Goal: Transaction & Acquisition: Purchase product/service

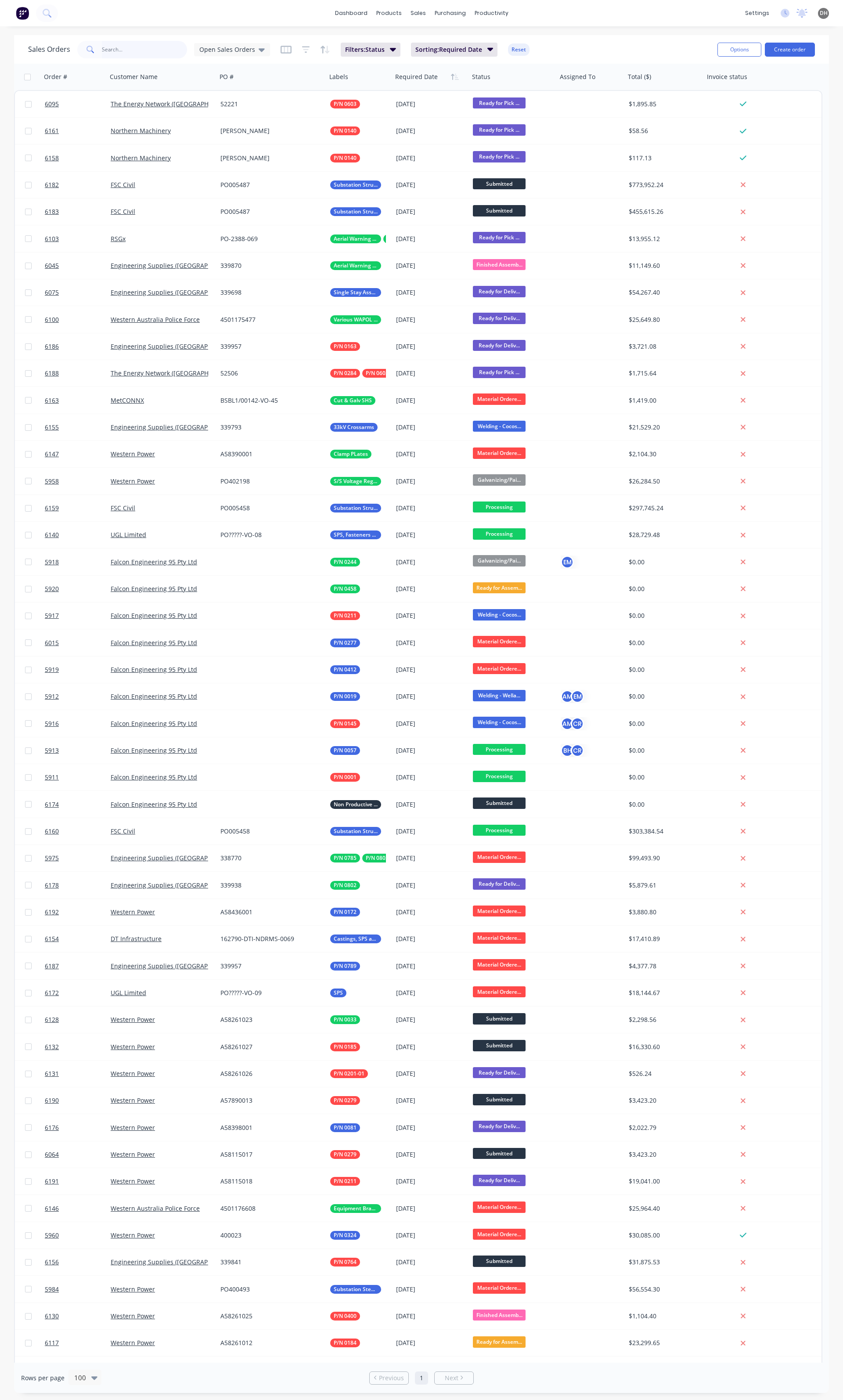
click at [155, 48] on input "text" at bounding box center [145, 50] width 86 height 17
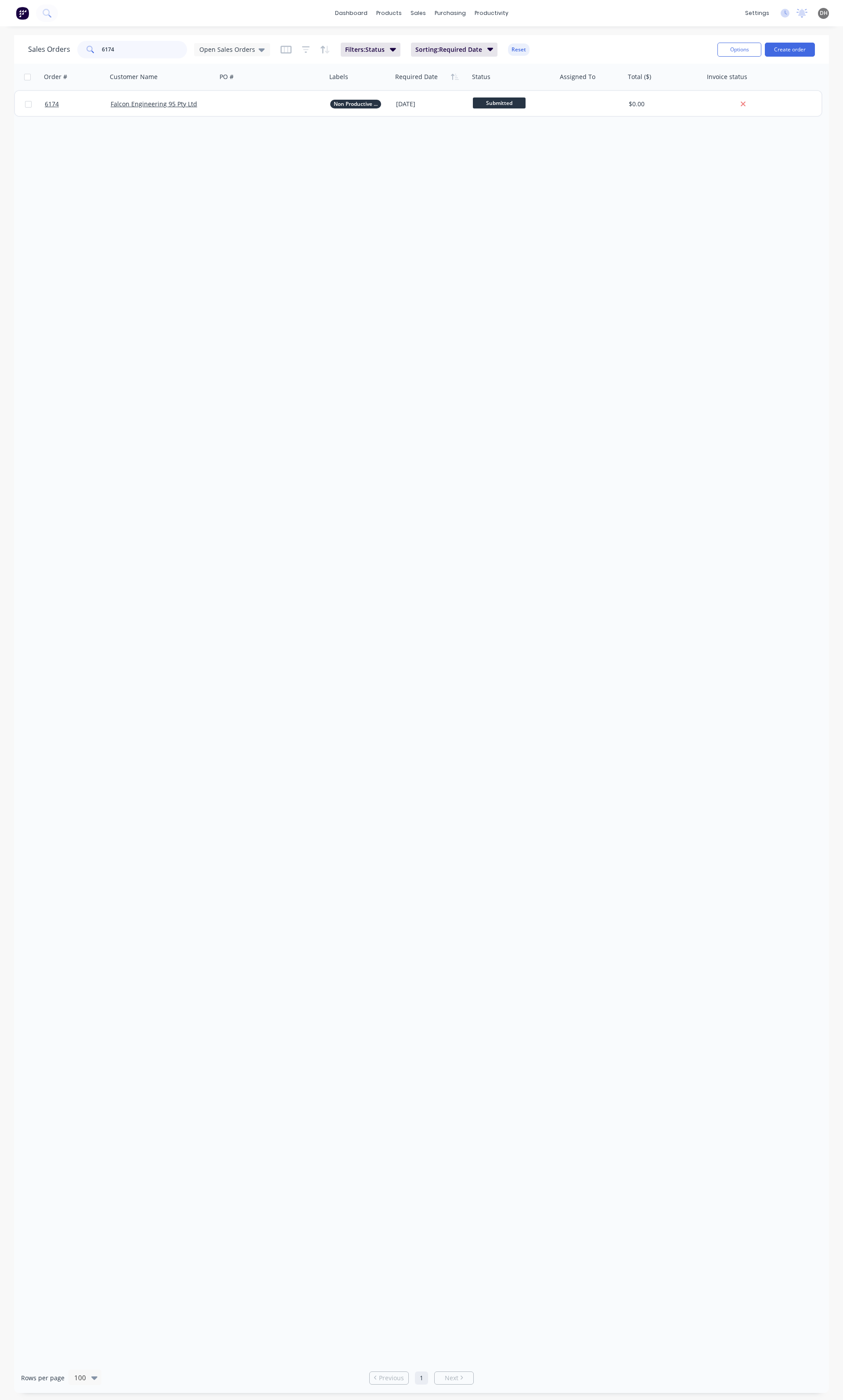
type input "6174"
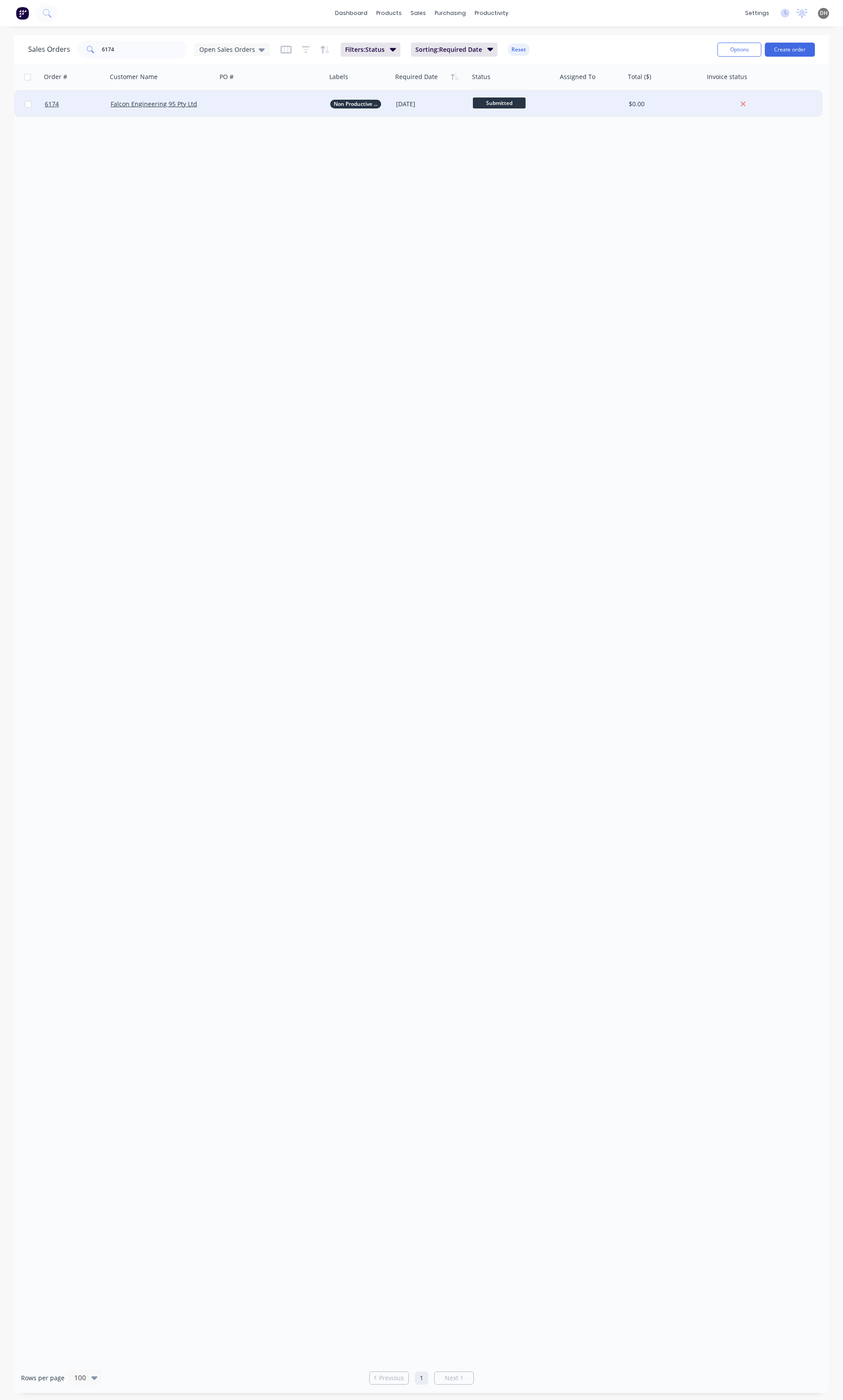
click at [169, 108] on div "Falcon Engineering 95 Pty Ltd" at bounding box center [162, 104] width 110 height 26
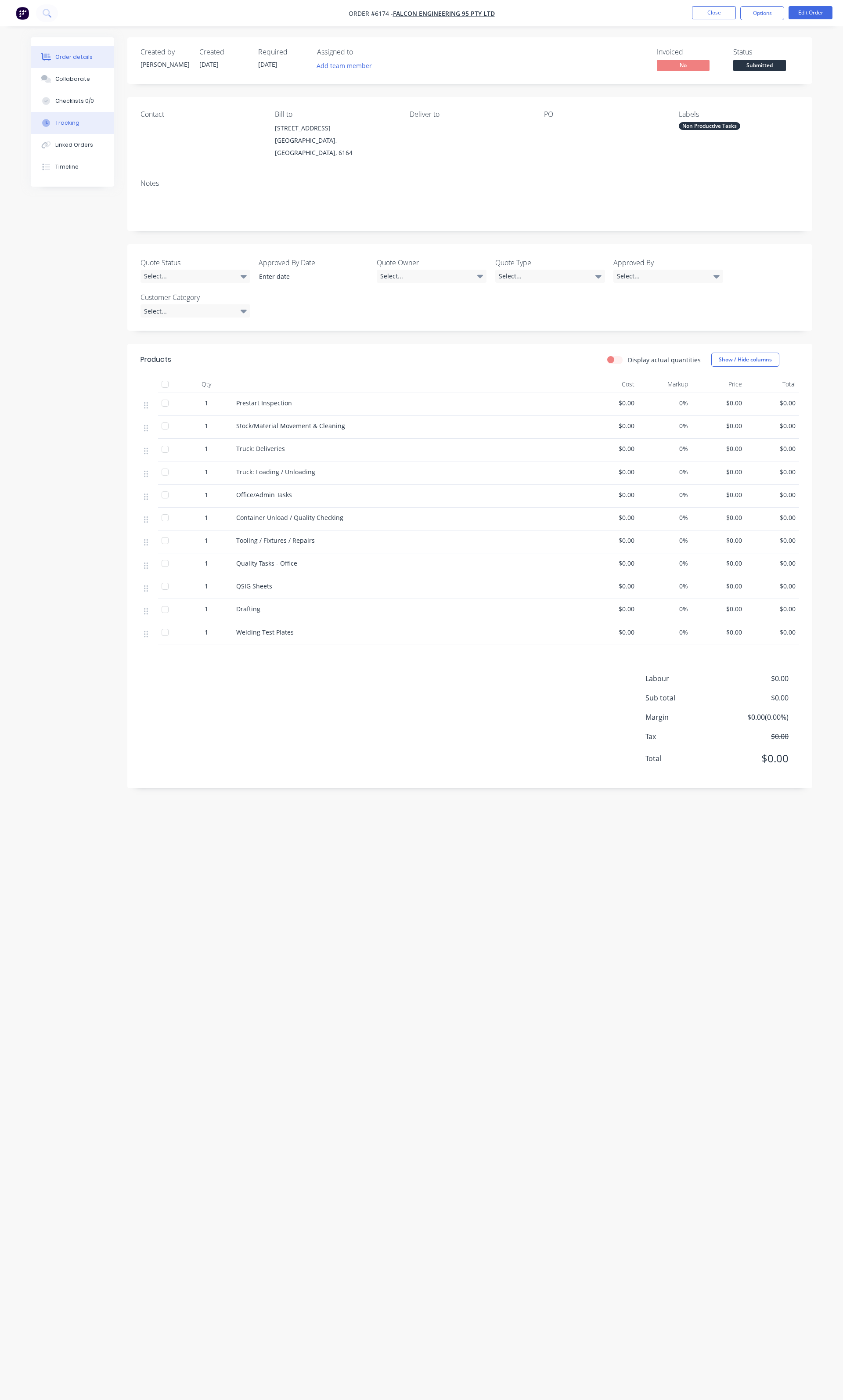
click at [59, 127] on div "Tracking" at bounding box center [67, 123] width 24 height 8
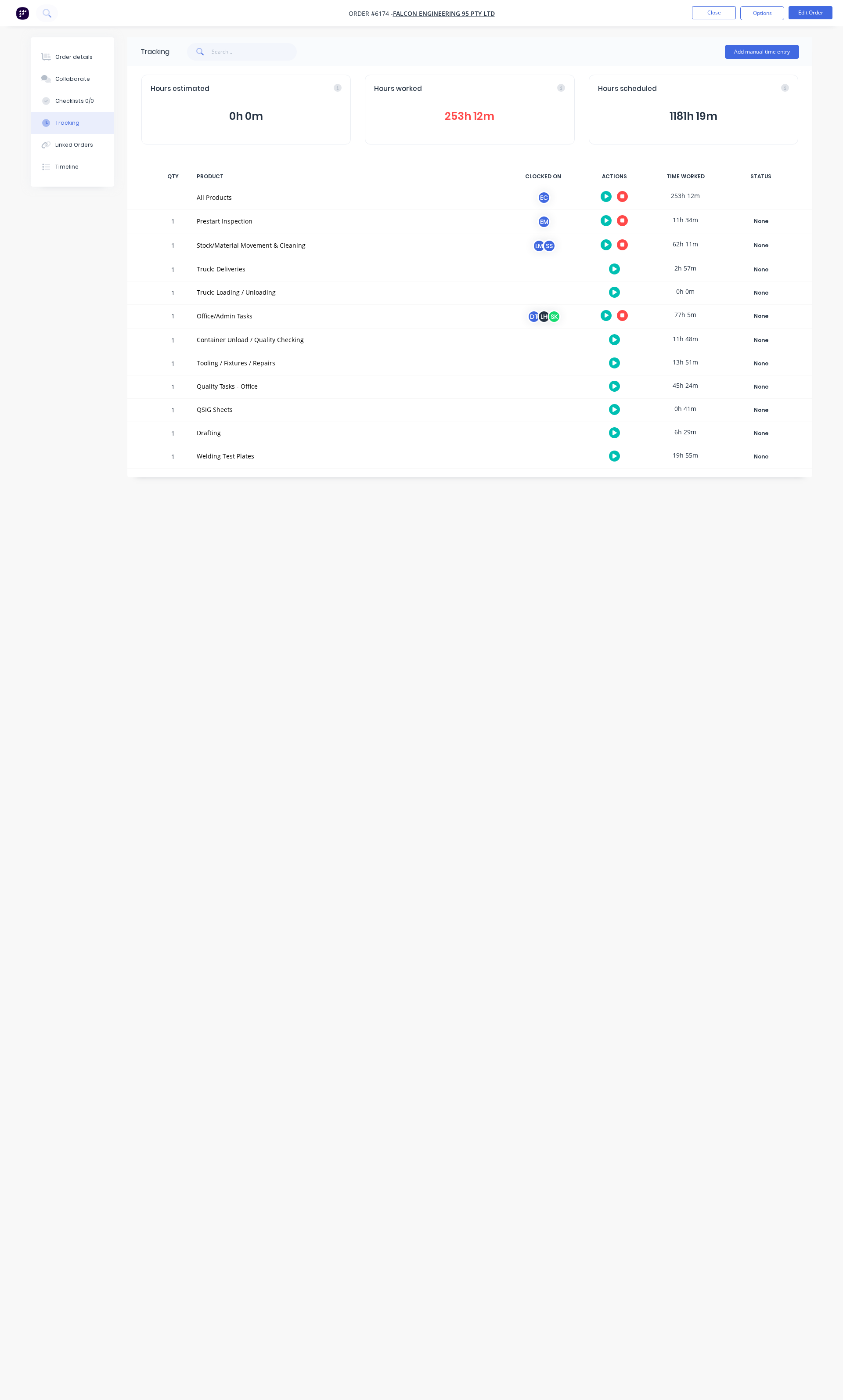
click at [617, 362] on button "button" at bounding box center [615, 363] width 11 height 11
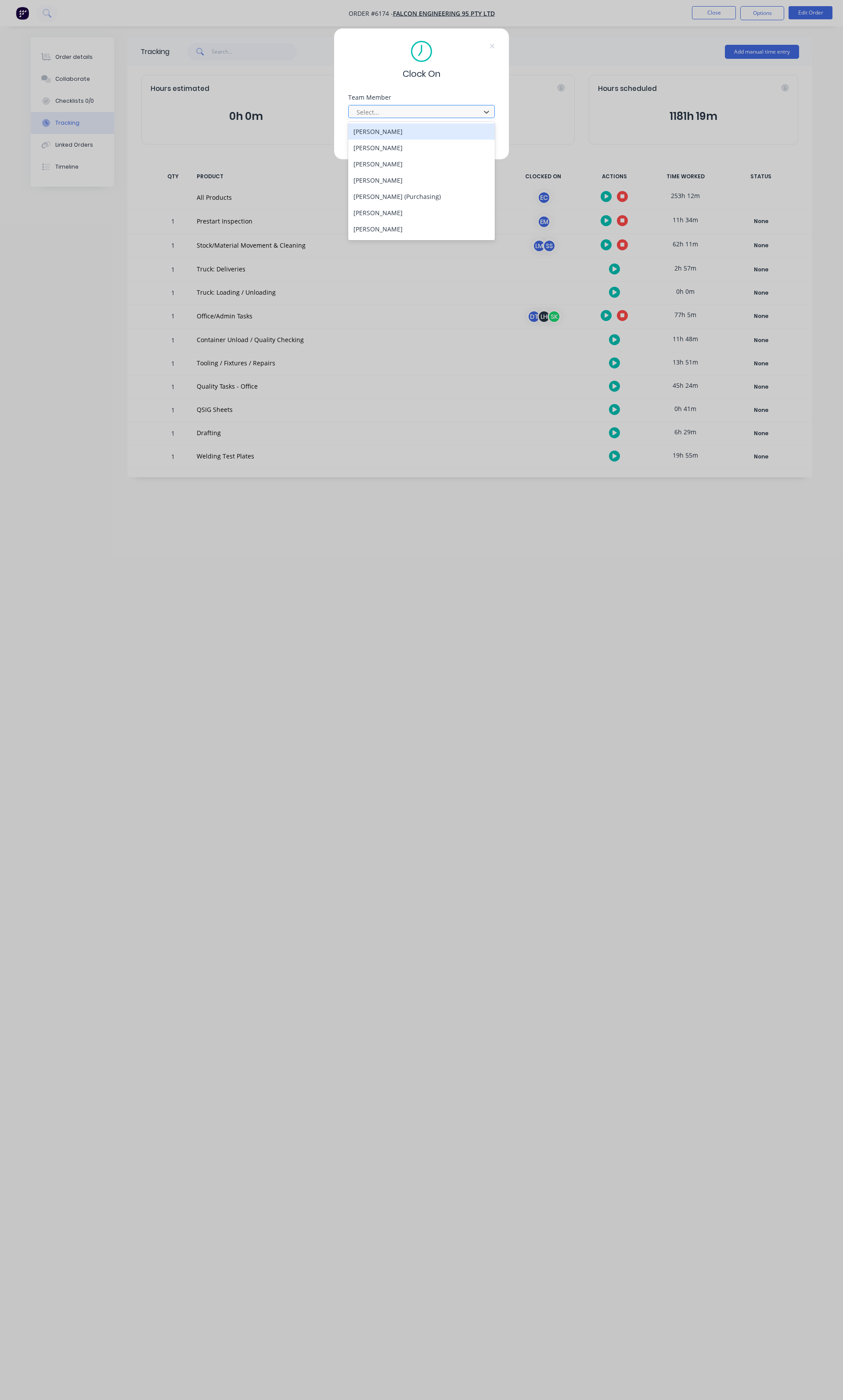
click at [364, 114] on div at bounding box center [416, 112] width 120 height 11
click at [397, 145] on div "[PERSON_NAME]" at bounding box center [422, 145] width 146 height 16
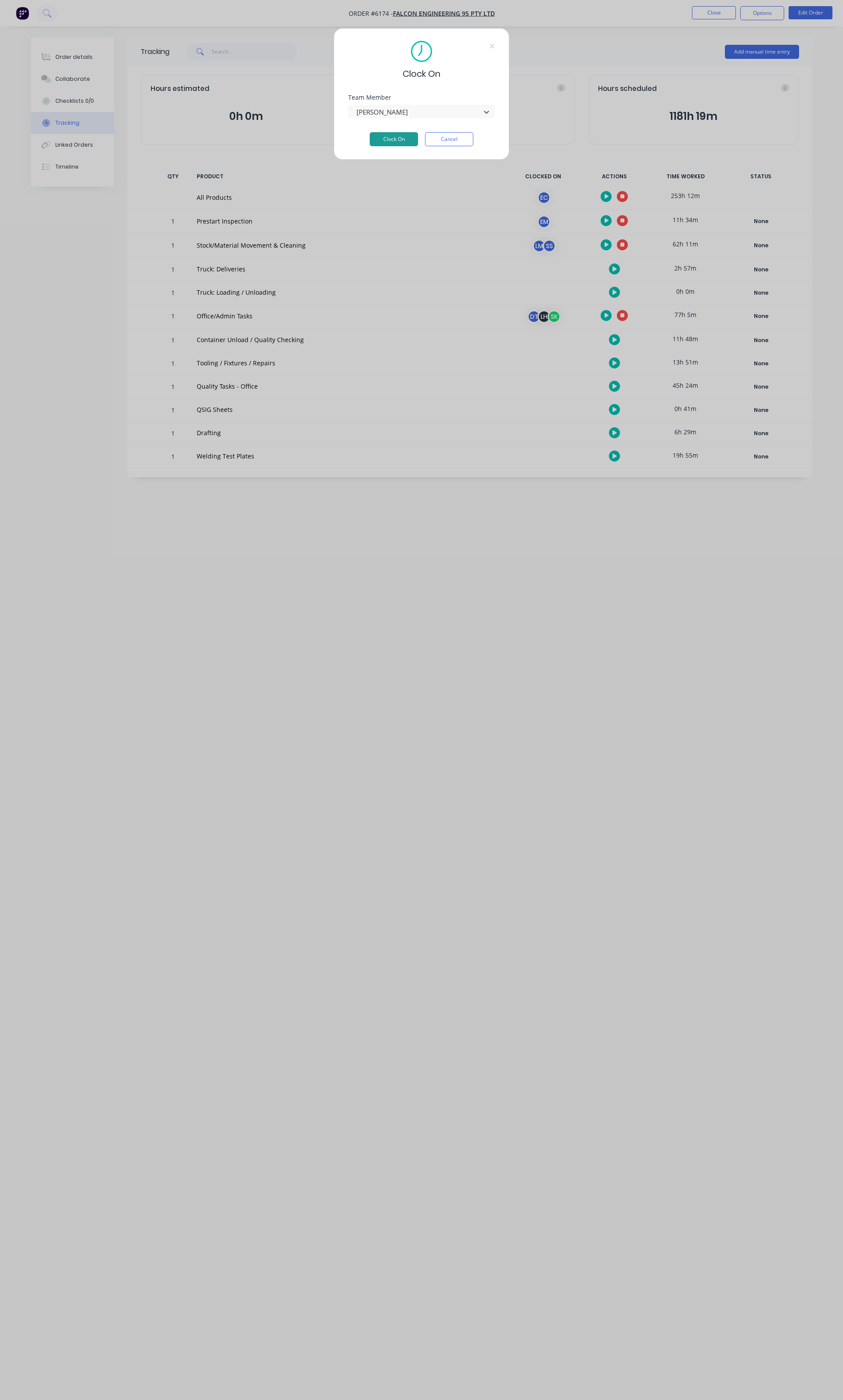
click at [397, 144] on button "Clock On" at bounding box center [394, 139] width 48 height 14
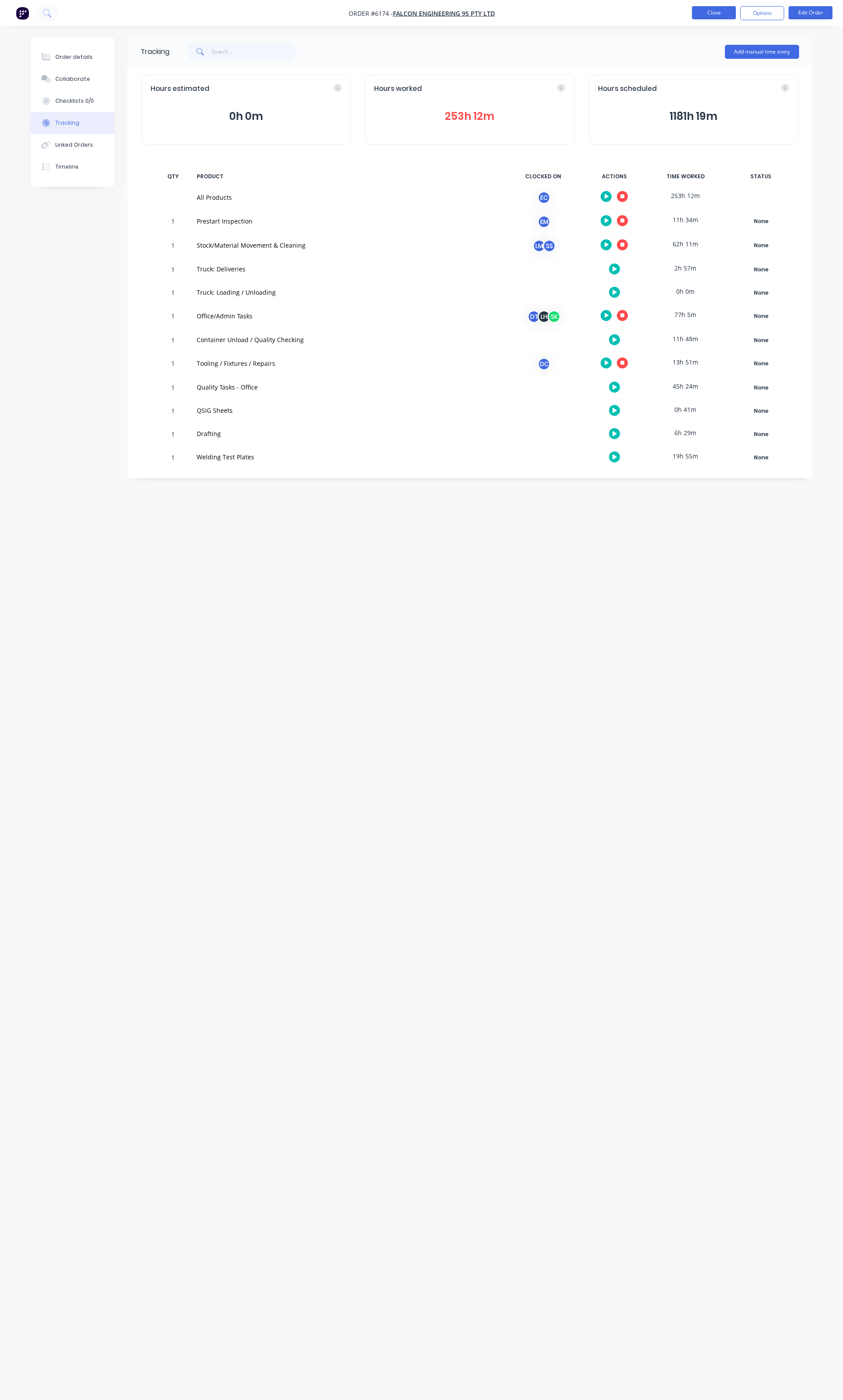
click at [707, 15] on button "Close" at bounding box center [714, 13] width 44 height 13
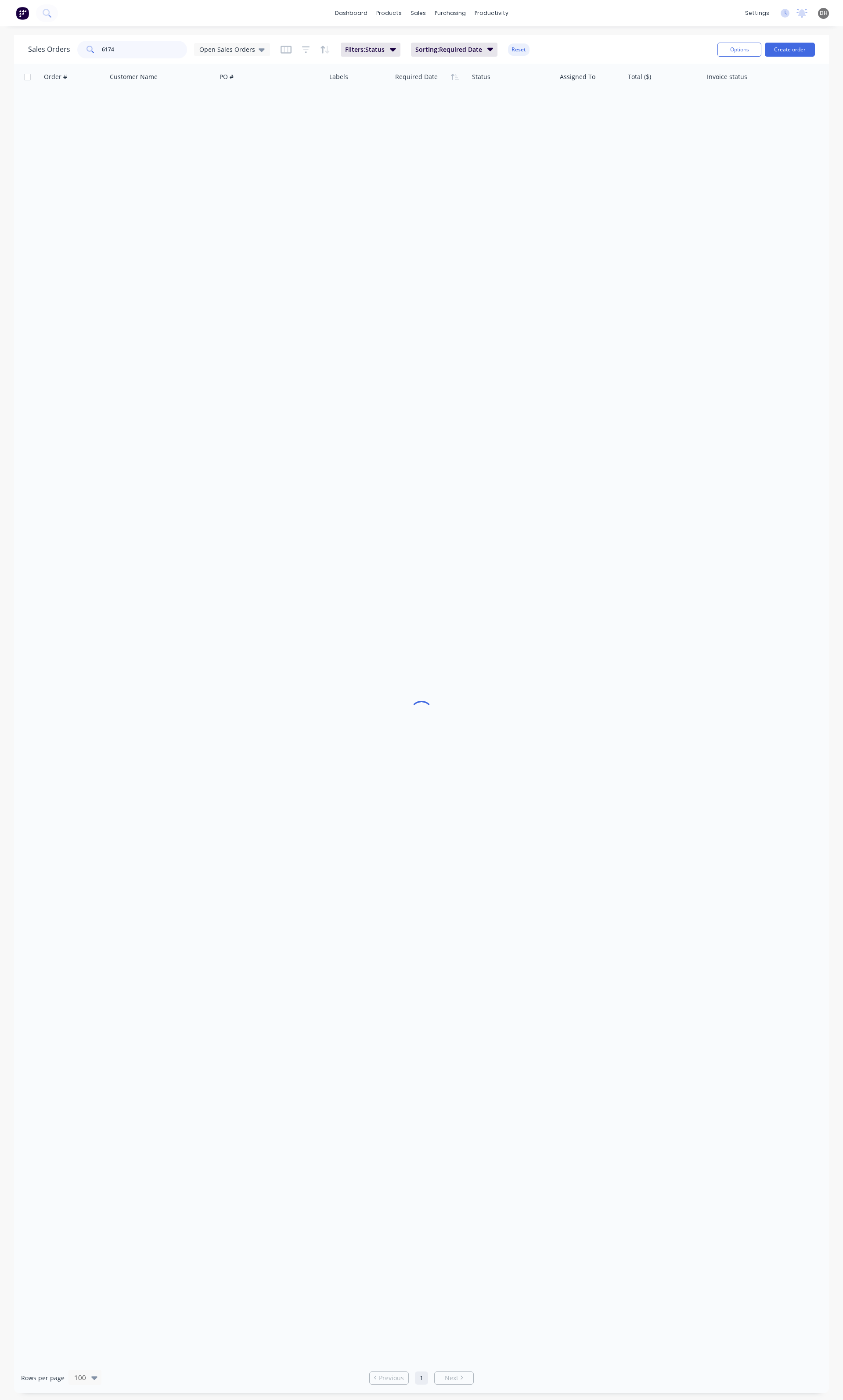
click at [123, 53] on input "6174" at bounding box center [145, 50] width 86 height 17
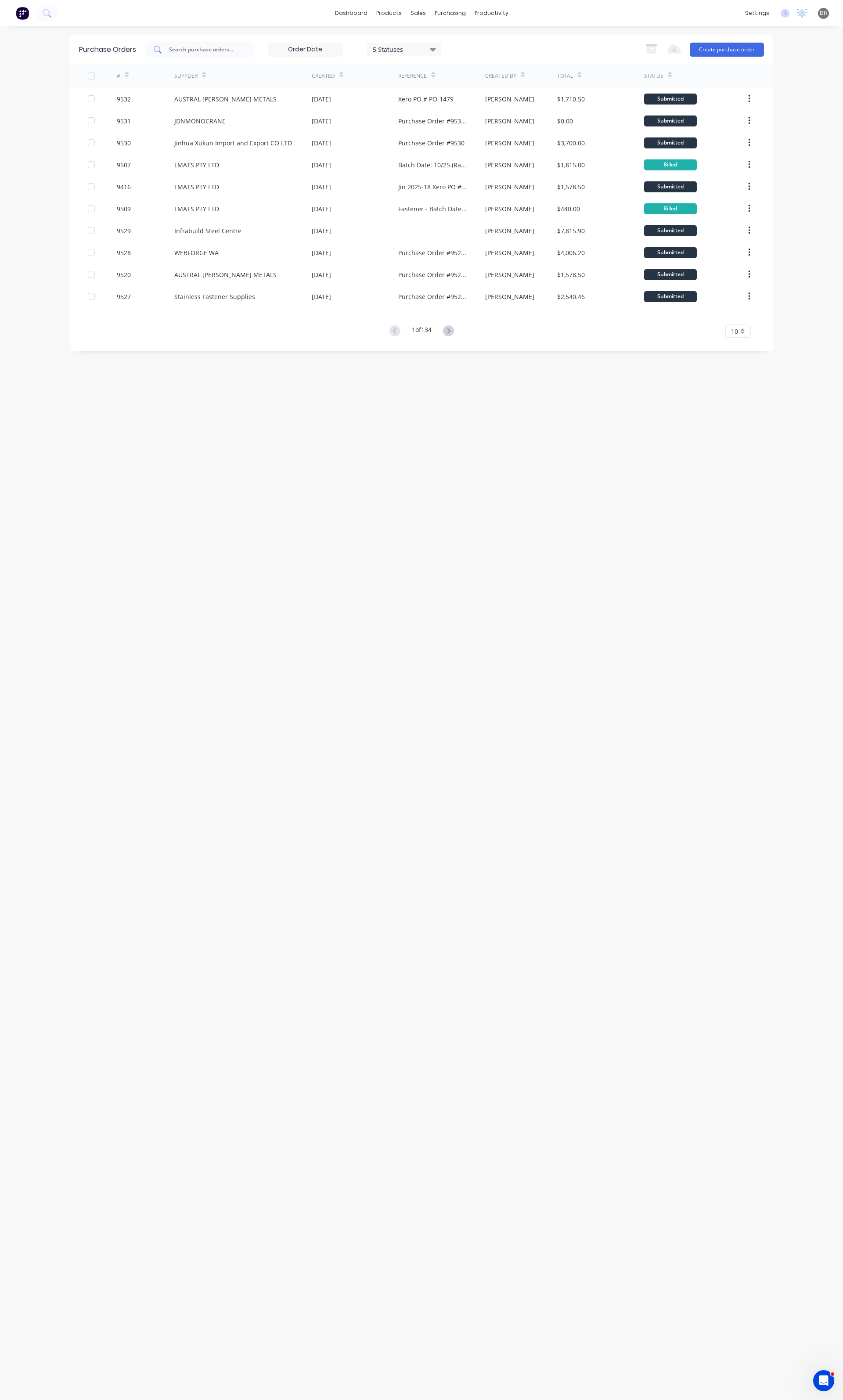
click at [195, 46] on input "text" at bounding box center [205, 50] width 73 height 9
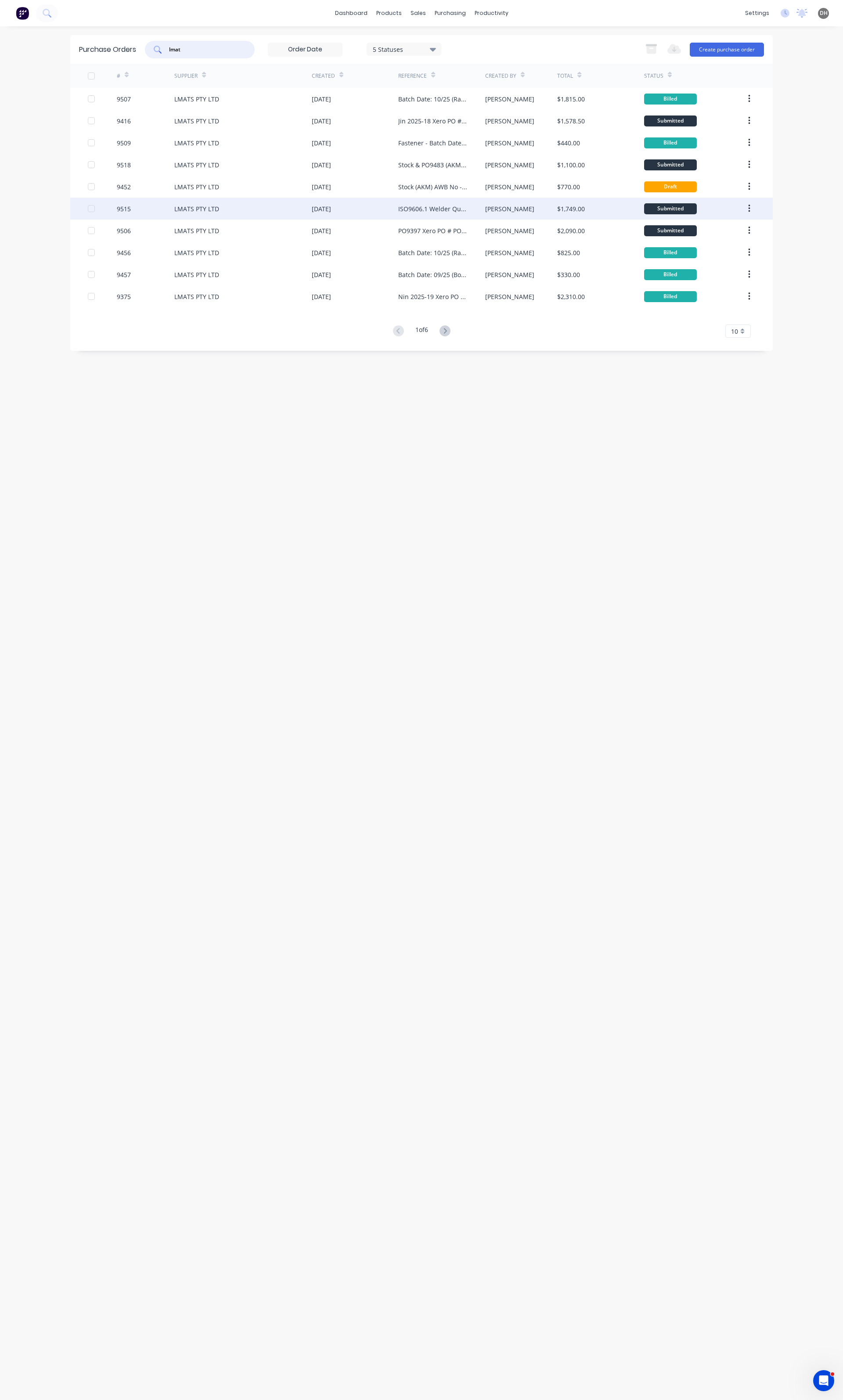
type input "lmat"
click at [448, 203] on div "ISO9606.1 Welder Qualifications Xero PO #PO-1466" at bounding box center [442, 209] width 86 height 22
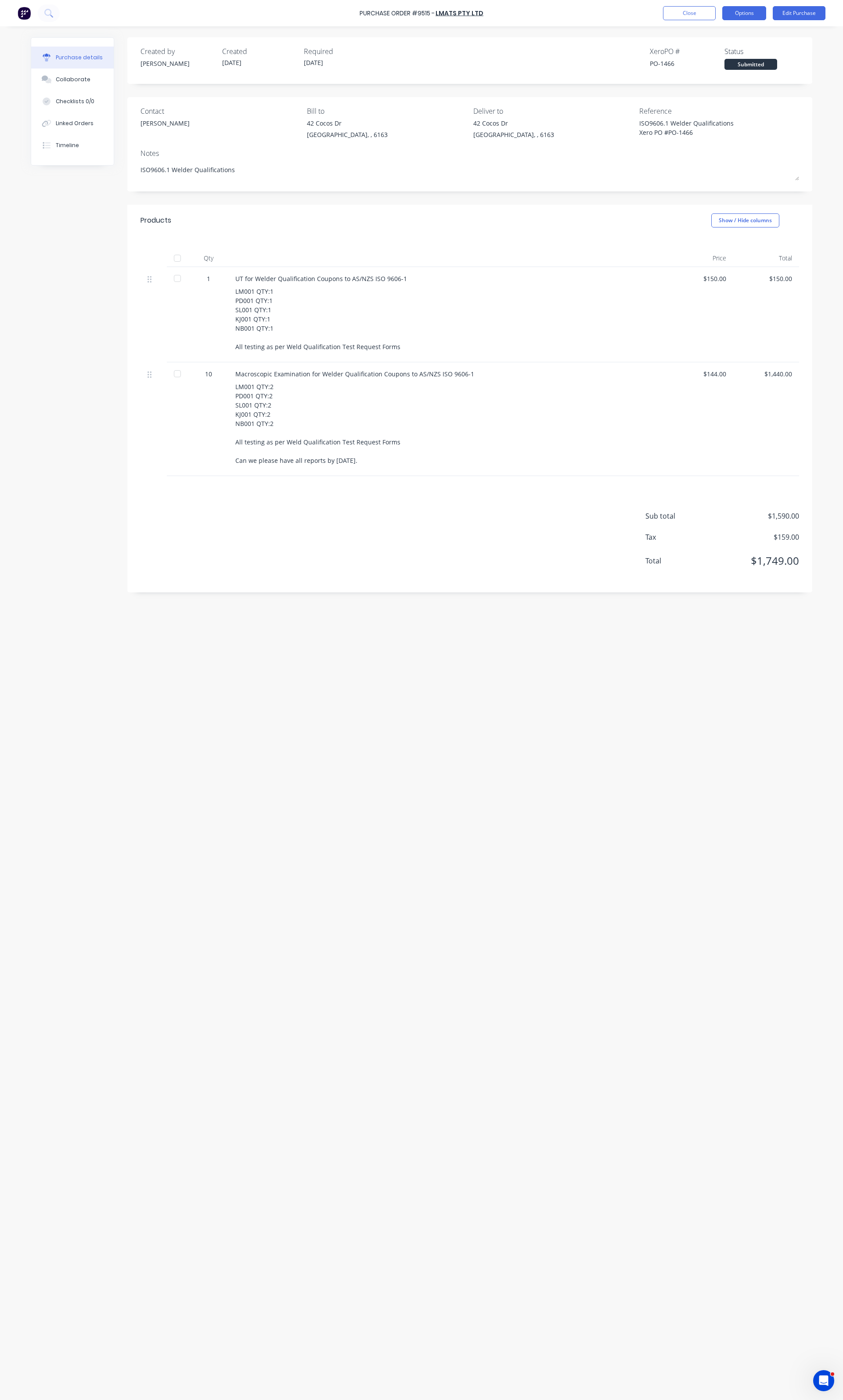
click at [729, 9] on button "Options" at bounding box center [744, 13] width 44 height 14
click at [814, 13] on button "Edit Purchase" at bounding box center [799, 13] width 53 height 14
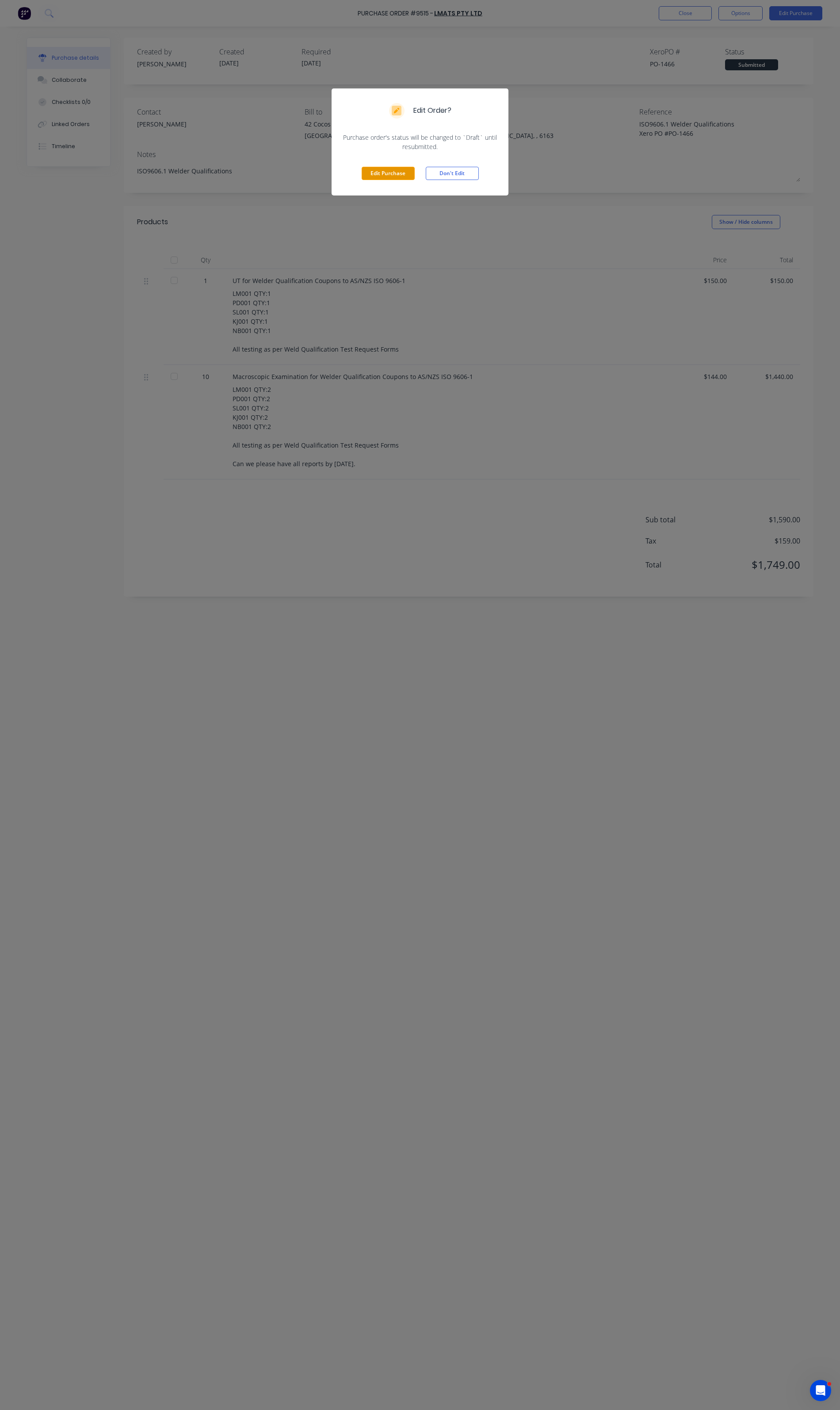
click at [379, 178] on button "Edit Purchase" at bounding box center [388, 173] width 53 height 13
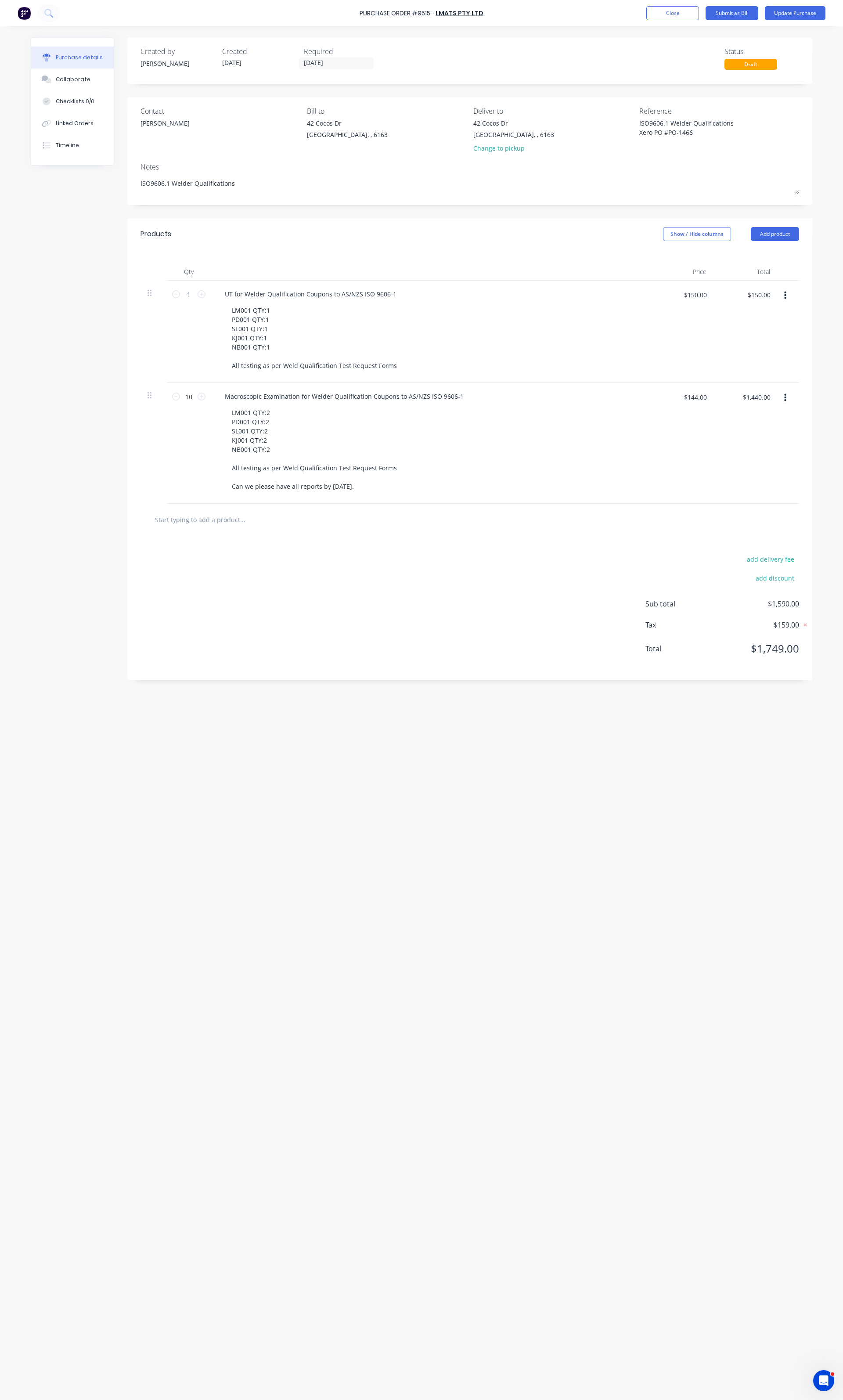
click at [782, 297] on button "button" at bounding box center [786, 295] width 21 height 16
click at [758, 342] on button "Duplicate" at bounding box center [758, 336] width 75 height 17
type textarea "x"
type input "1"
type input "$150.00"
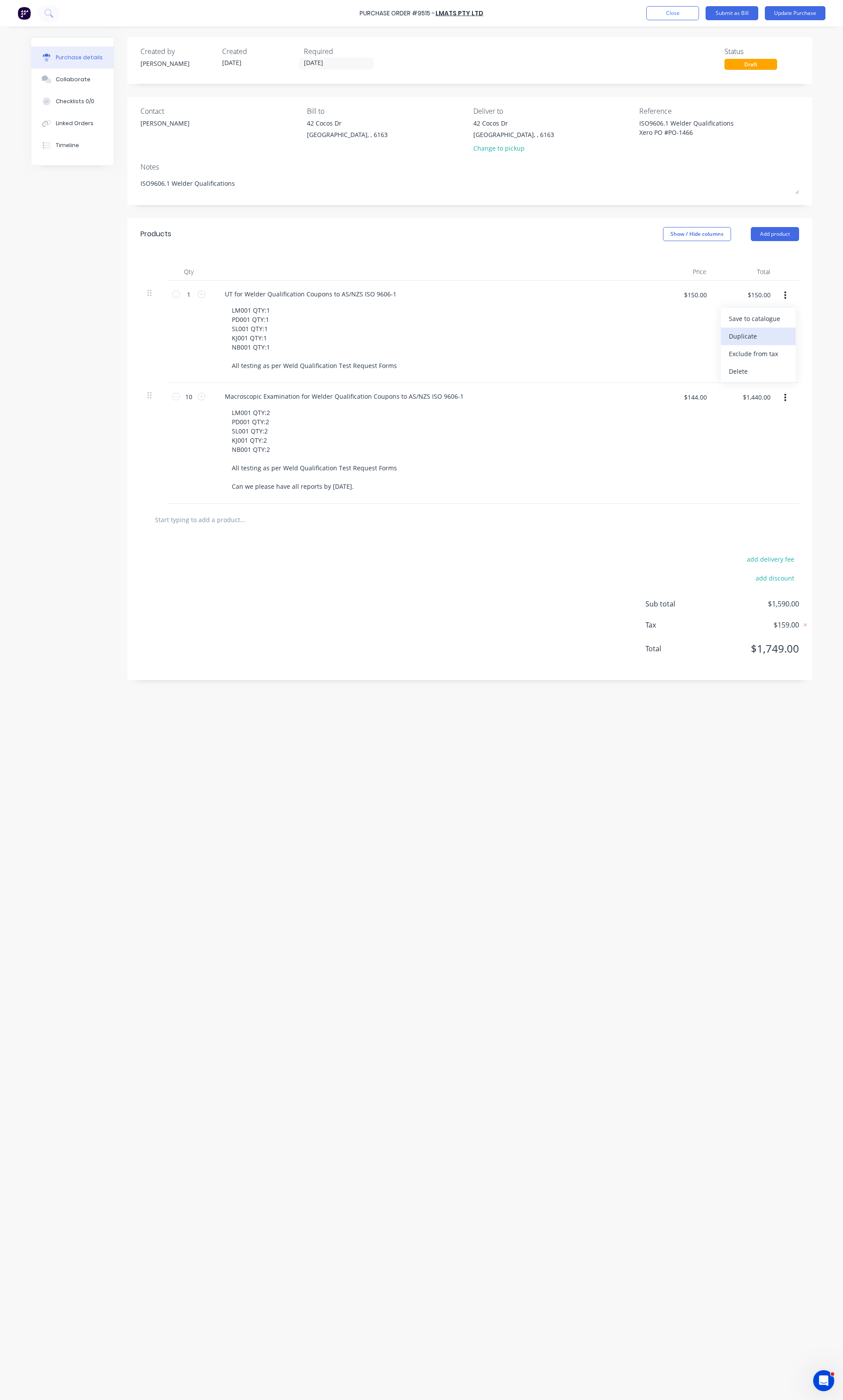
type input "$150.00"
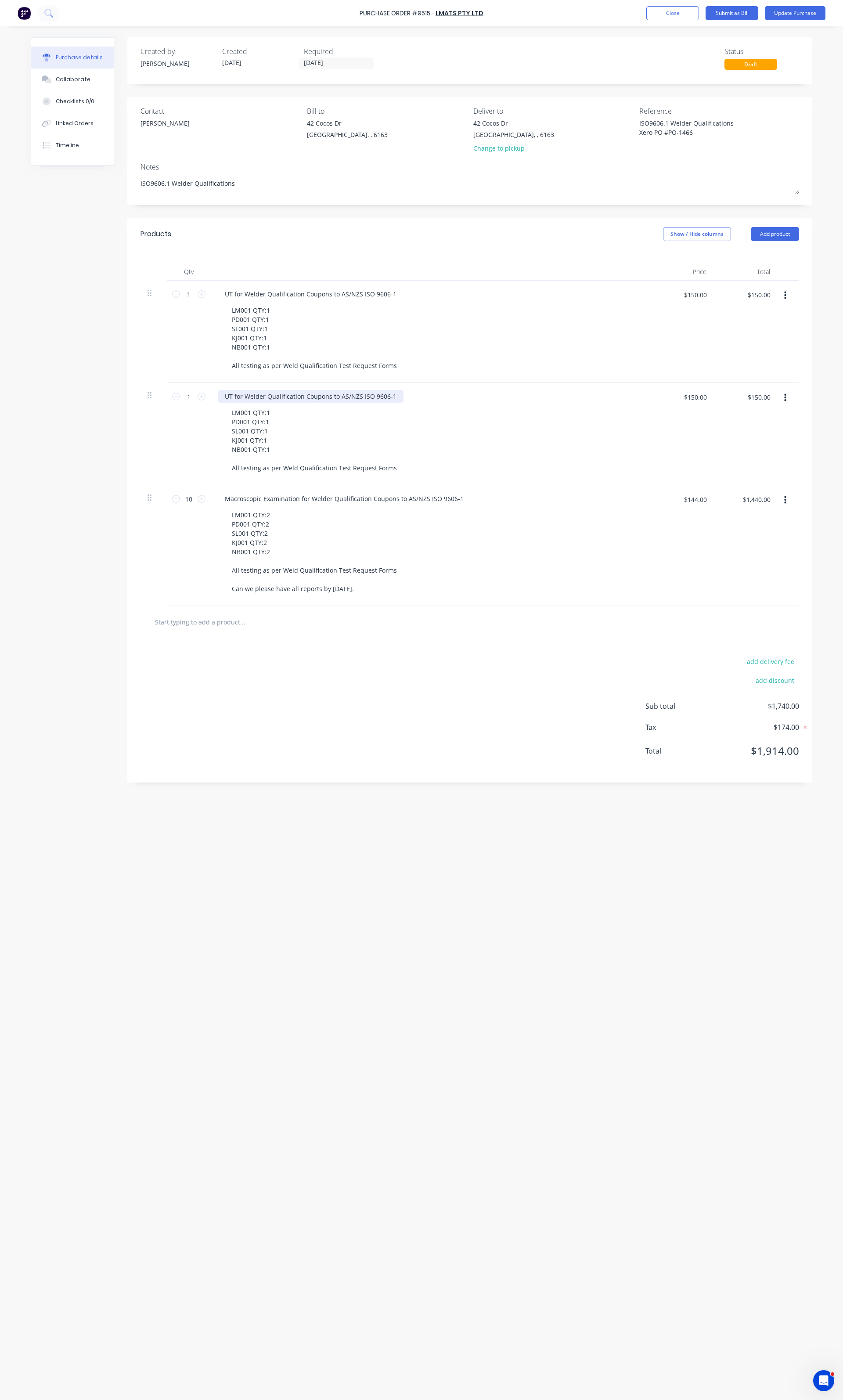
type textarea "x"
drag, startPoint x: 232, startPoint y: 398, endPoint x: 219, endPoint y: 398, distance: 13.0
click at [219, 398] on div "UT for Welder Qualification Coupons to AS/NZS ISO 9606-1" at bounding box center [311, 396] width 186 height 13
type textarea "x"
click at [276, 415] on div "LM001 QTY:1 PD001 QTY:1 SL001 QTY:1 KJ001 QTY:1 NB001 QTY:1 All testing as per …" at bounding box center [314, 440] width 179 height 68
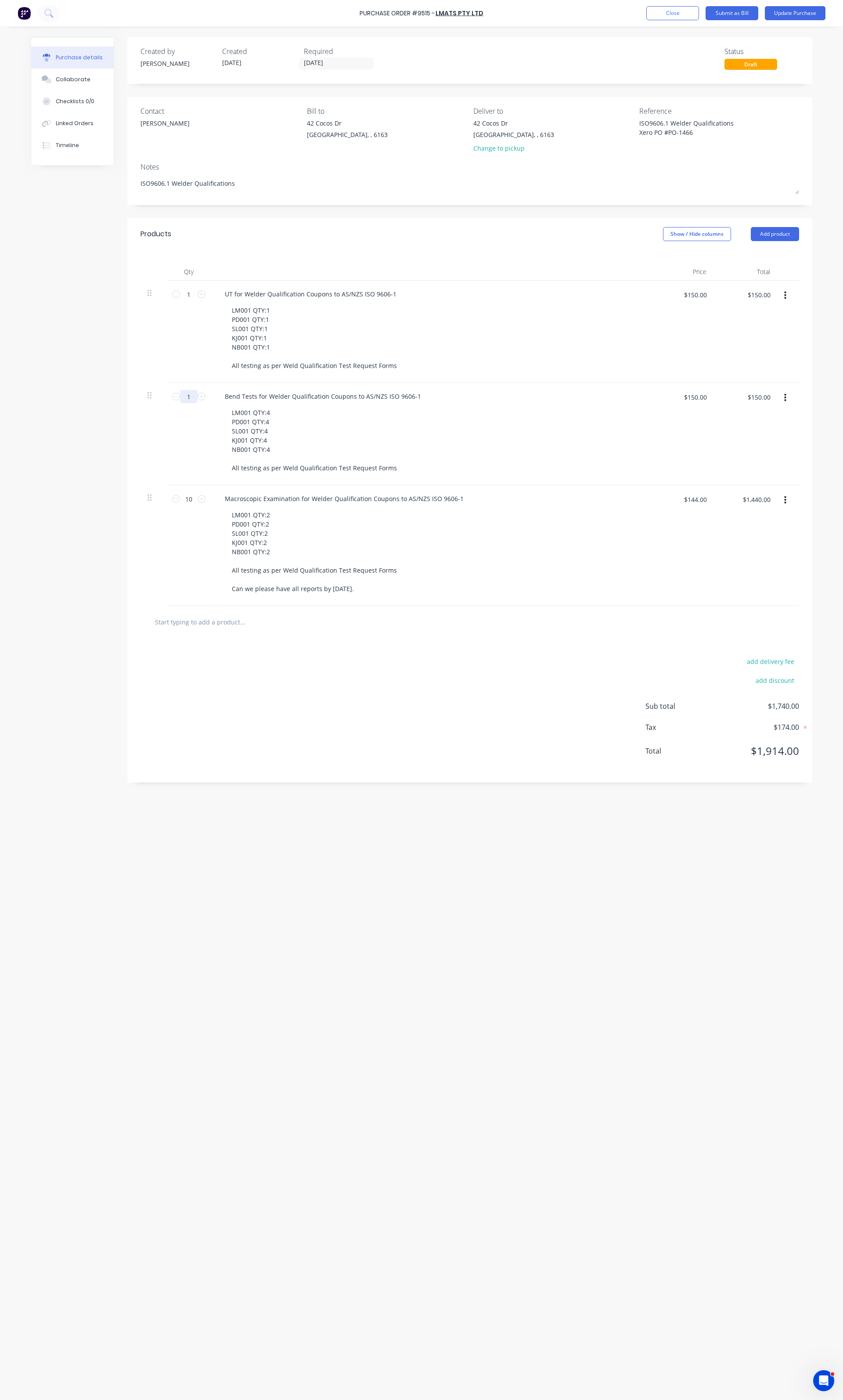
click at [191, 398] on input "1" at bounding box center [189, 396] width 17 height 13
type textarea "x"
type input "2"
type textarea "x"
type input "$300.00"
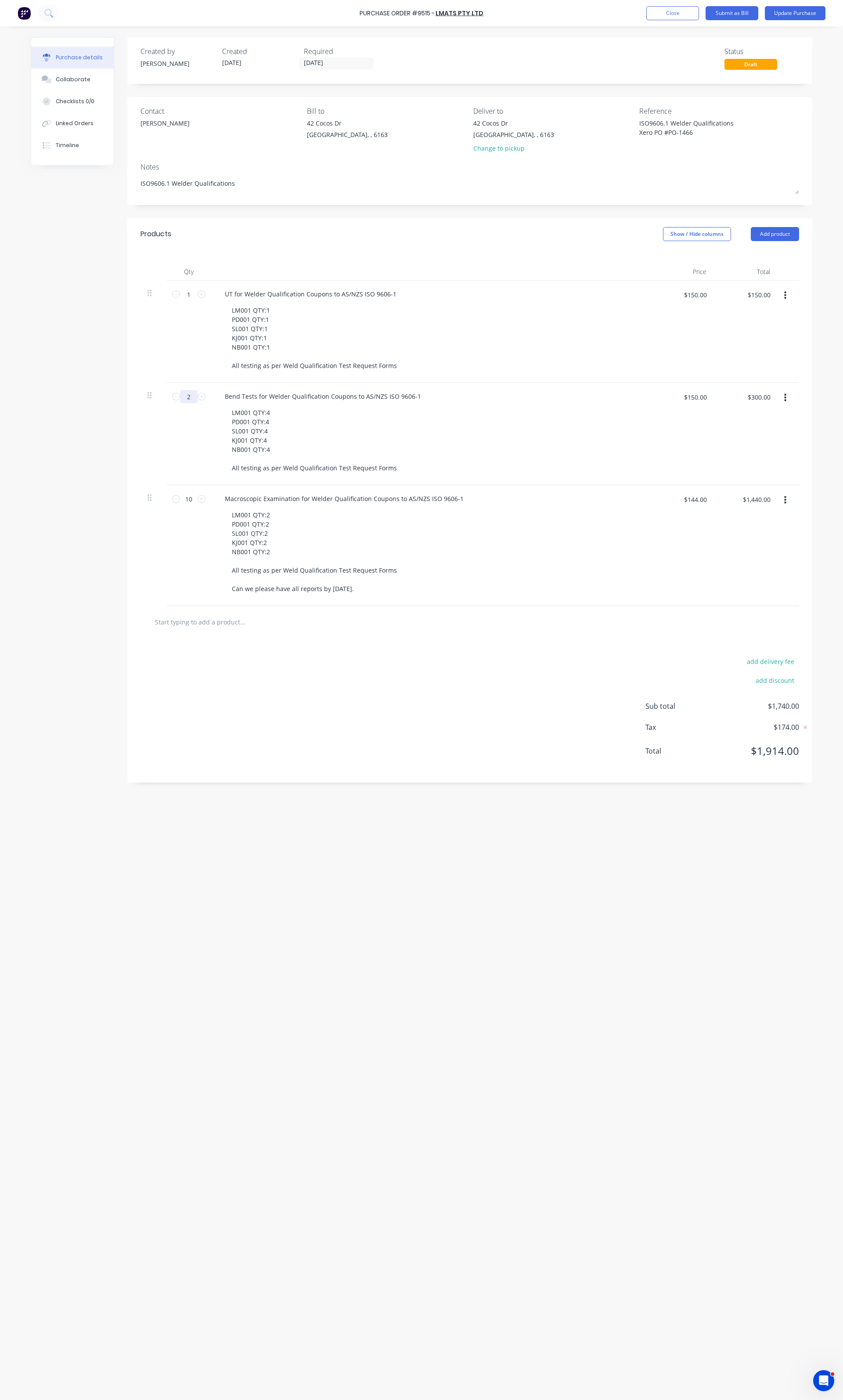
type textarea "x"
type input "20"
type textarea "x"
type input "$3,000.00"
type input "20"
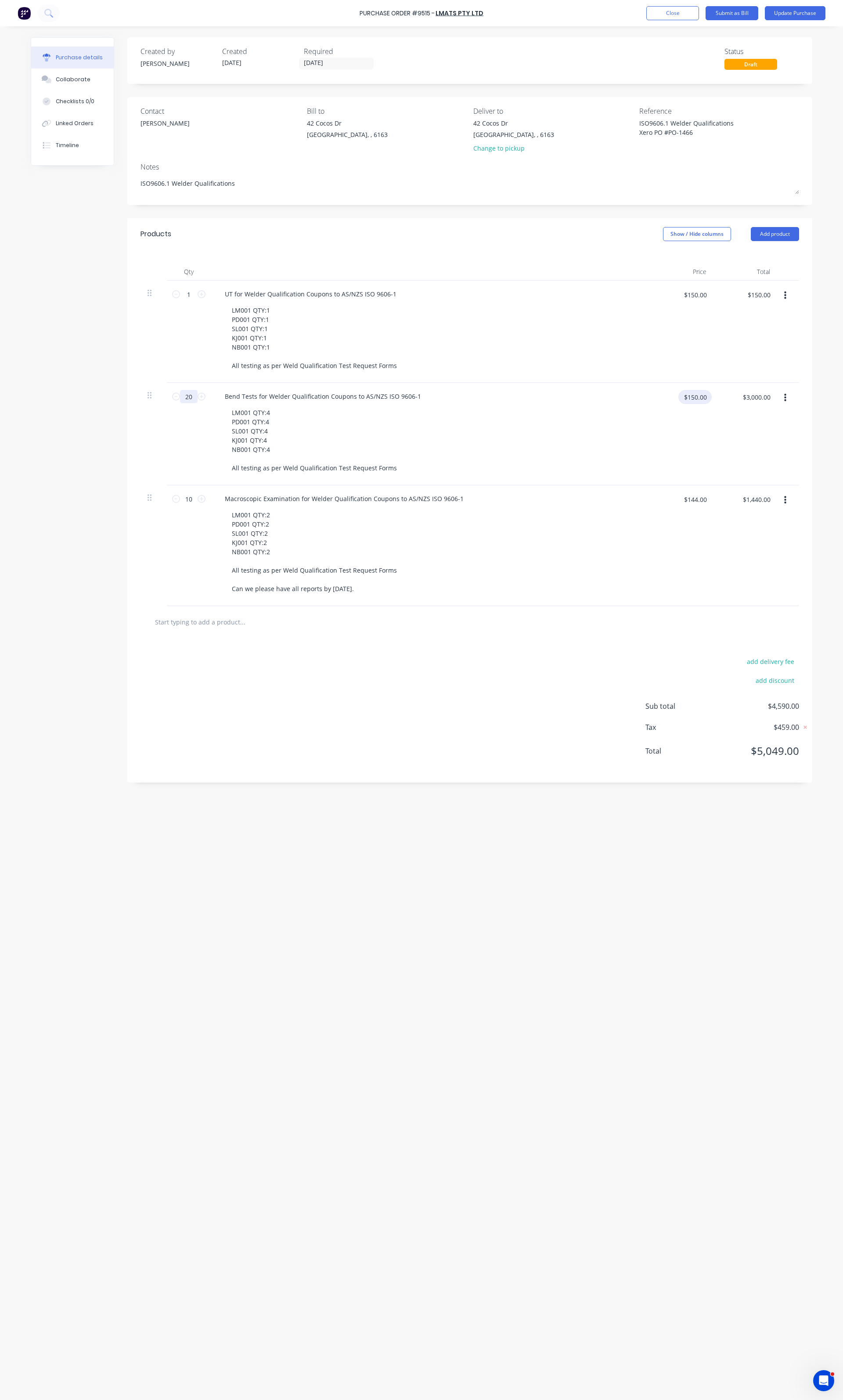
type textarea "x"
type input "75"
type textarea "x"
type input "$75.00"
type input "$1,500.00"
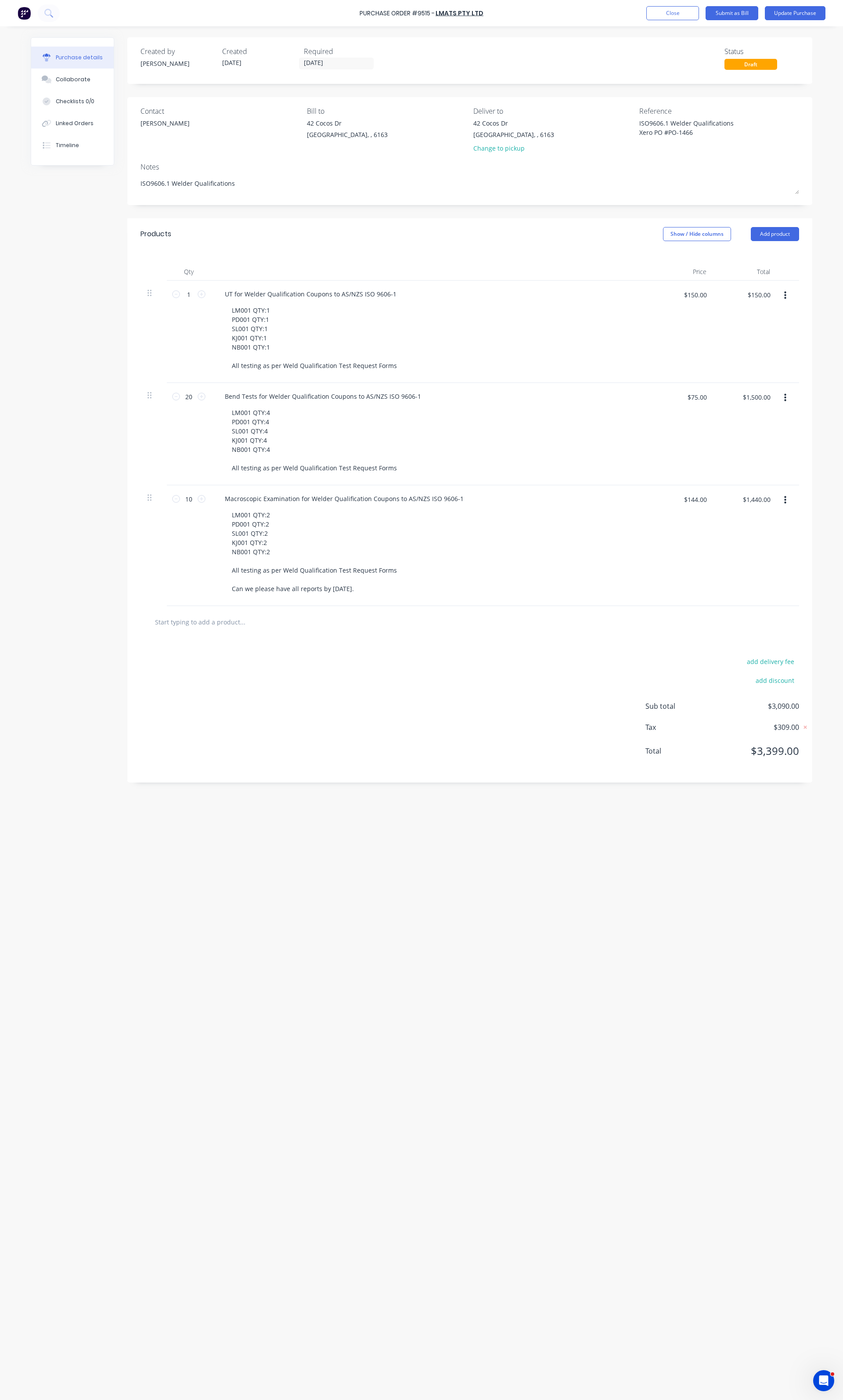
click at [373, 710] on div "add delivery fee add discount Sub total $3,090.00 Tax $309.00 Total $3,399.00" at bounding box center [470, 710] width 685 height 145
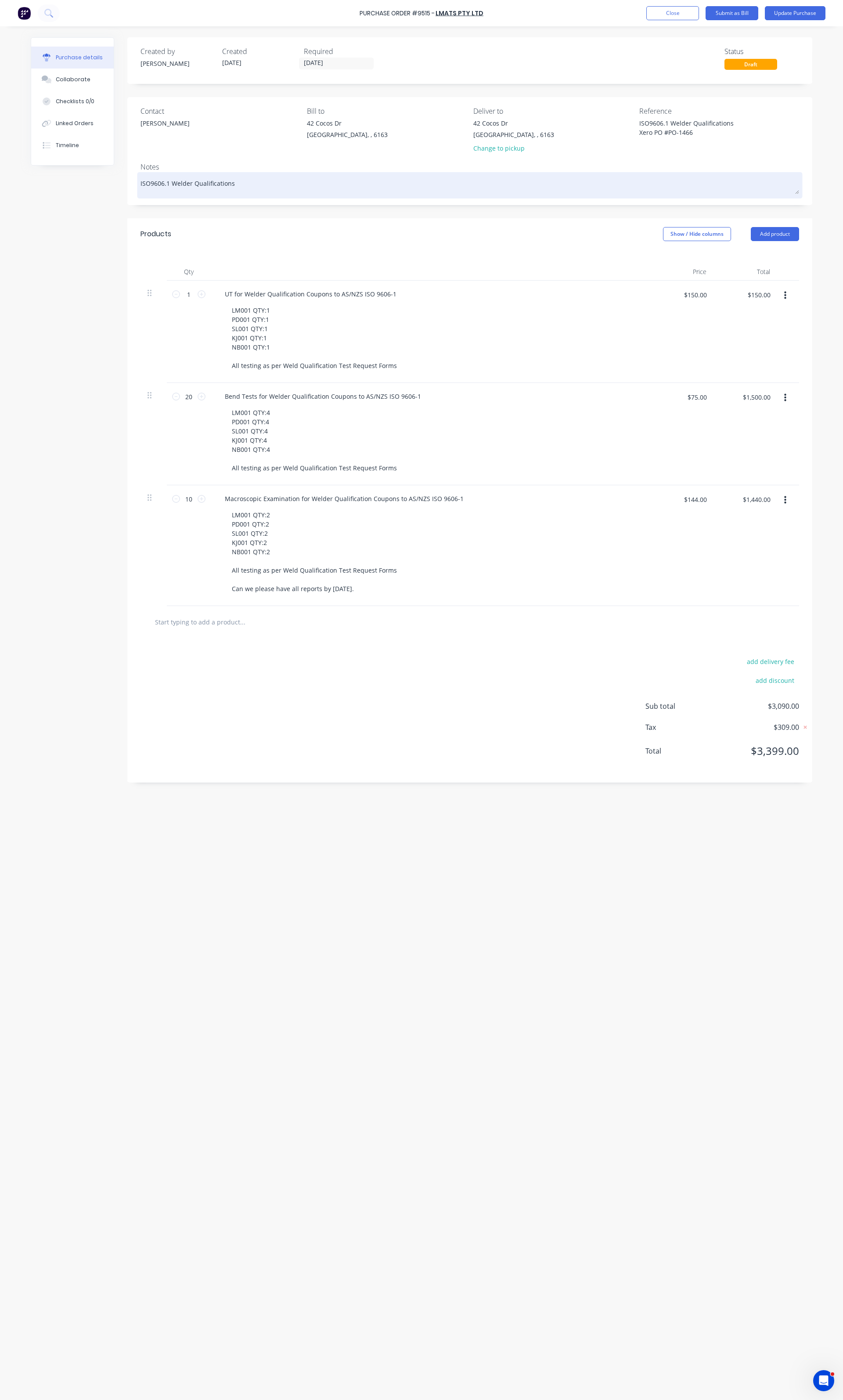
click at [241, 185] on textarea "ISO9606.1 Welder Qualifications" at bounding box center [470, 184] width 658 height 20
type textarea "x"
type textarea "ISO9606.1 Welder Qualifications"
type textarea "x"
type textarea "ISO9606.1 Welder Qualifications R"
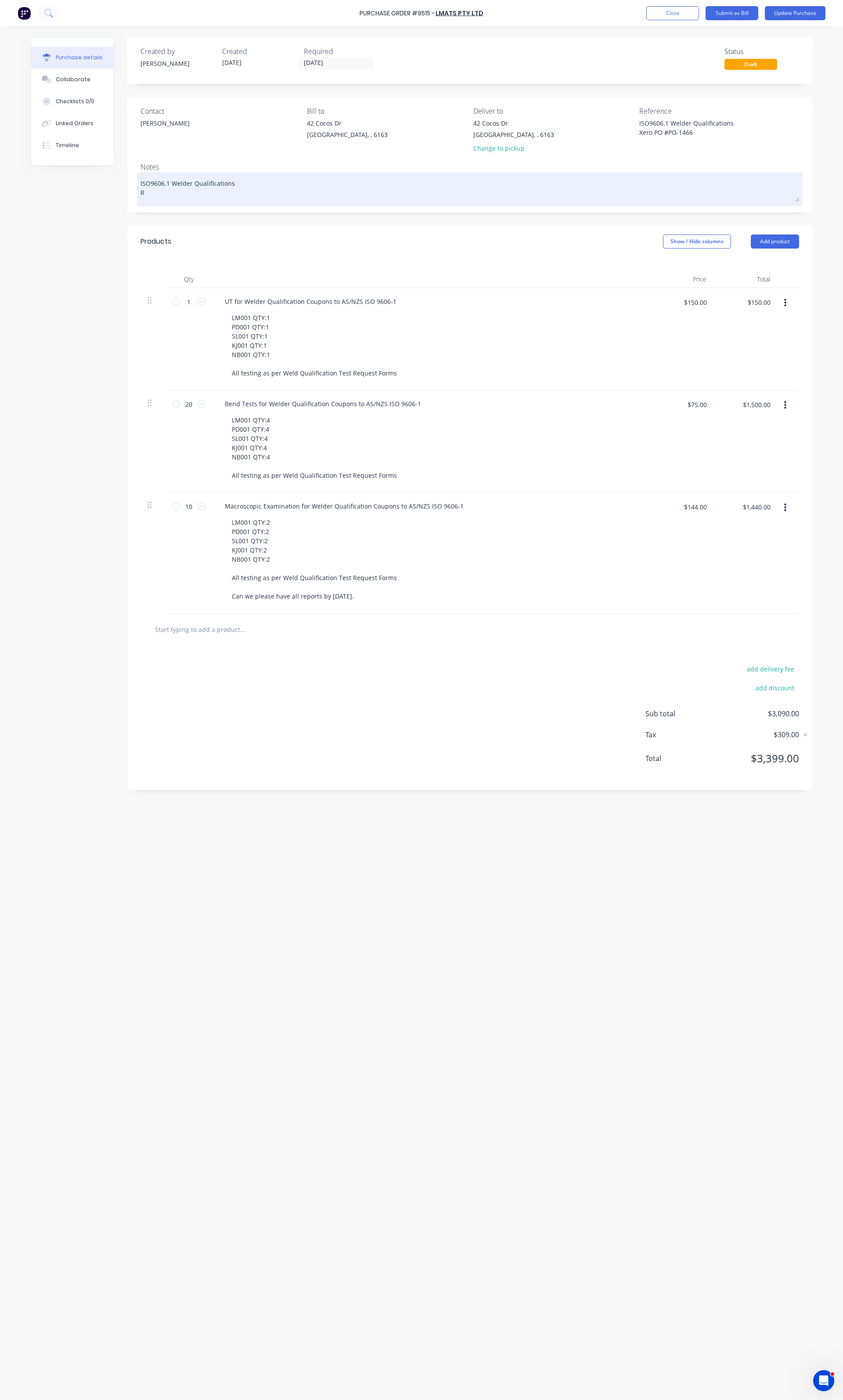
type textarea "x"
type textarea "ISO9606.1 Welder Qualifications Re"
type textarea "x"
type textarea "ISO9606.1 Welder Qualifications Rev"
type textarea "x"
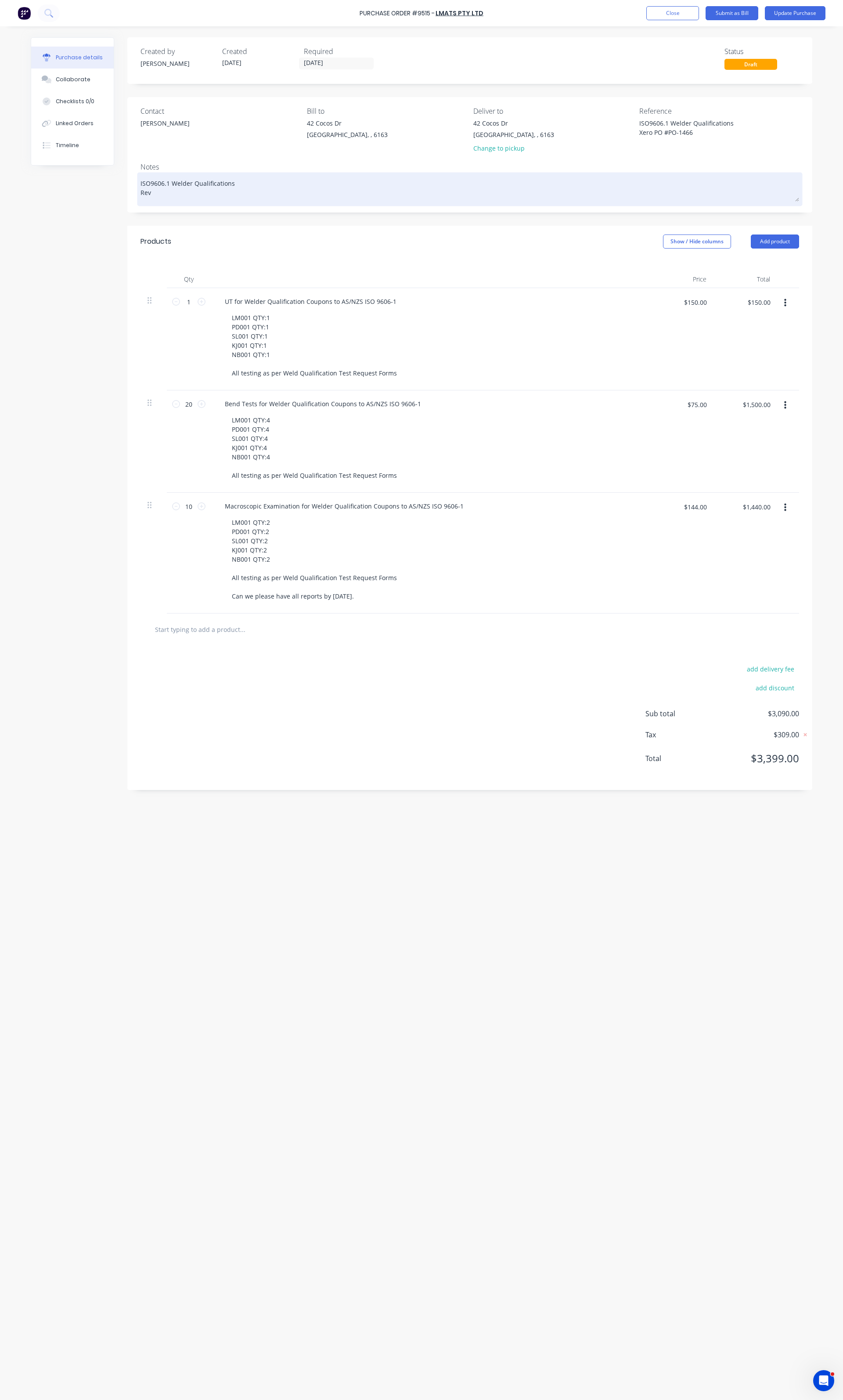
type textarea "ISO9606.1 Welder Qualifications Rev"
type textarea "x"
type textarea "ISO9606.1 Welder Qualifications Rev 1"
type textarea "x"
type textarea "ISO9606.1 Welder Qualifications Rev 1"
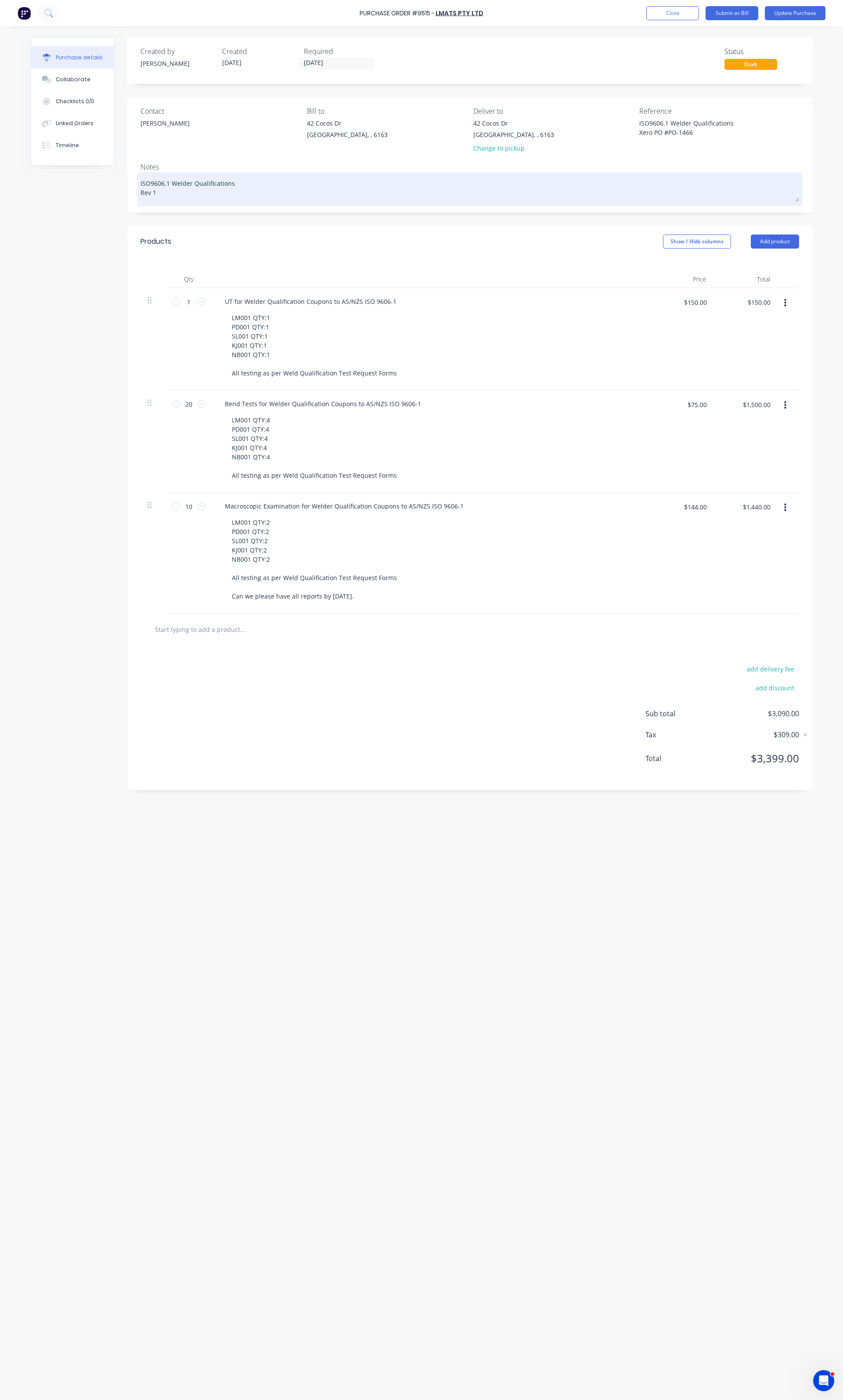
type textarea "x"
type textarea "ISO9606.1 Welder Qualifications Rev 1 -"
type textarea "x"
type textarea "ISO9606.1 Welder Qualifications Rev 1 -"
type textarea "x"
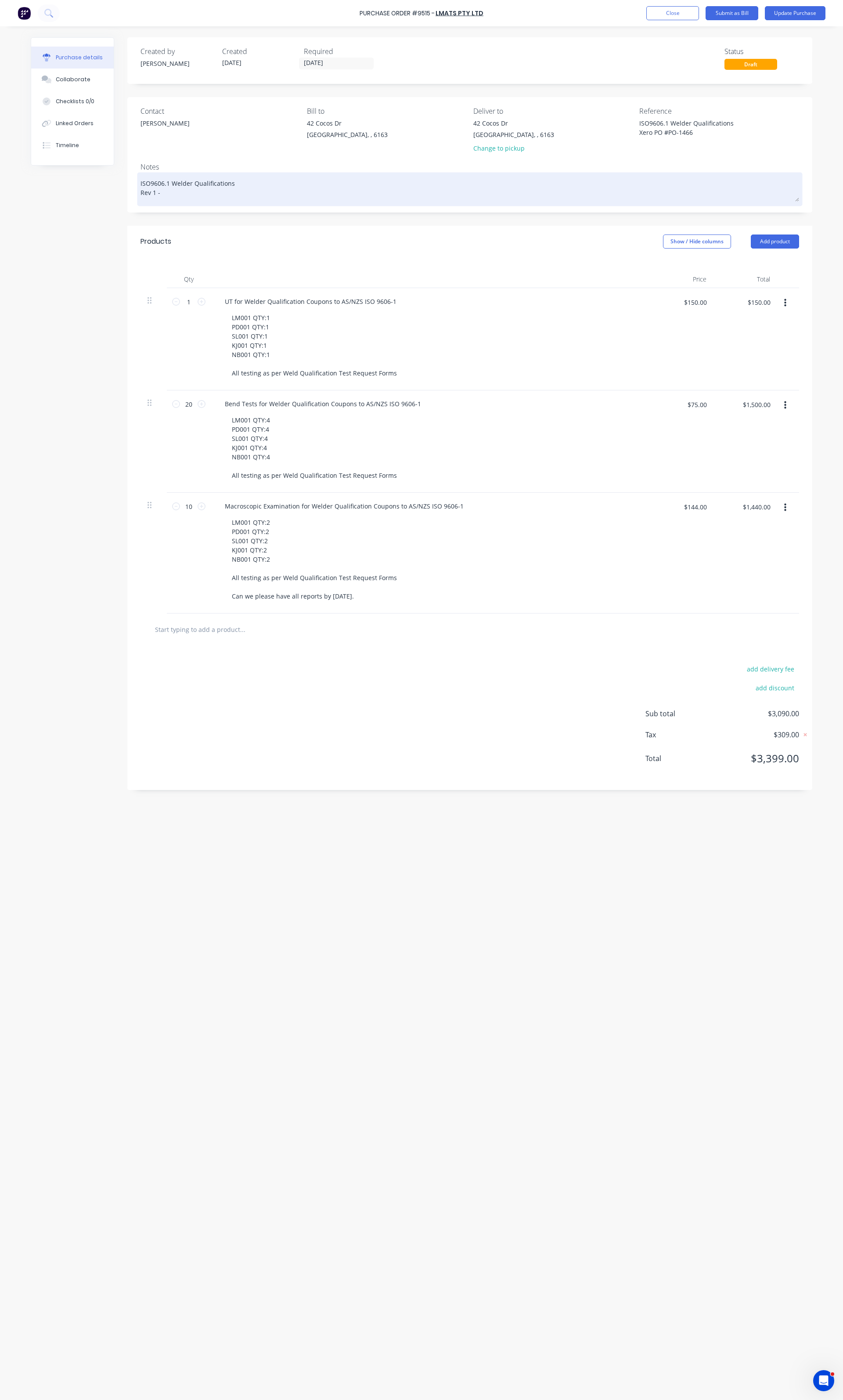
type textarea "ISO9606.1 Welder Qualifications Rev 1 - A"
type textarea "x"
type textarea "ISO9606.1 Welder Qualifications Rev 1 - Ad"
type textarea "x"
type textarea "ISO9606.1 Welder Qualifications Rev 1 - Add"
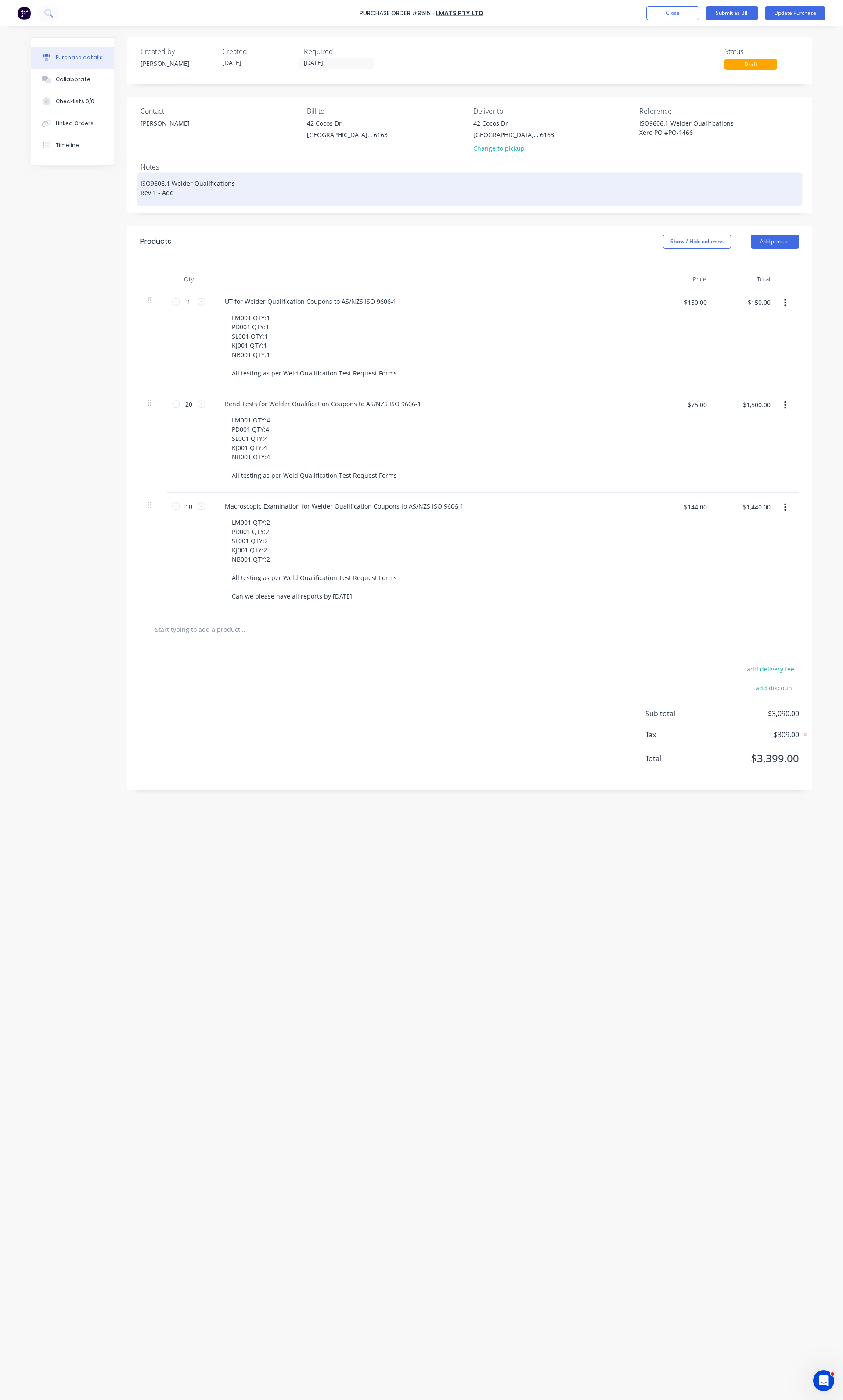
type textarea "x"
type textarea "ISO9606.1 Welder Qualifications Rev 1 - Adde"
type textarea "x"
type textarea "ISO9606.1 Welder Qualifications Rev 1 - Added"
type textarea "x"
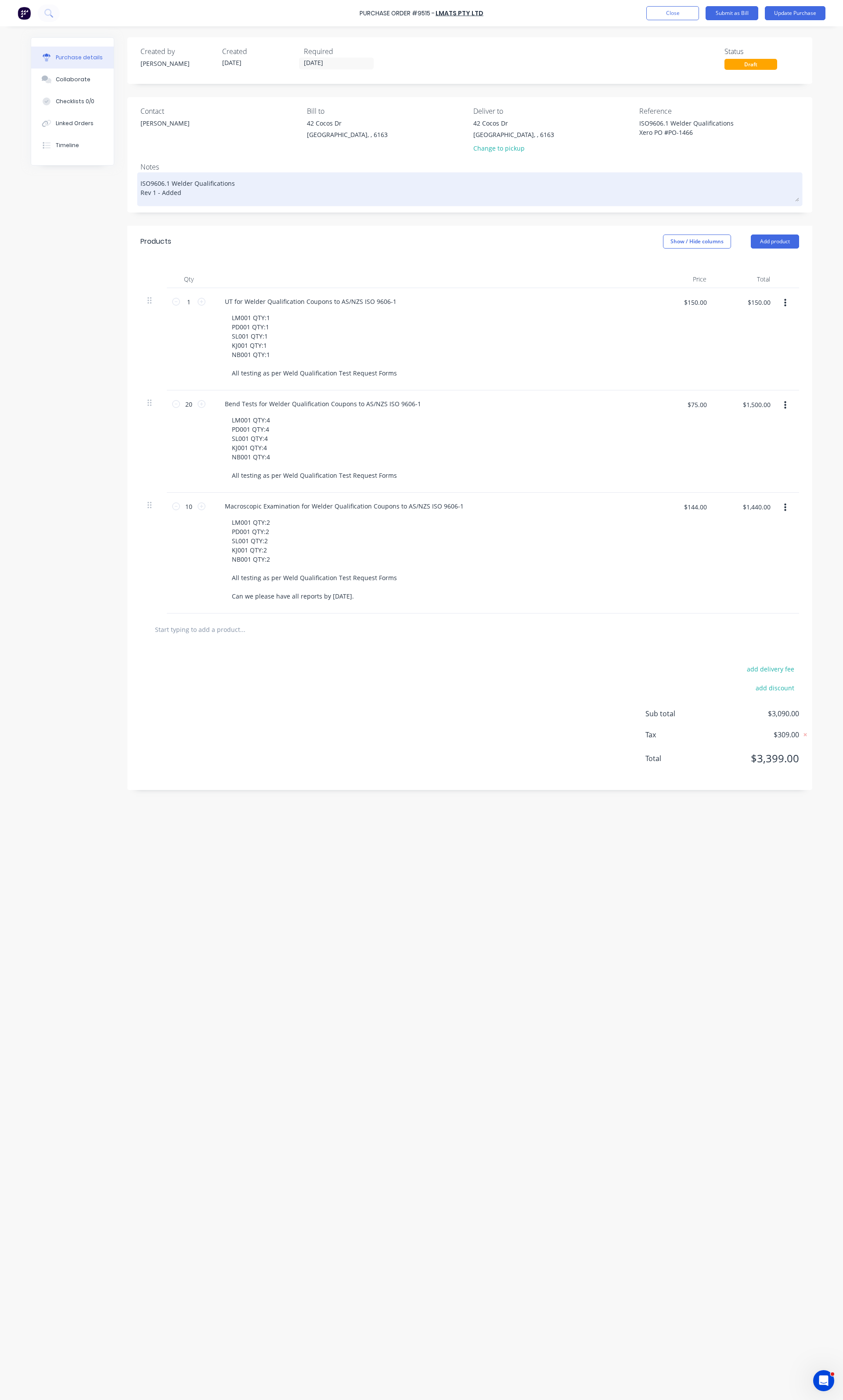
type textarea "ISO9606.1 Welder Qualifications Rev 1 - Added"
type textarea "x"
type textarea "ISO9606.1 Welder Qualifications Rev 1 - Added B"
type textarea "x"
type textarea "ISO9606.1 Welder Qualifications Rev 1 - Added Be"
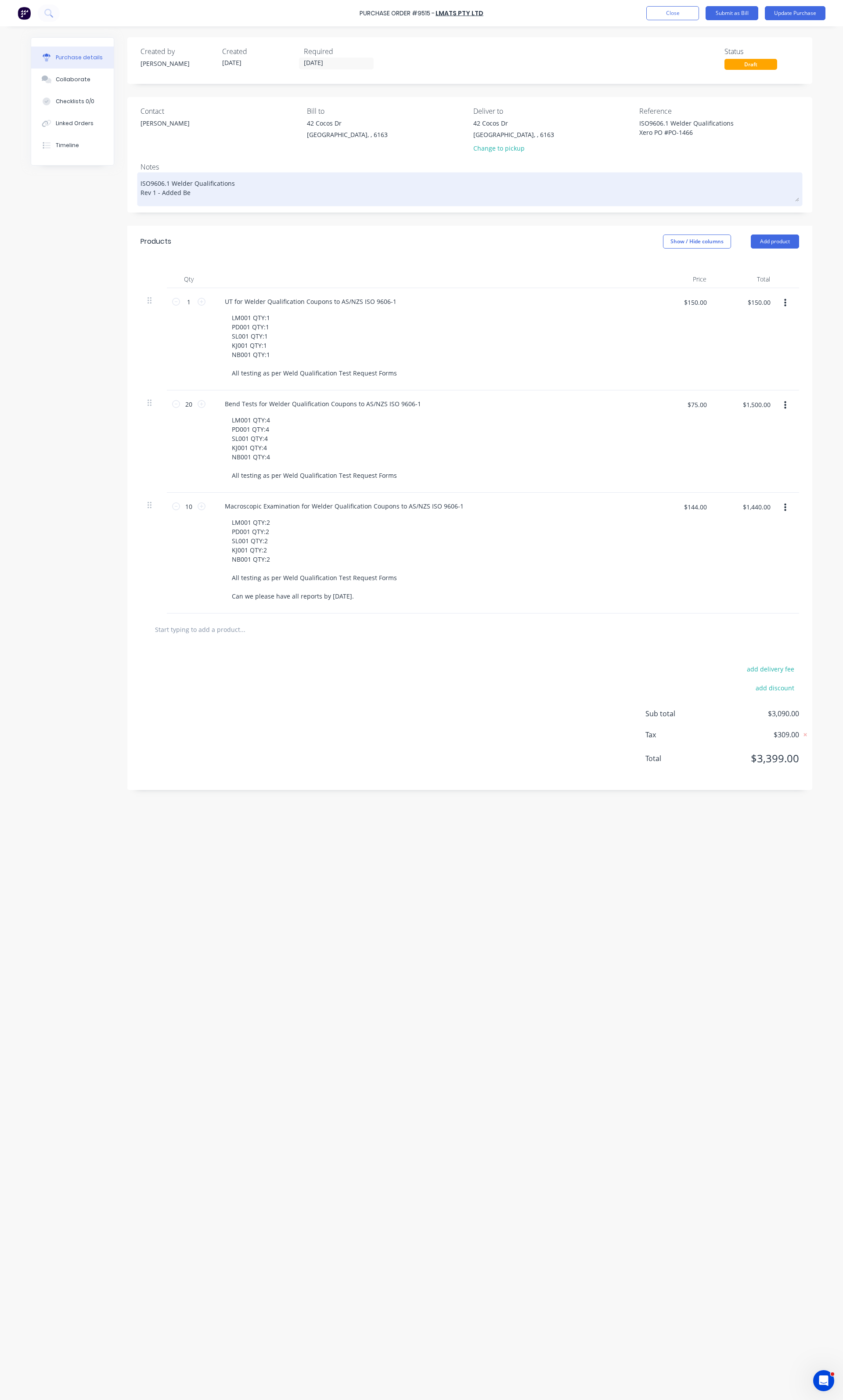
type textarea "x"
type textarea "ISO9606.1 Welder Qualifications Rev 1 - Added Ben"
type textarea "x"
type textarea "ISO9606.1 Welder Qualifications Rev 1 - Added Bend"
type textarea "x"
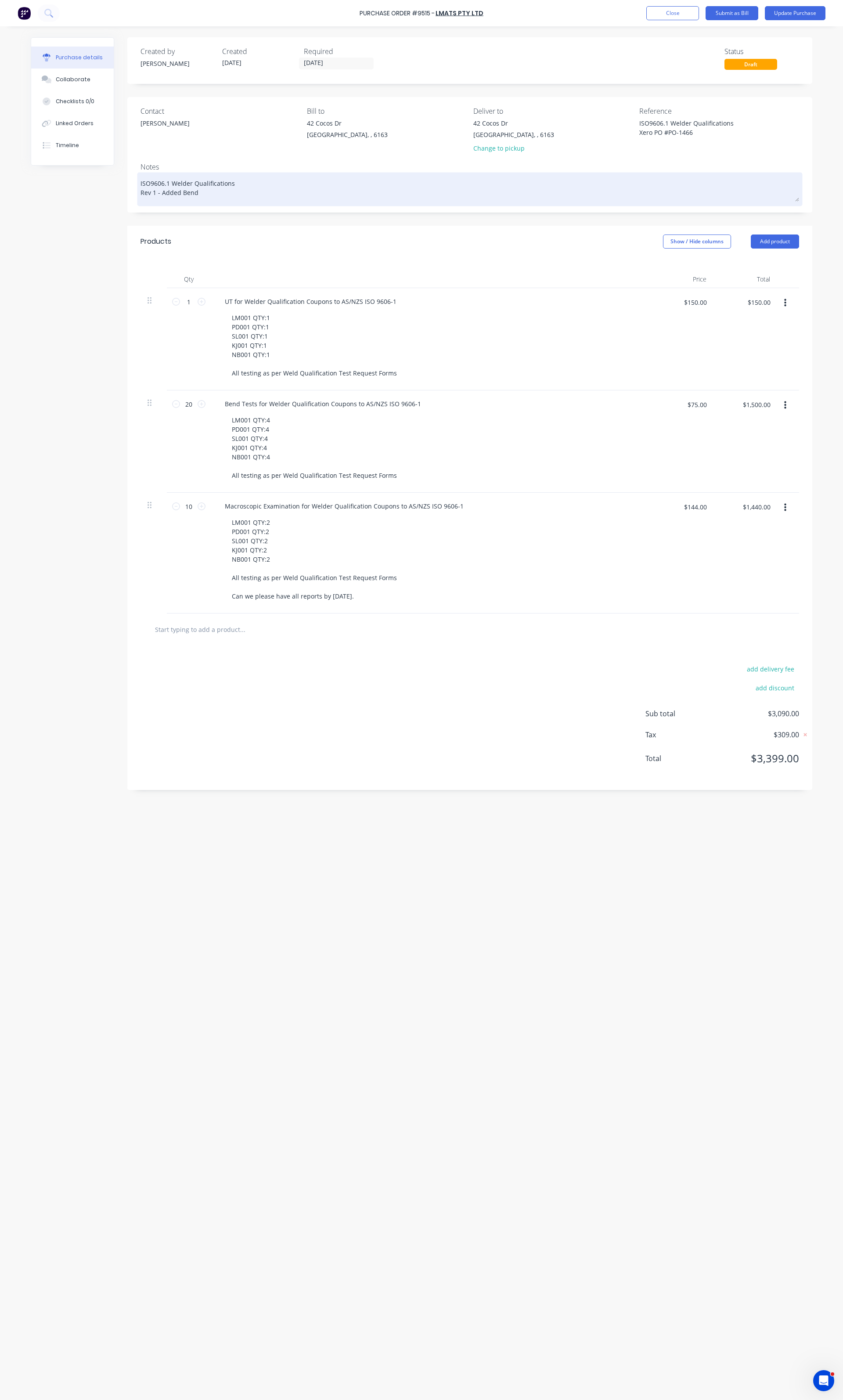
type textarea "ISO9606.1 Welder Qualifications Rev 1 - Added Bend"
type textarea "x"
type textarea "ISO9606.1 Welder Qualifications Rev 1 - Added Bend T"
type textarea "x"
type textarea "ISO9606.1 Welder Qualifications Rev 1 - Added Bend Te"
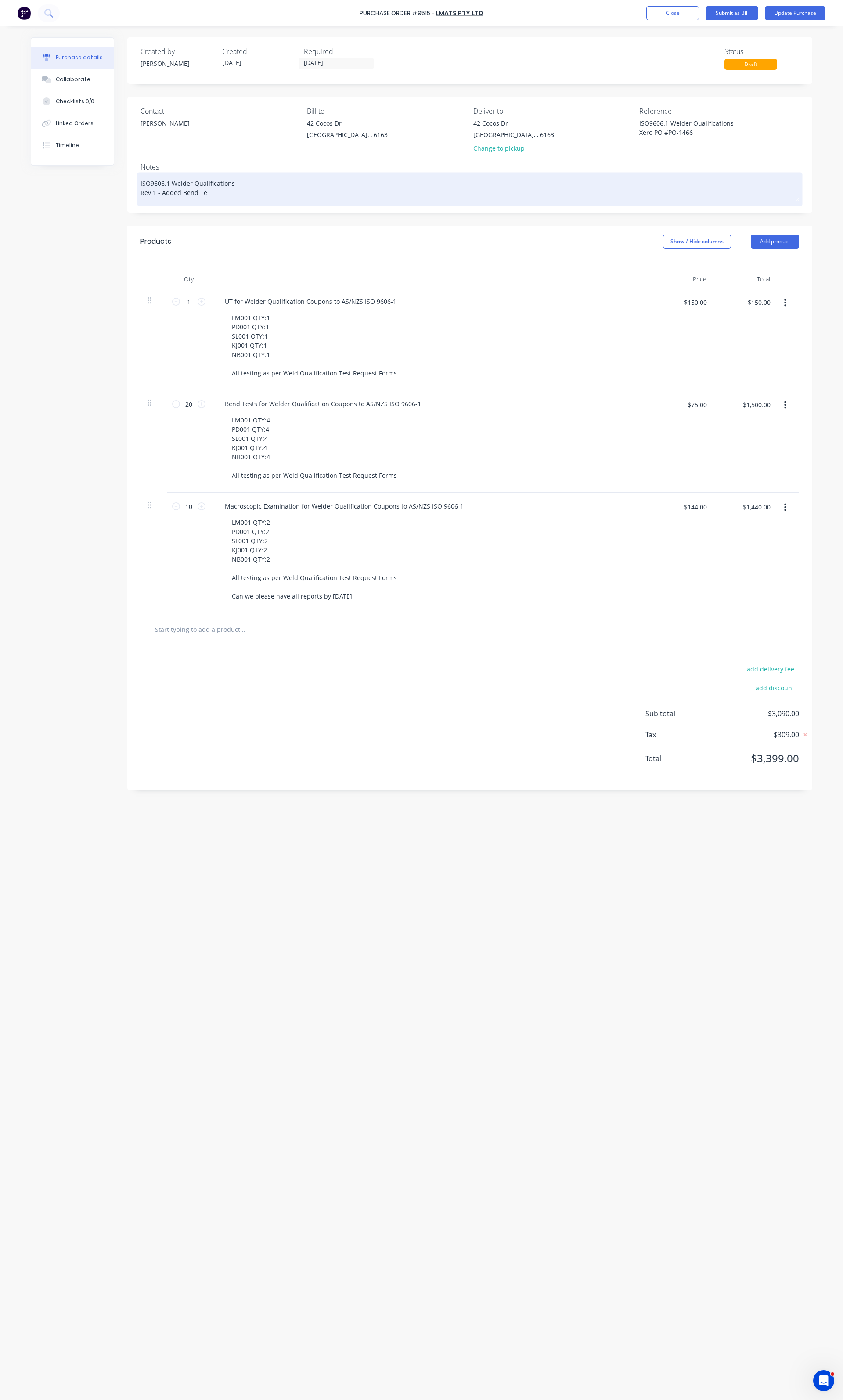
type textarea "x"
type textarea "ISO9606.1 Welder Qualifications Rev 1 - Added Bend Tes"
type textarea "x"
type textarea "ISO9606.1 Welder Qualifications Rev 1 - Added Bend Test"
type textarea "x"
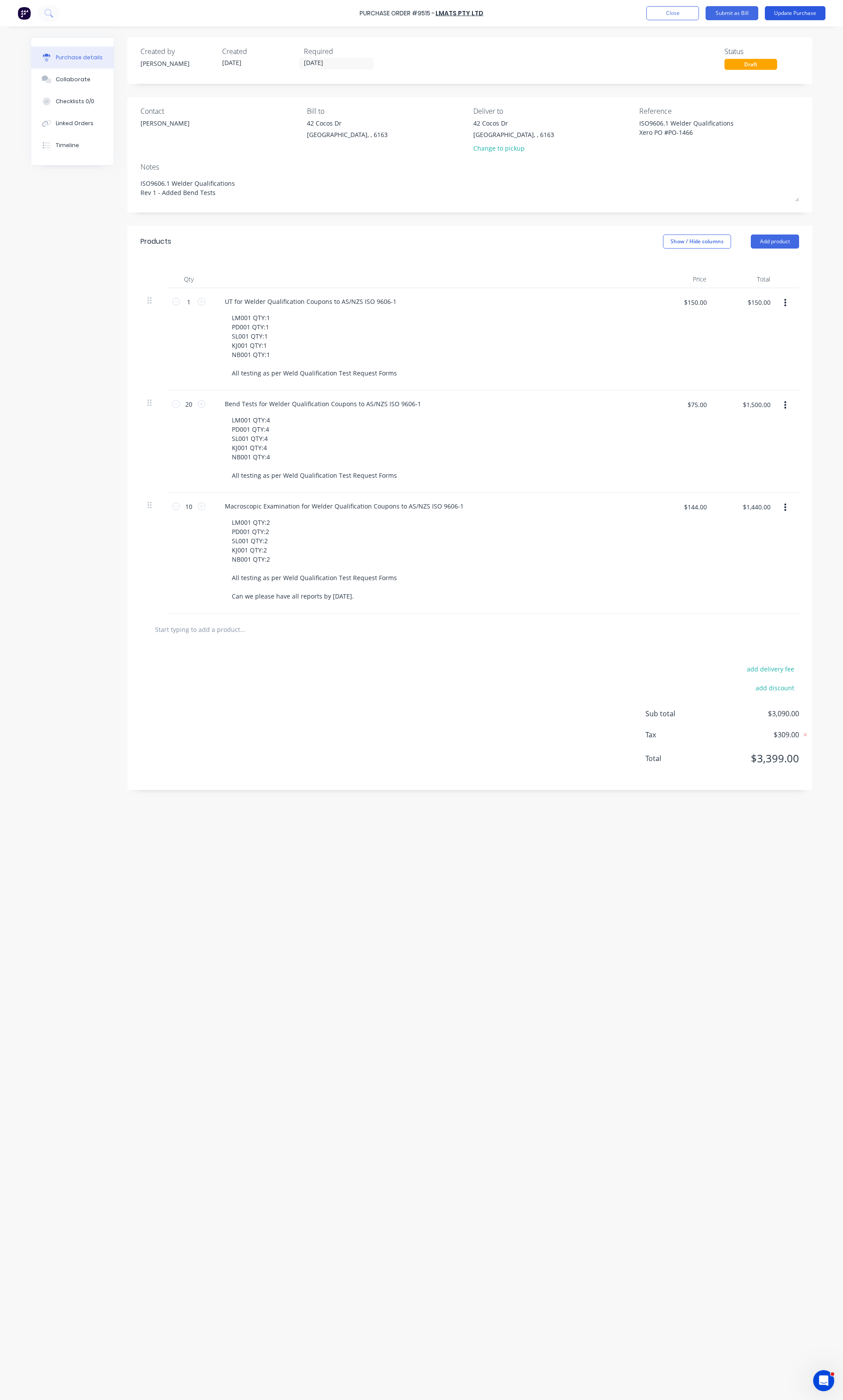
type textarea "ISO9606.1 Welder Qualifications Rev 1 - Added Bend Tests"
type textarea "x"
type textarea "ISO9606.1 Welder Qualifications Rev 1 - Added Bend Tests"
click at [781, 13] on button "Update Purchase" at bounding box center [795, 13] width 61 height 14
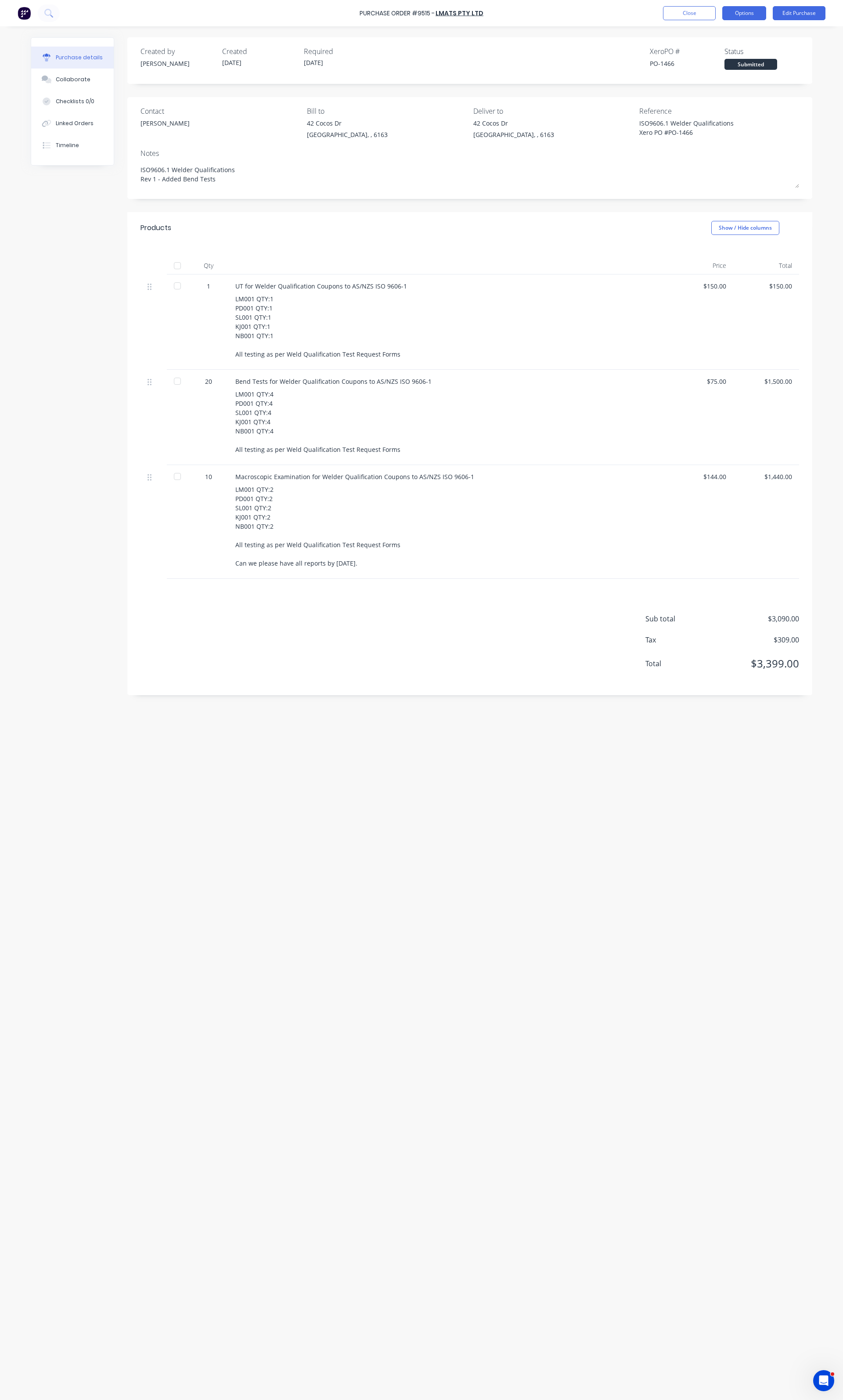
click at [753, 17] on button "Options" at bounding box center [744, 13] width 44 height 14
click at [719, 39] on div "Print / Email" at bounding box center [725, 35] width 68 height 13
click at [708, 58] on div "With pricing" at bounding box center [725, 53] width 68 height 13
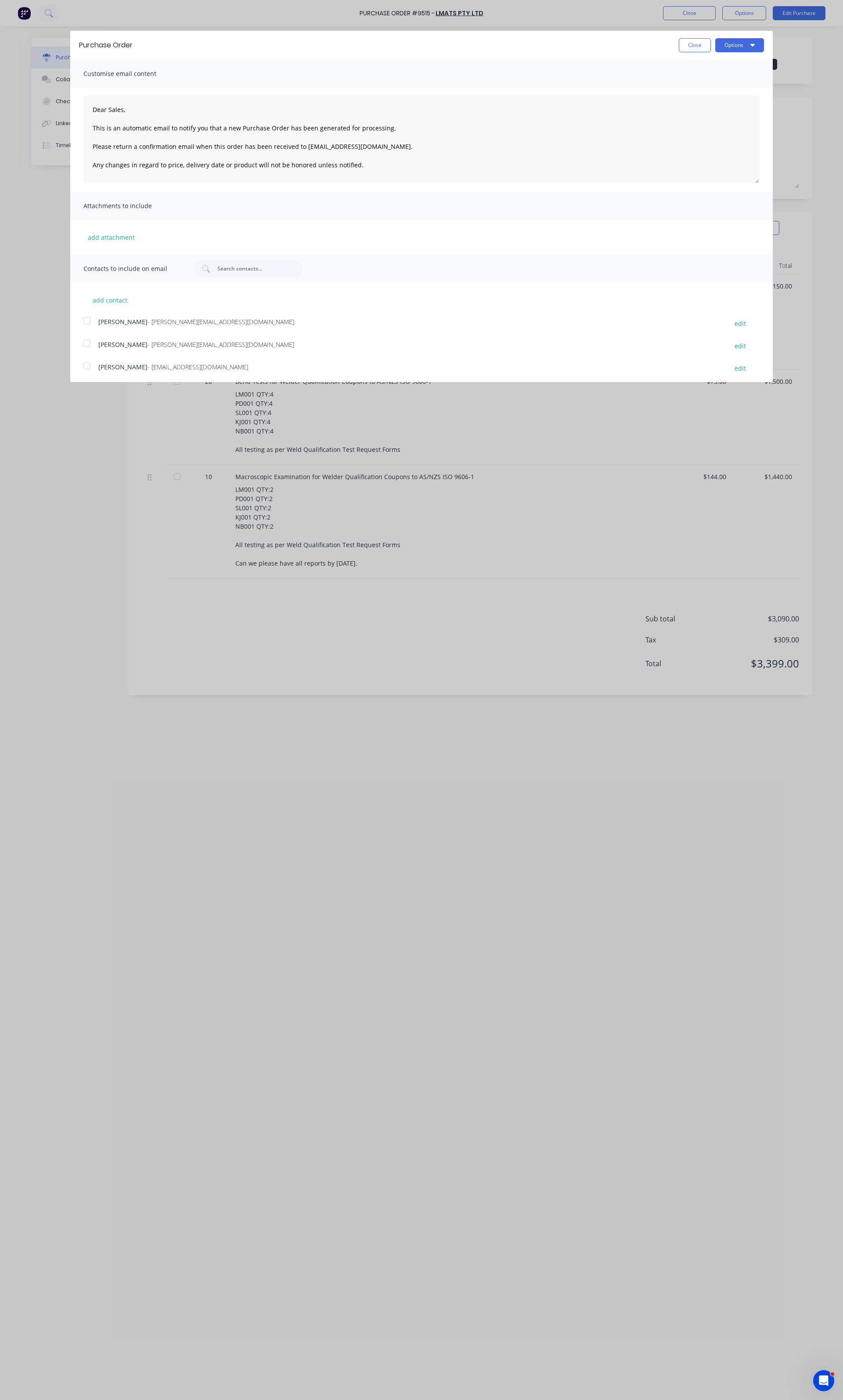
click at [90, 347] on div at bounding box center [87, 343] width 17 height 17
click at [728, 48] on button "Options" at bounding box center [739, 45] width 49 height 14
click at [692, 81] on div "Email" at bounding box center [722, 85] width 68 height 13
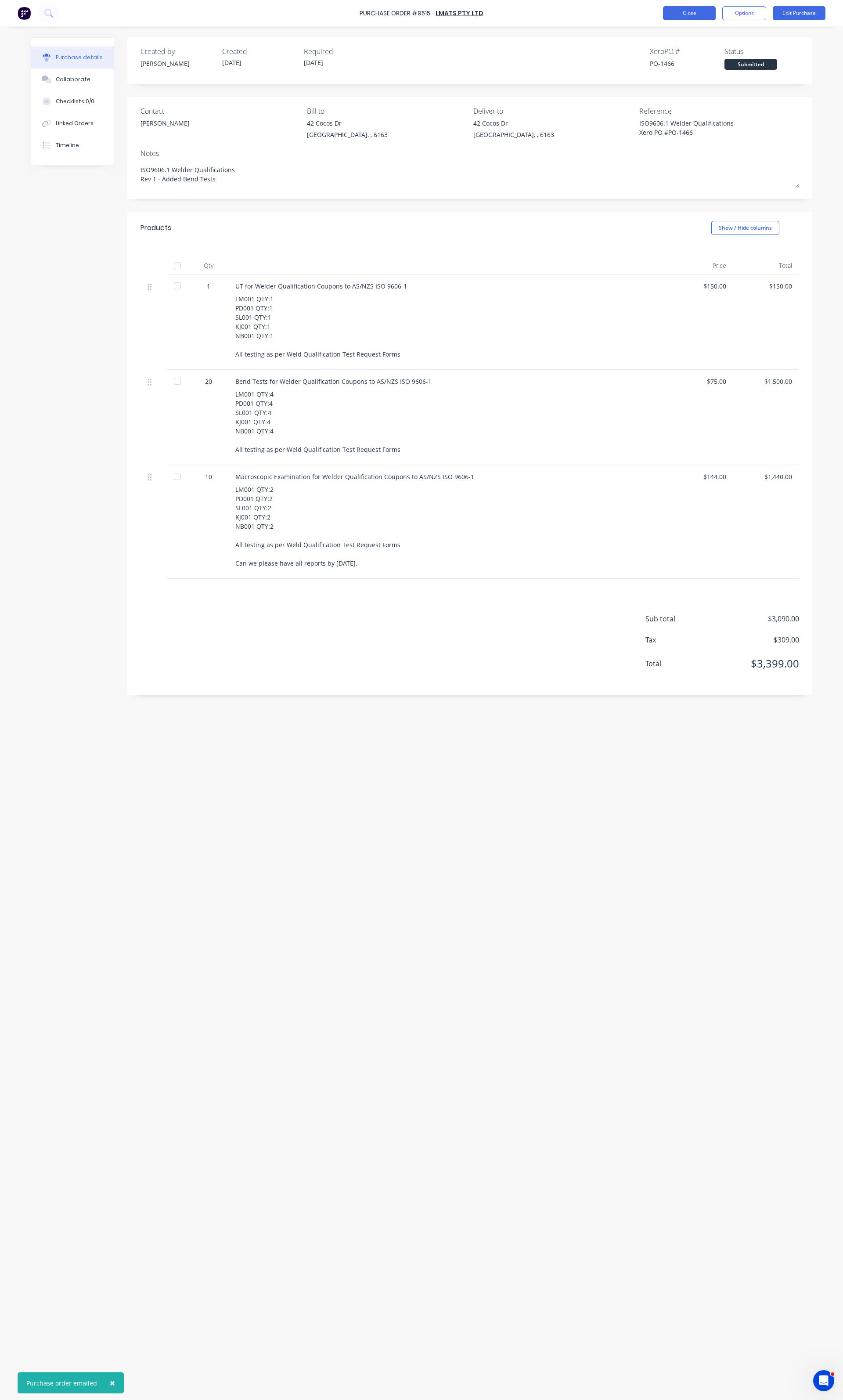
click at [696, 17] on button "Close" at bounding box center [690, 13] width 53 height 14
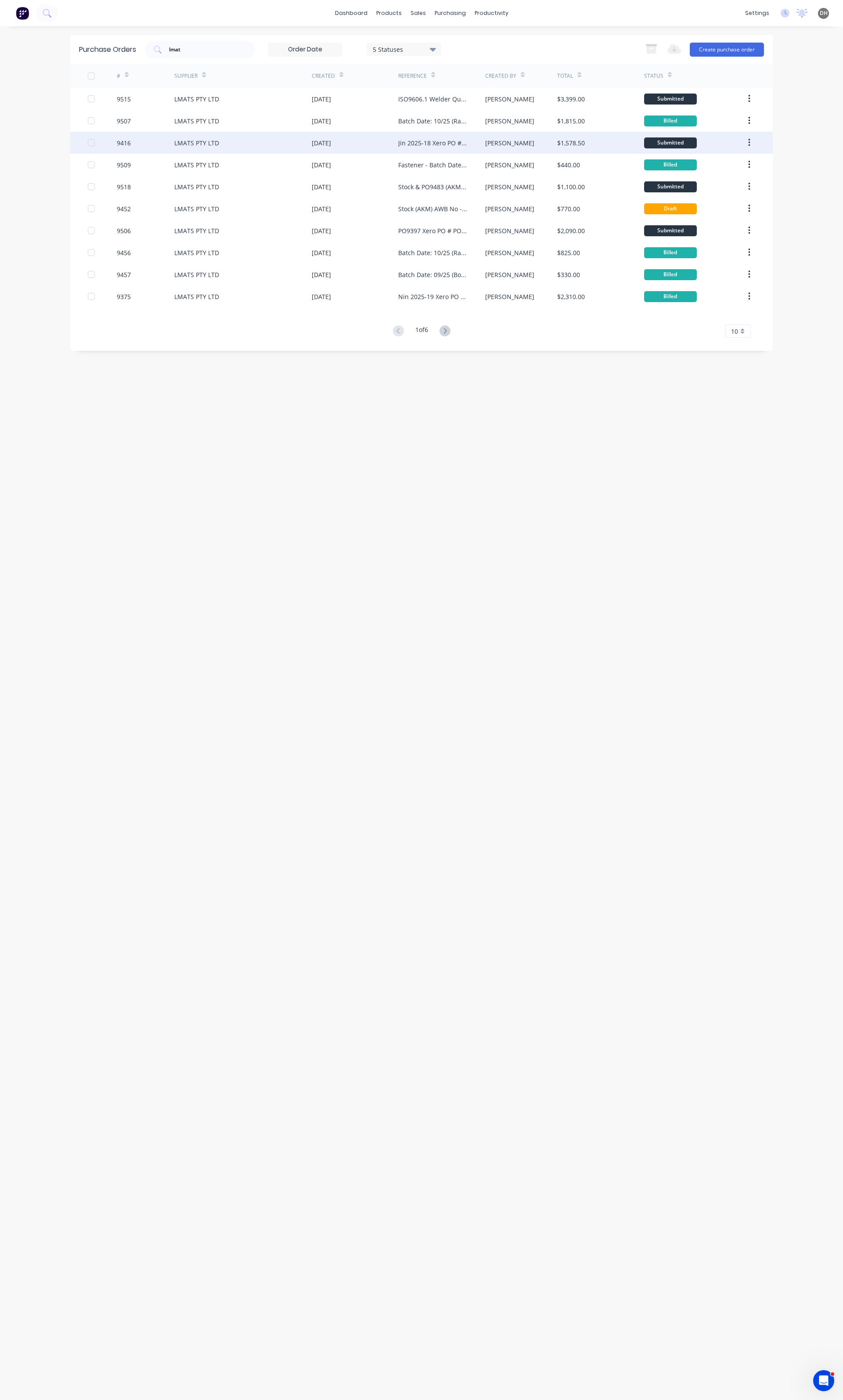
click at [193, 141] on div "LMATS PTY LTD" at bounding box center [197, 143] width 45 height 9
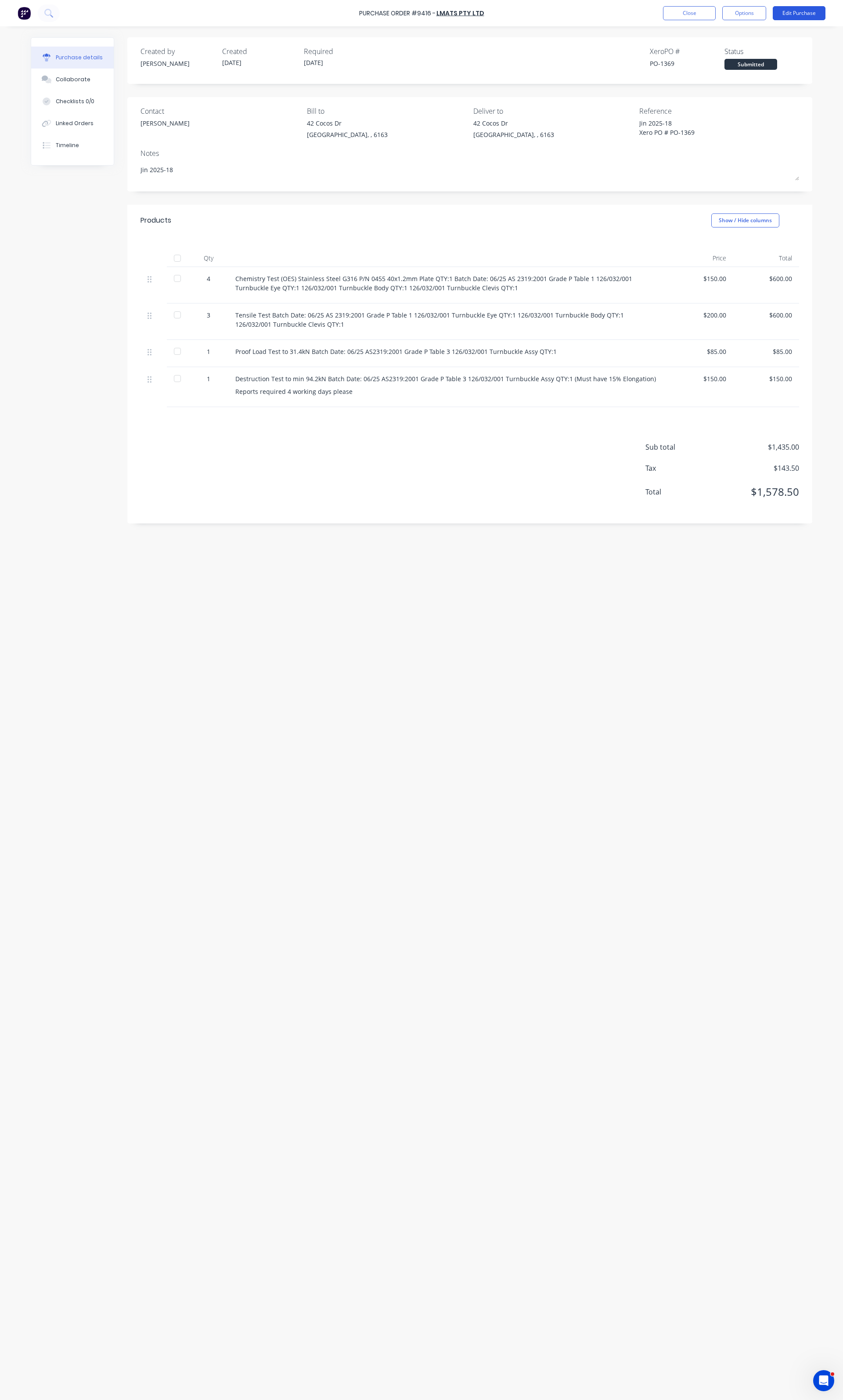
click at [778, 8] on button "Edit Purchase" at bounding box center [799, 13] width 53 height 14
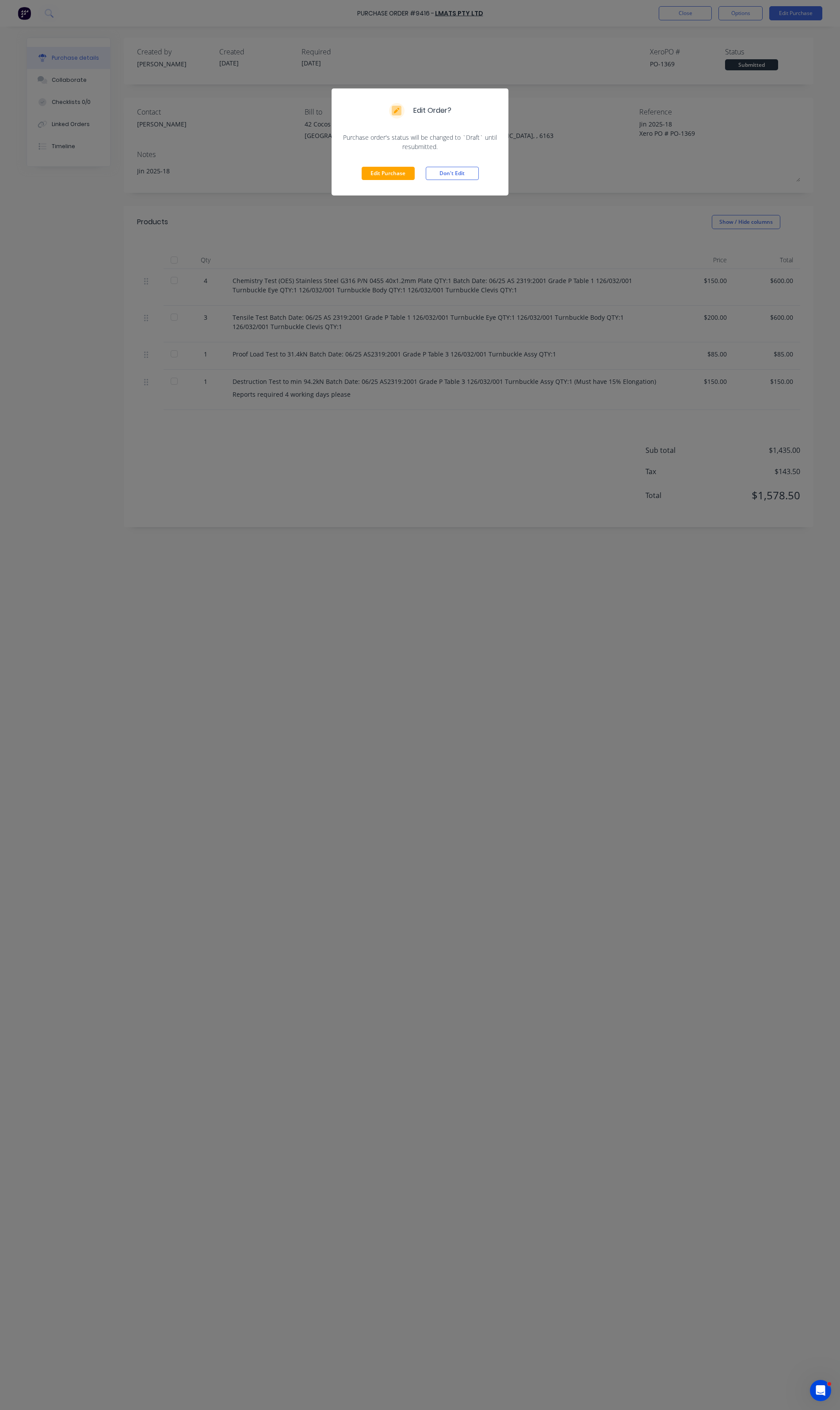
click at [396, 165] on div "Edit Purchase Don't Edit" at bounding box center [420, 173] width 177 height 44
click at [394, 168] on button "Edit Purchase" at bounding box center [388, 173] width 53 height 13
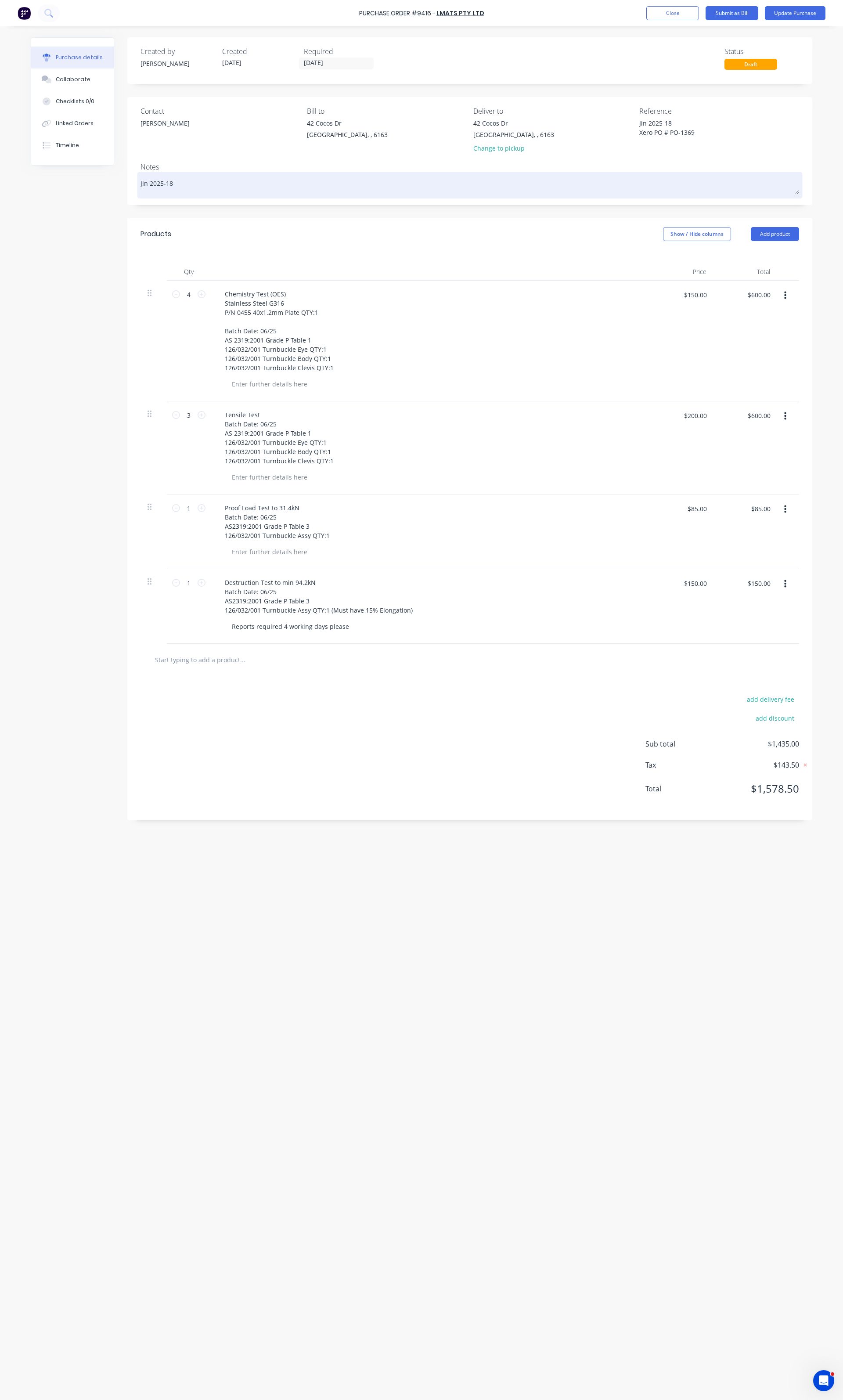
click at [199, 183] on textarea "Jin 2025-18" at bounding box center [470, 184] width 658 height 20
type textarea "x"
type textarea "Jin 2025-18"
type textarea "x"
type textarea "Jin 2025-18 R"
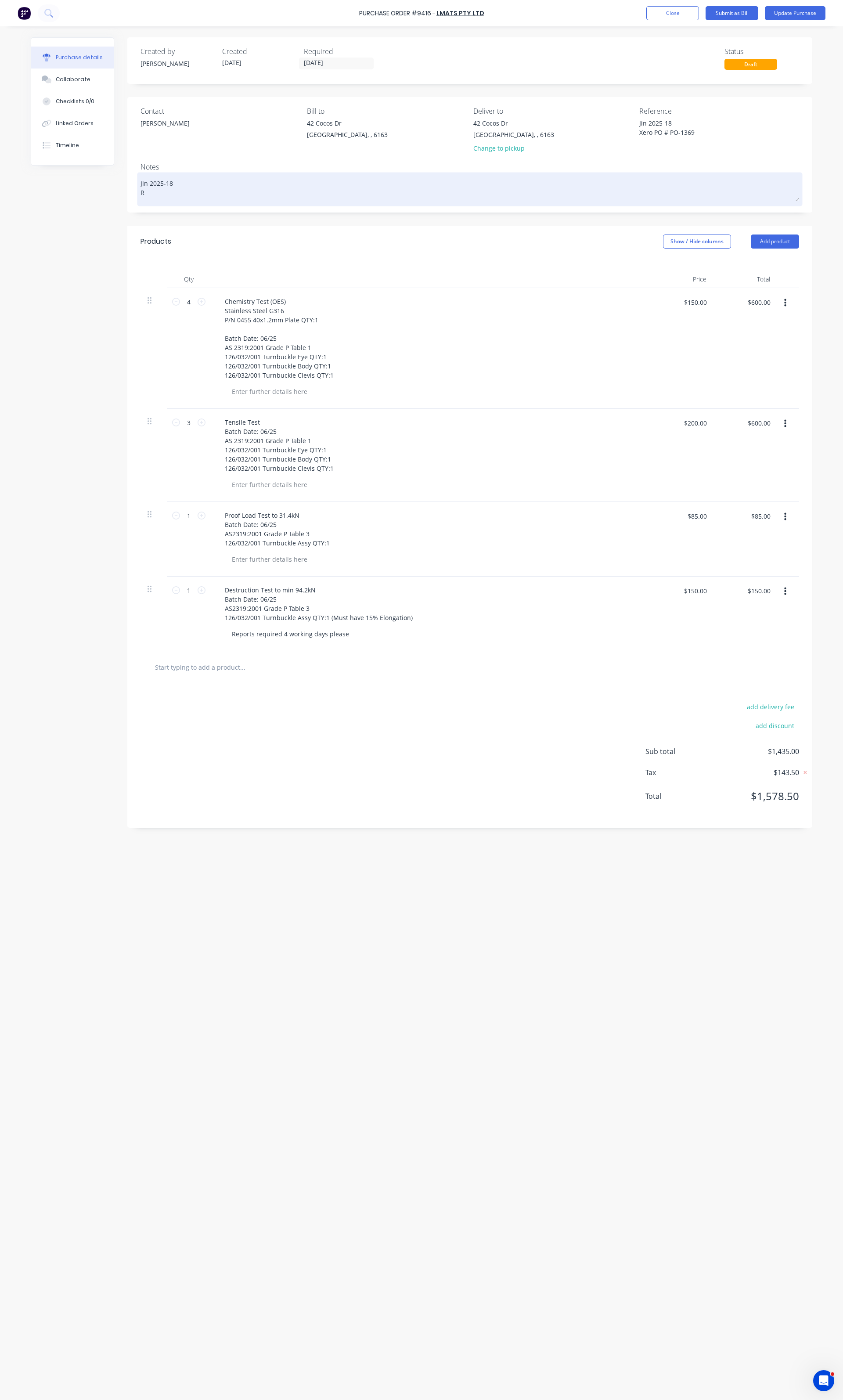
type textarea "x"
type textarea "Jin 2025-18 Re"
type textarea "x"
type textarea "Jin 2025-18 Rev"
type textarea "x"
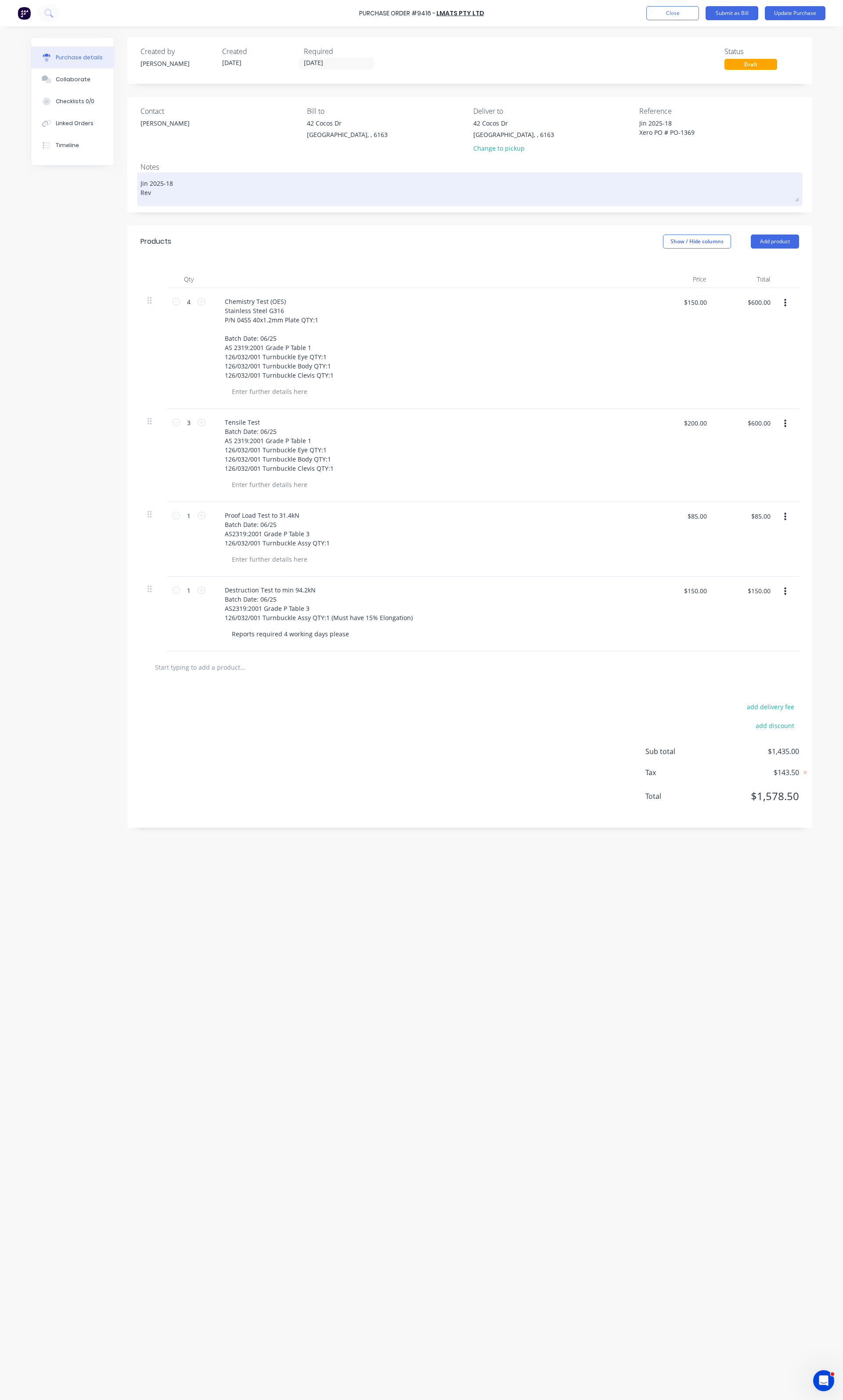
type textarea "Jin 2025-18 Rev"
type textarea "x"
type textarea "Jin 2025-18 Rev 1"
type textarea "x"
type textarea "Jin 2025-18 Rev 1"
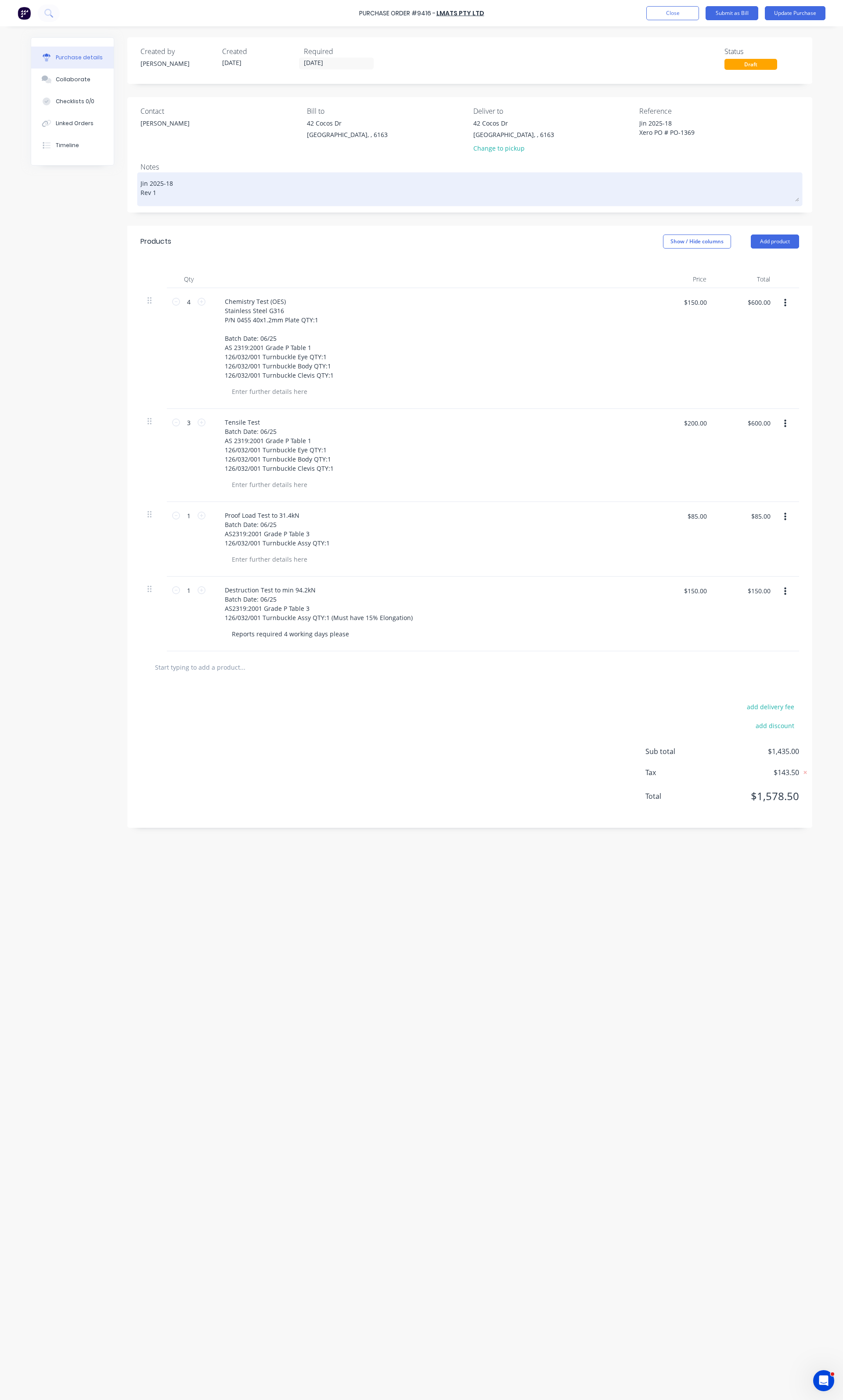
type textarea "x"
type textarea "Jin 2025-18 Rev 1 A"
type textarea "x"
type textarea "Jin 2025-18 Rev 1 Ad"
type textarea "x"
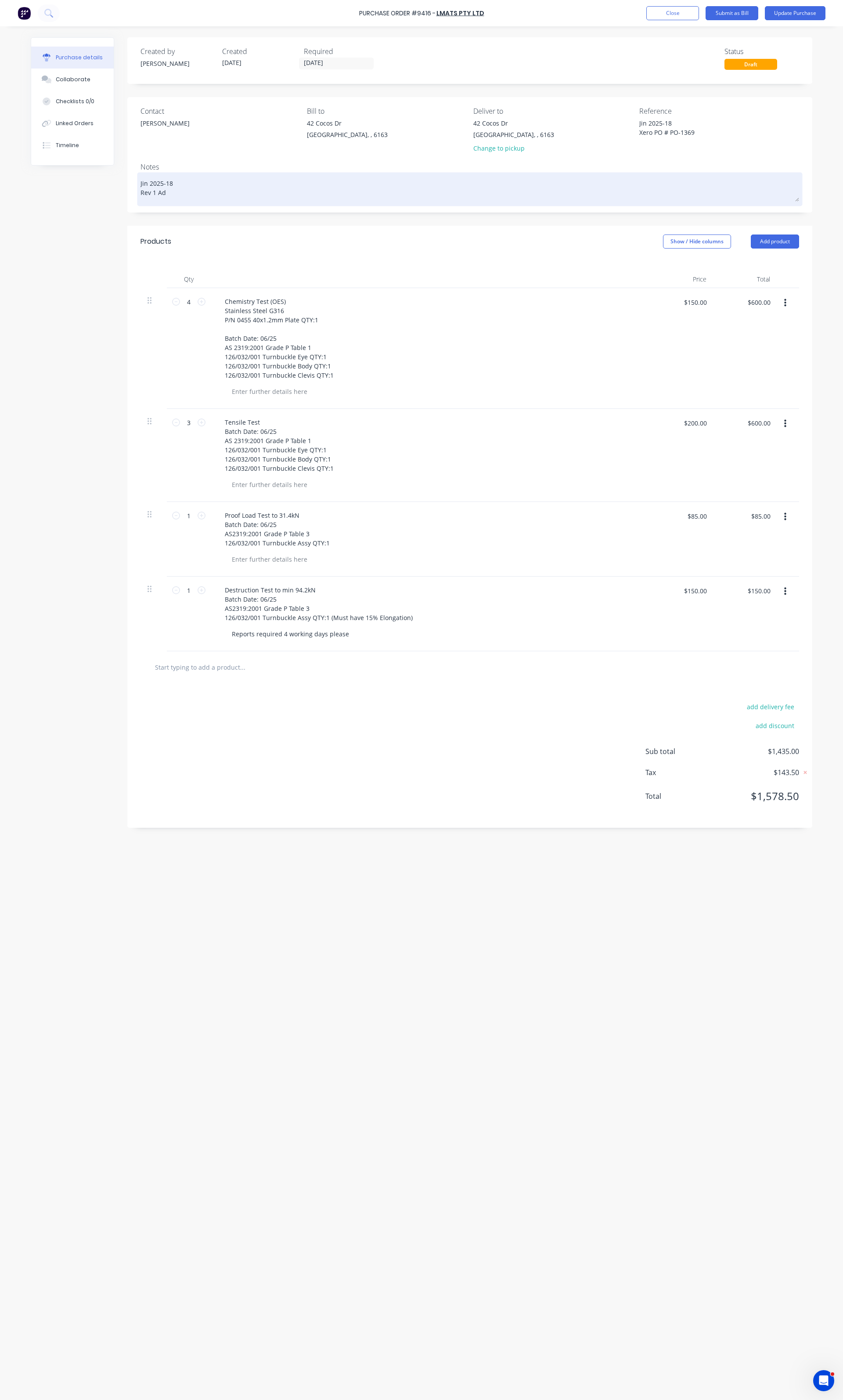
type textarea "Jin 2025-18 Rev 1 Add"
type textarea "x"
type textarea "Jin 2025-18 Rev 1 Adde"
type textarea "x"
type textarea "Jin 2025-18 Rev 1 Add"
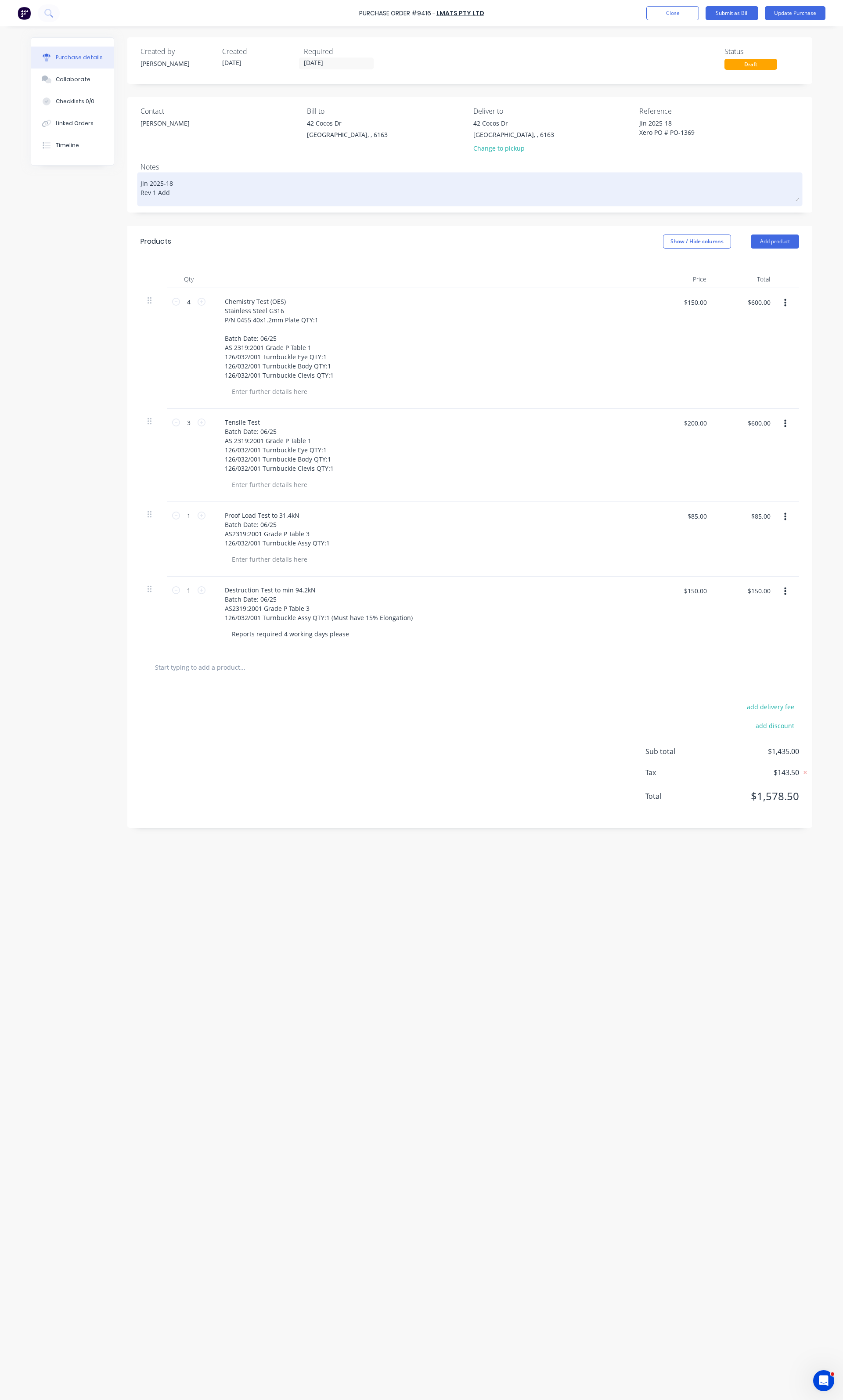
type textarea "x"
type textarea "Jin 2025-18 Rev 1 Ad"
type textarea "x"
type textarea "Jin 2025-18 Rev 1 A"
type textarea "x"
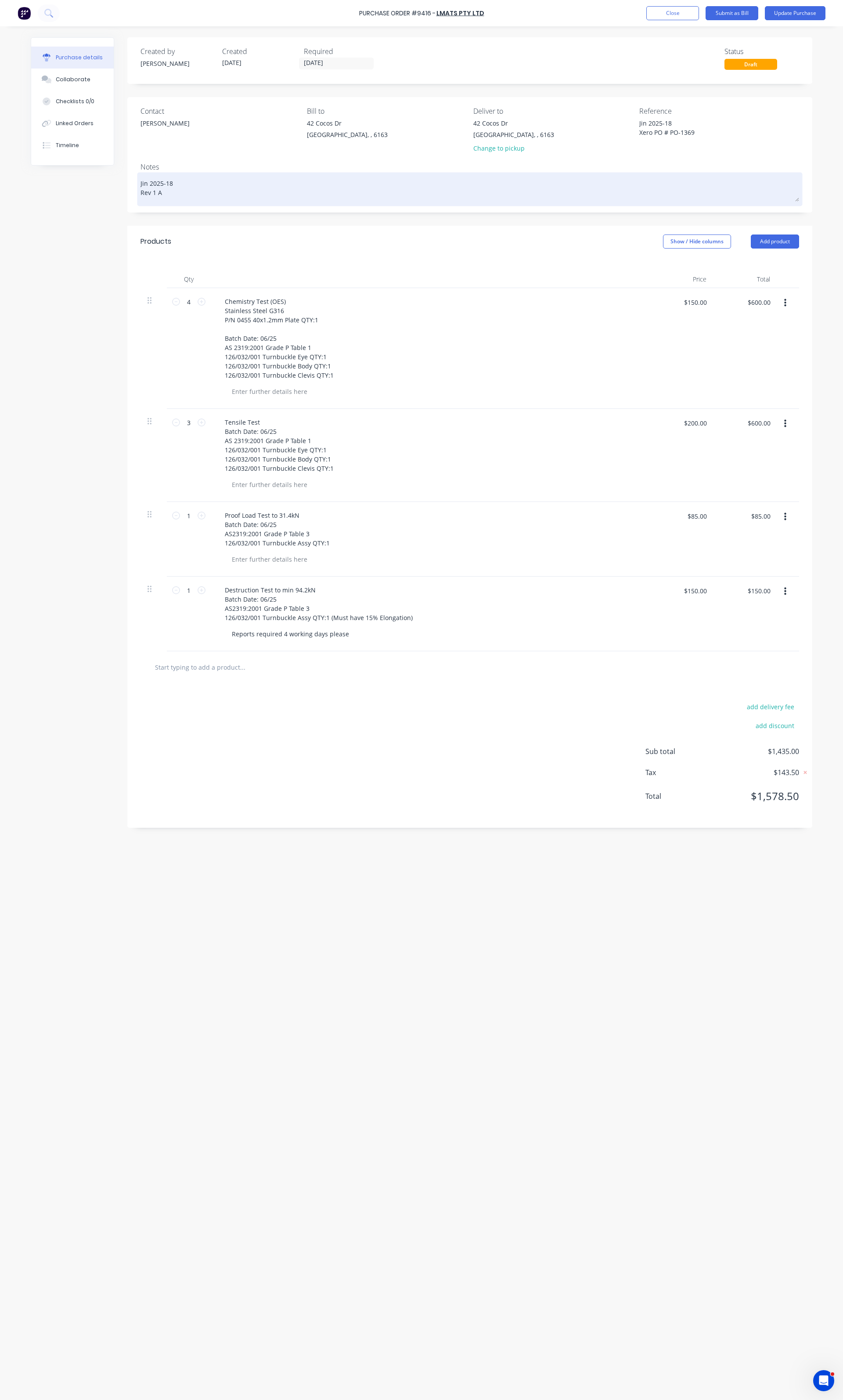
type textarea "Jin 2025-18 Rev 1"
type textarea "x"
type textarea "Jin 2025-18 Rev 1"
type textarea "x"
type textarea "Jin 2025-18 Rev 1:"
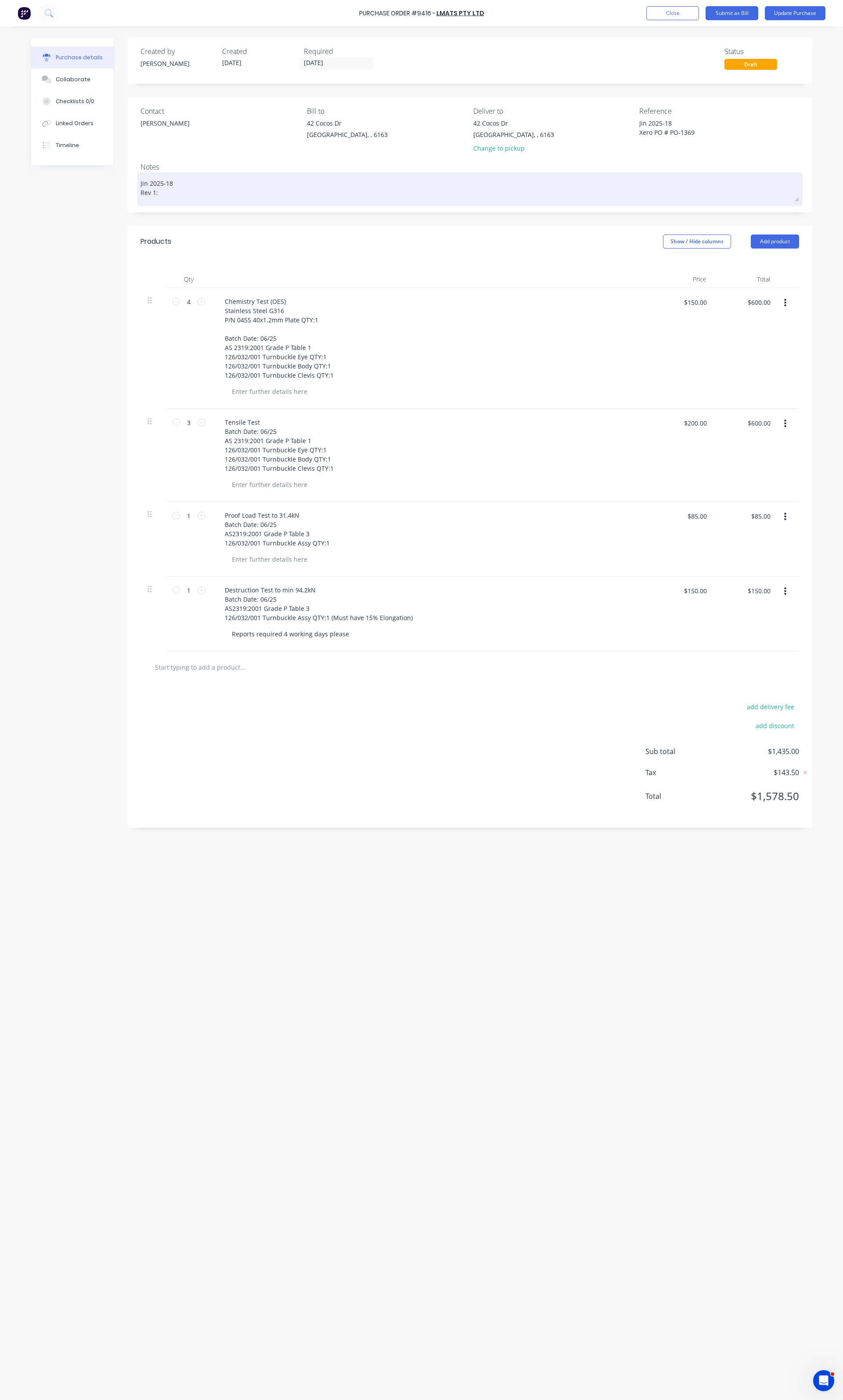
type textarea "x"
type textarea "Jin 2025-18 Rev 1:"
type textarea "x"
type textarea "Jin 2025-18 Rev 1: A"
type textarea "x"
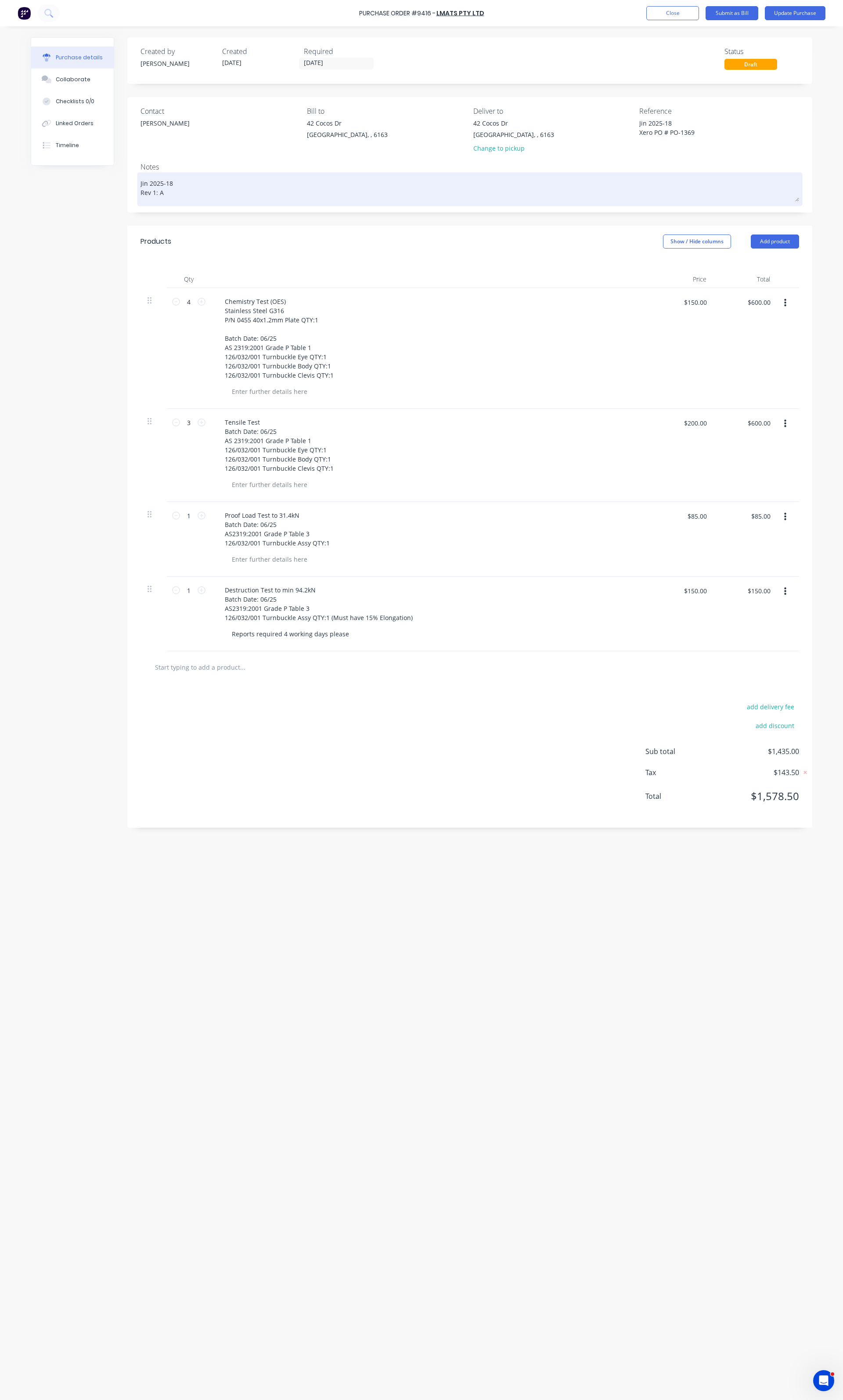
type textarea "Jin 2025-18 Rev 1: Ad"
type textarea "x"
type textarea "Jin 2025-18 Rev 1: Add"
type textarea "x"
type textarea "Jin 2025-18 Rev 1: Adde"
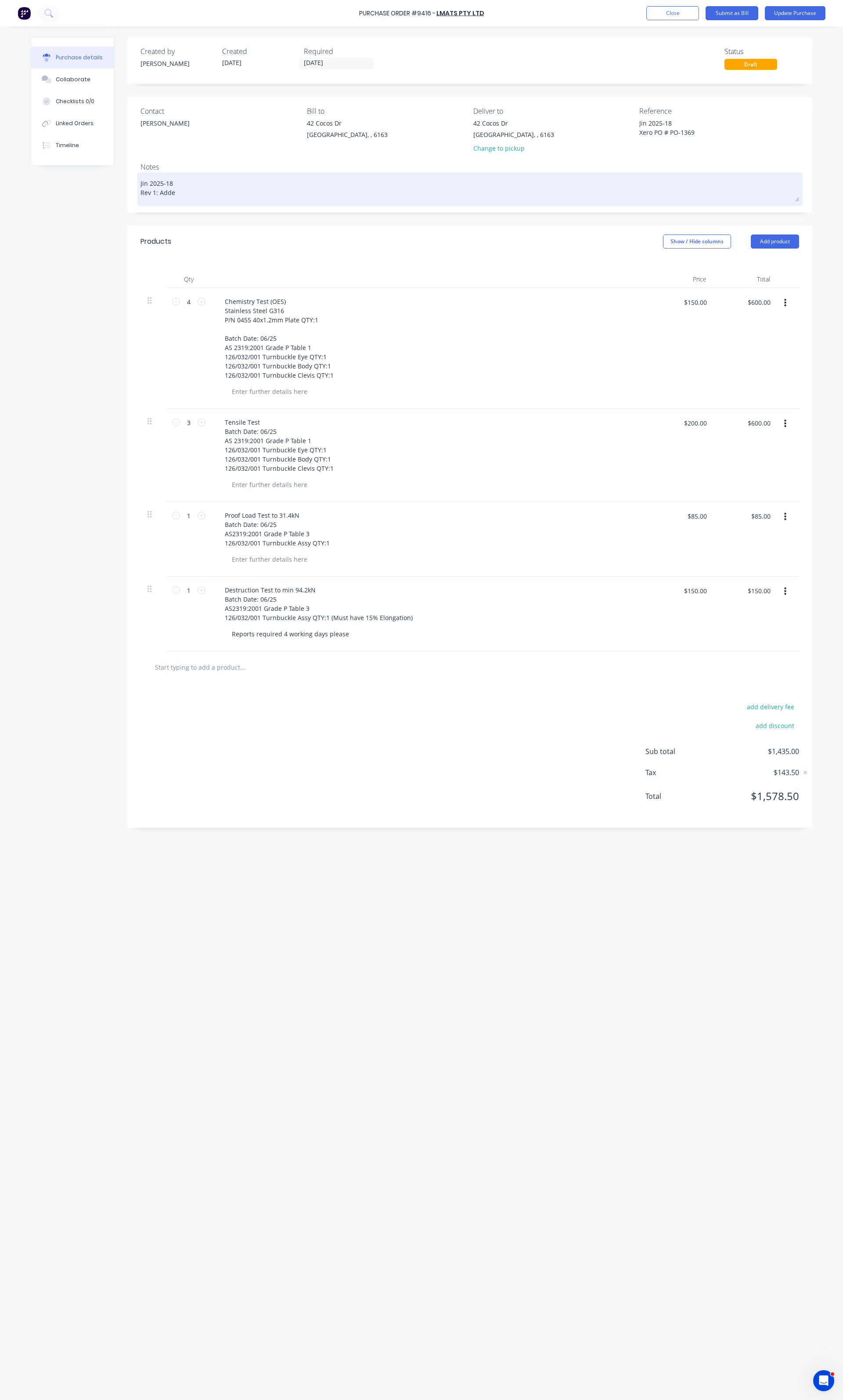
type textarea "x"
type textarea "Jin 2025-18 Rev 1: Added"
type textarea "x"
type textarea "Jin 2025-18 Rev 1: Added"
type textarea "x"
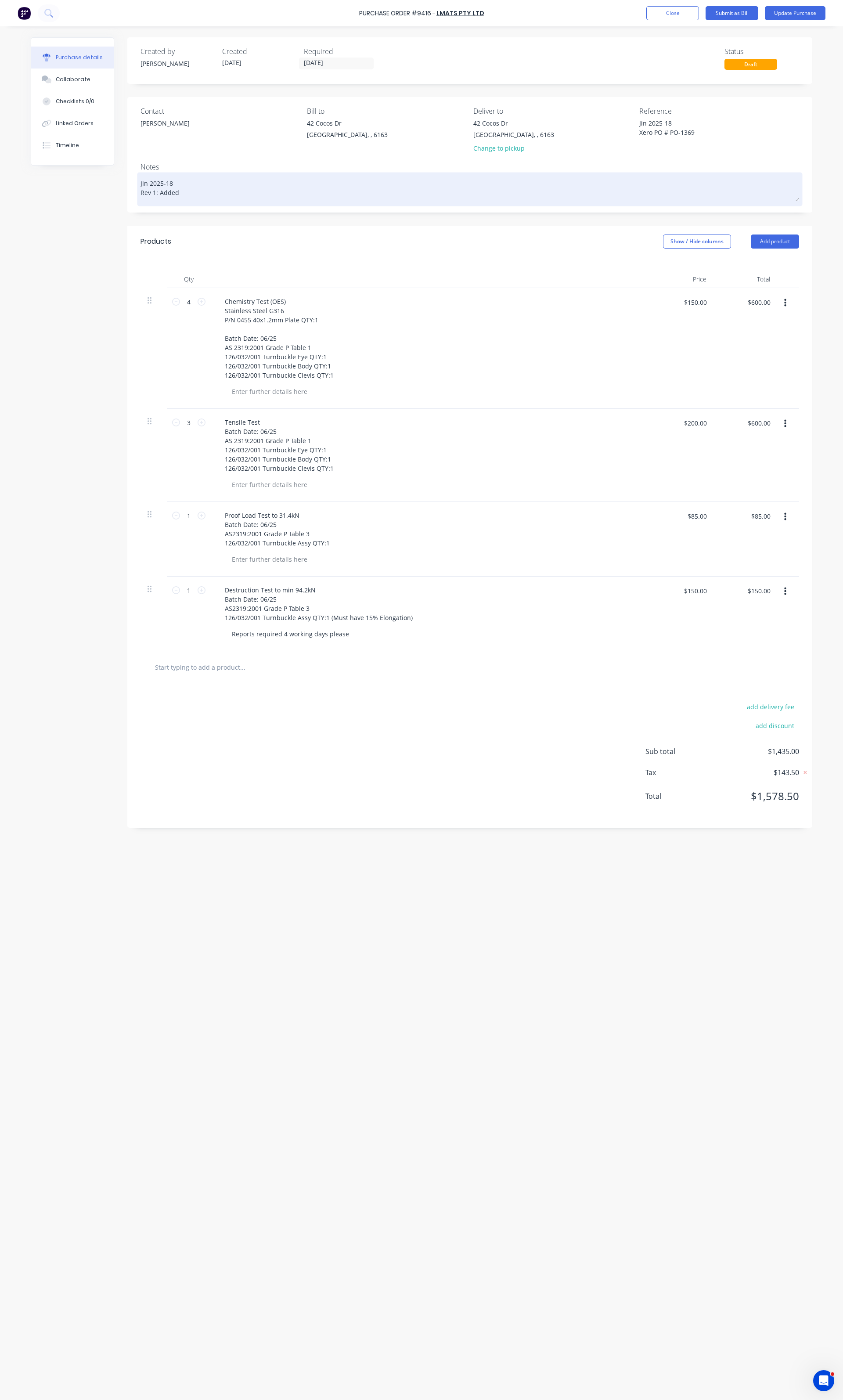
type textarea "Jin 2025-18 Rev 1: Added 3"
type textarea "x"
type textarea "Jin 2025-18 Rev 1: Added 3x"
type textarea "x"
type textarea "Jin 2025-18 Rev 1: Added 3x"
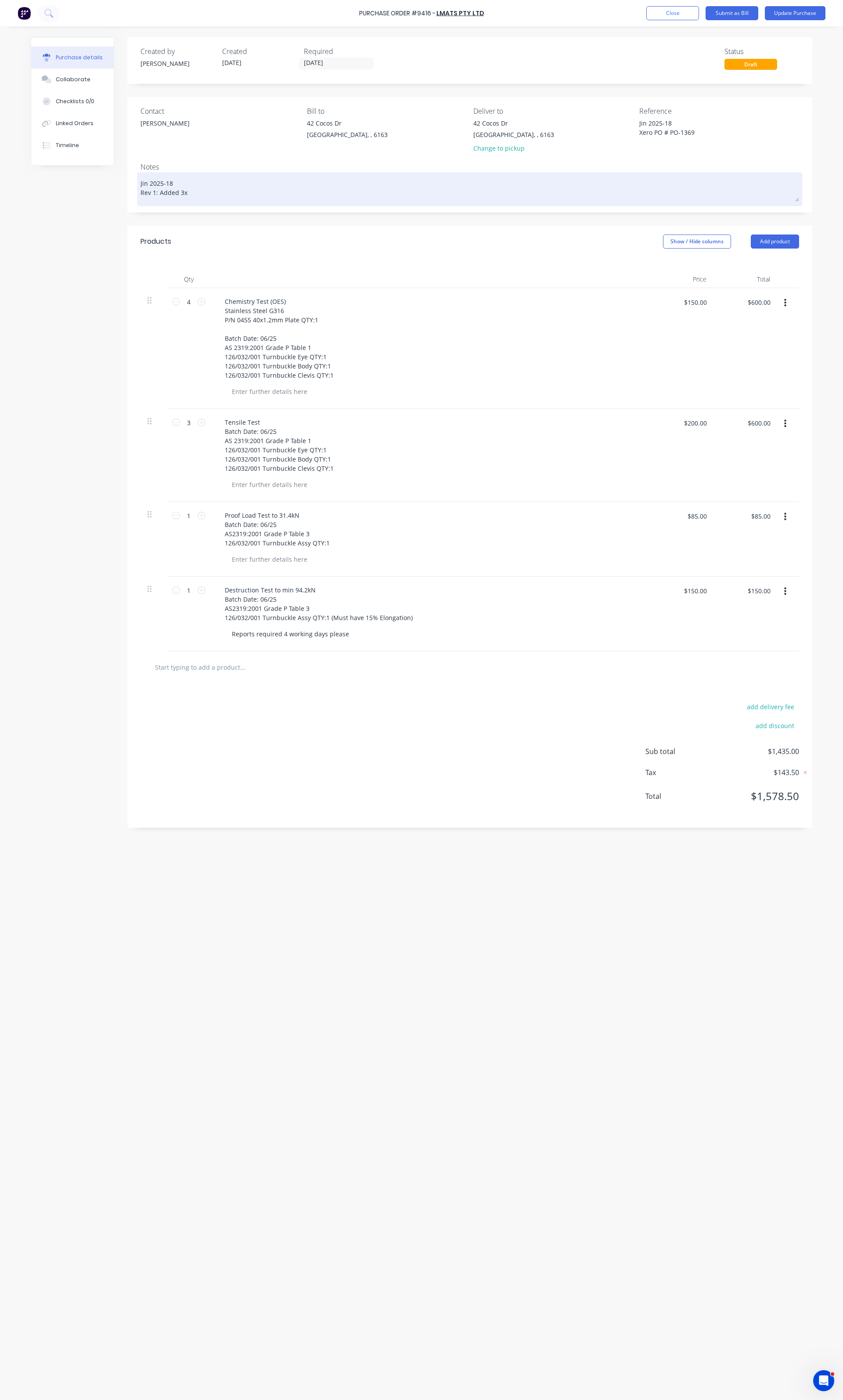
type textarea "x"
type textarea "Jin 2025-18 Rev 1: Added 3x A"
type textarea "x"
type textarea "Jin 2025-18 Rev 1: Added 3x Ad"
type textarea "x"
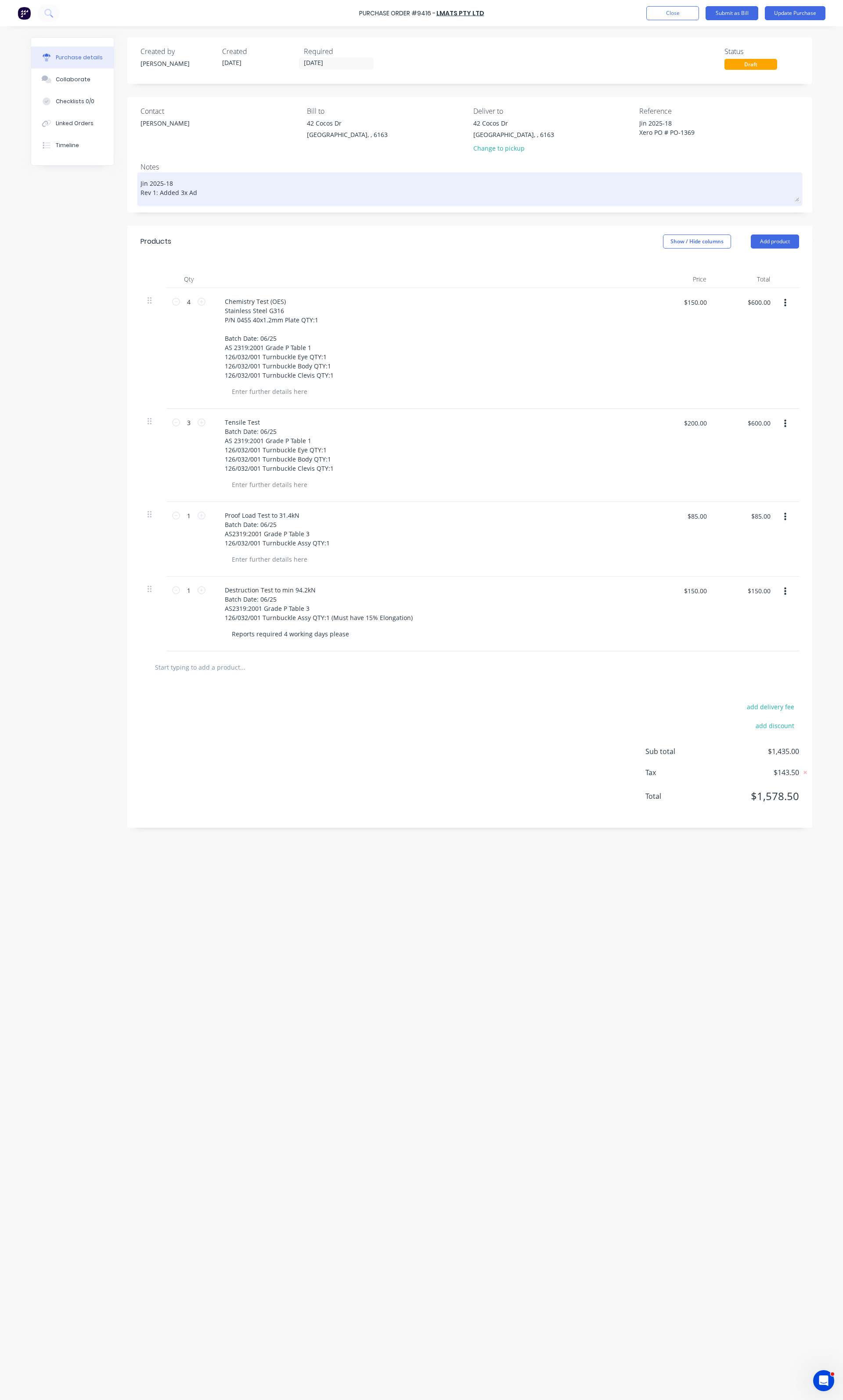
type textarea "Jin 2025-18 Rev 1: Added 3x Add"
type textarea "x"
type textarea "Jin 2025-18 Rev 1: Added 3x Addi"
type textarea "x"
type textarea "Jin 2025-18 Rev 1: Added 3x Addit"
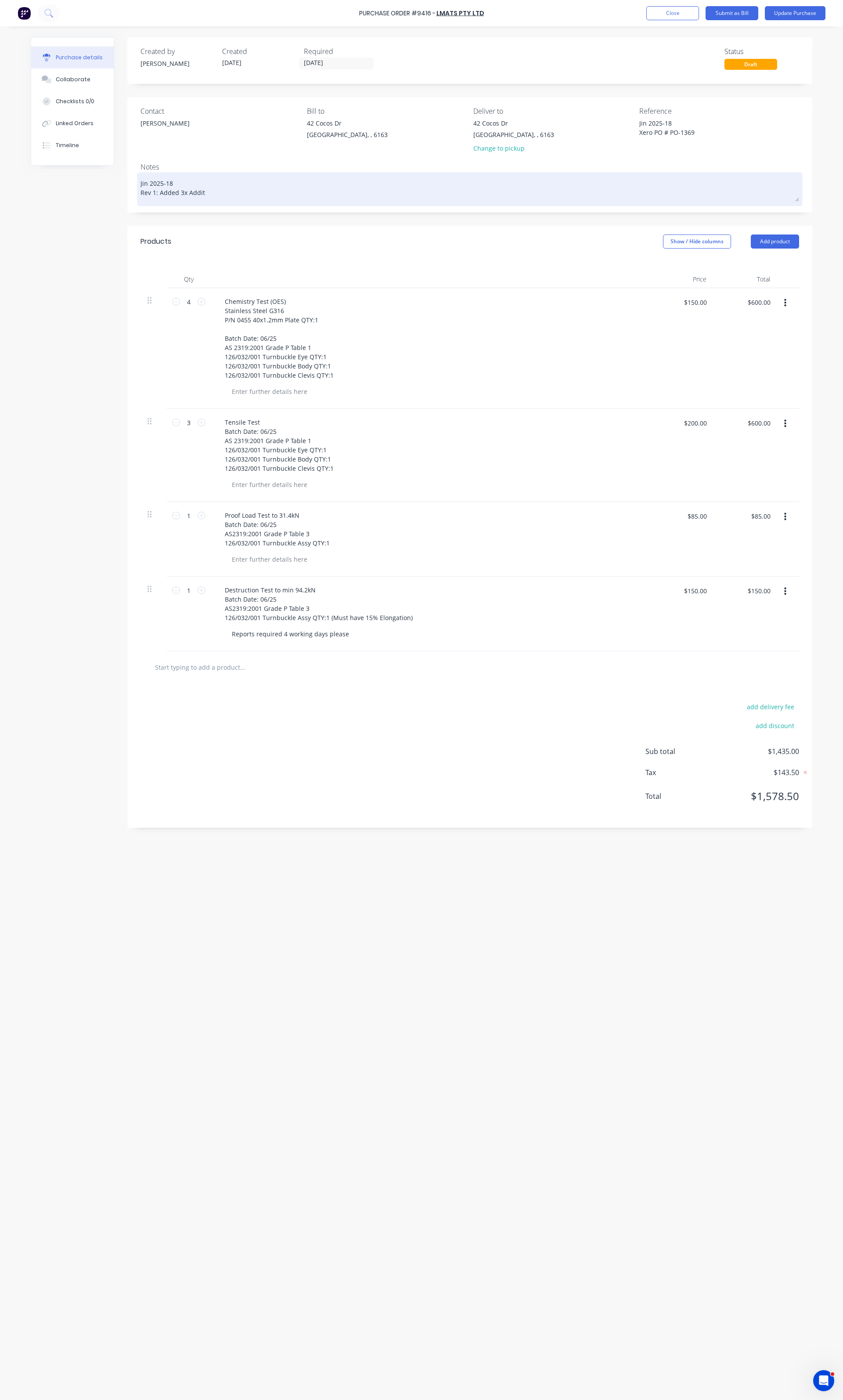
type textarea "x"
type textarea "Jin 2025-18 Rev 1: Added 3x Additi"
type textarea "x"
type textarea "Jin 2025-18 Rev 1: Added 3x Additio"
type textarea "x"
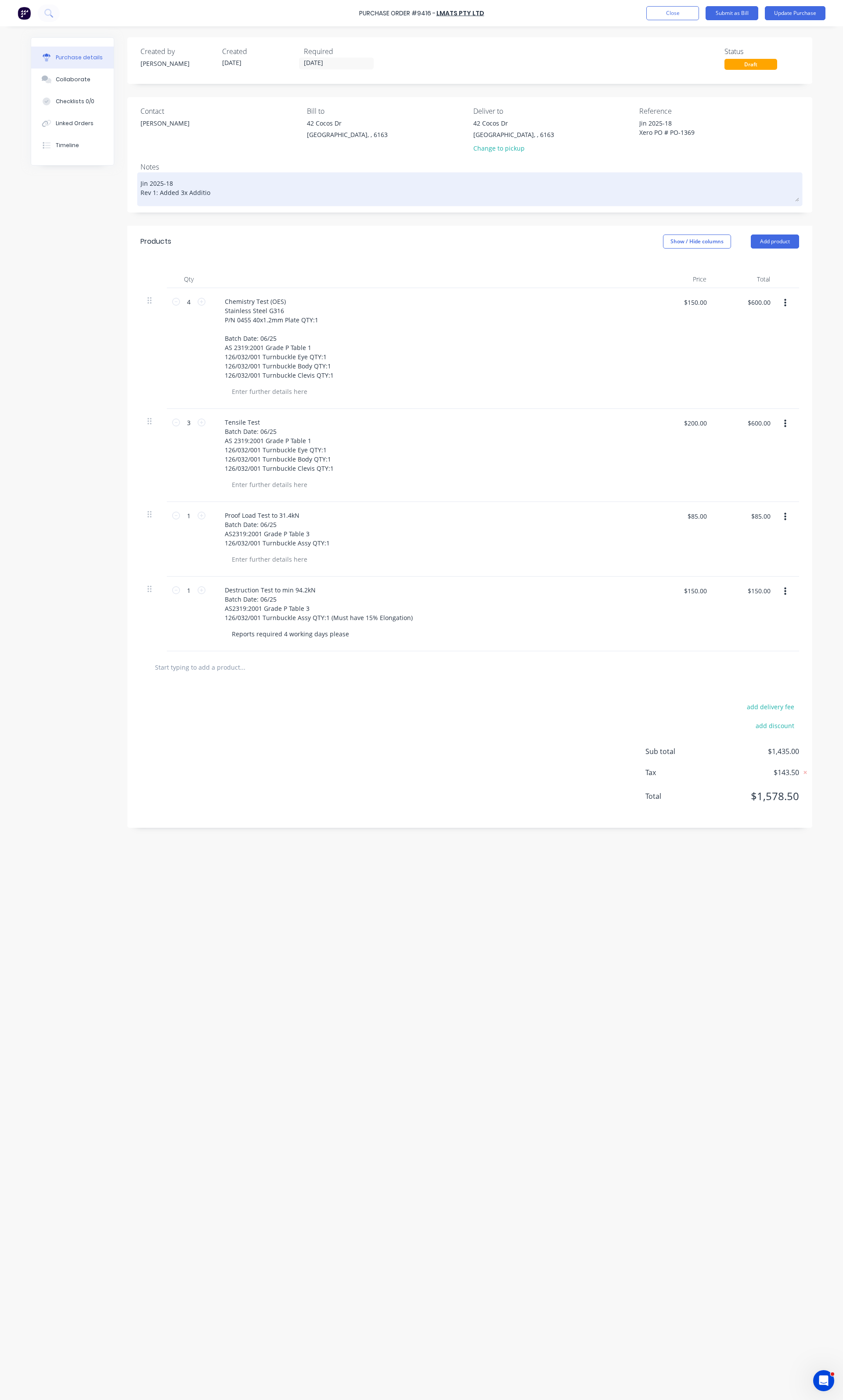
type textarea "Jin 2025-18 Rev 1: Added 3x Addition"
type textarea "x"
type textarea "Jin 2025-18 Rev 1: Added 3x Additiona"
type textarea "x"
type textarea "Jin 2025-18 Rev 1: Added 3x Additional"
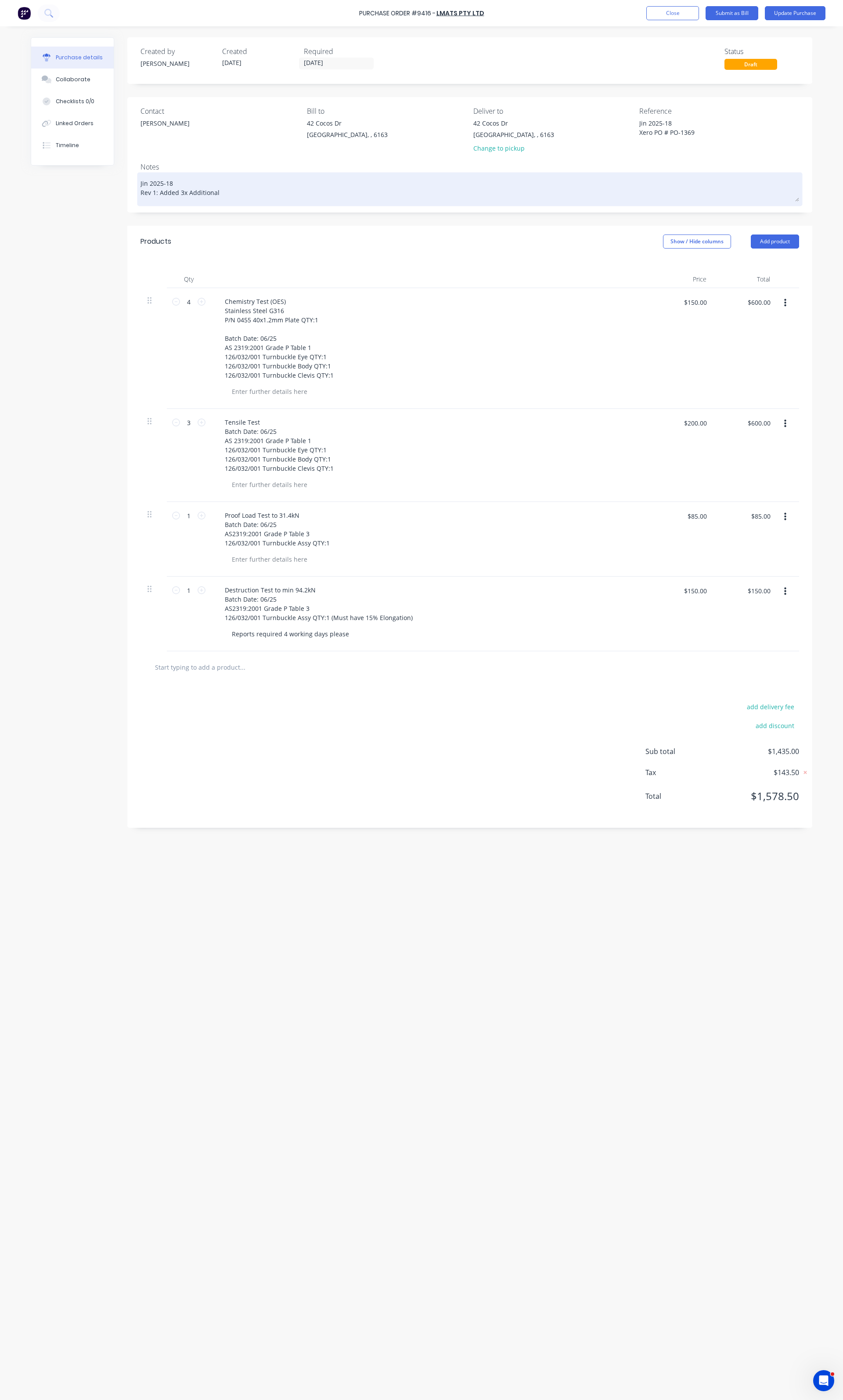
type textarea "x"
type textarea "Jin 2025-18 Rev 1: Added 3x Additional"
type textarea "x"
type textarea "Jin 2025-18 Rev 1: Added 3x Additional C"
type textarea "x"
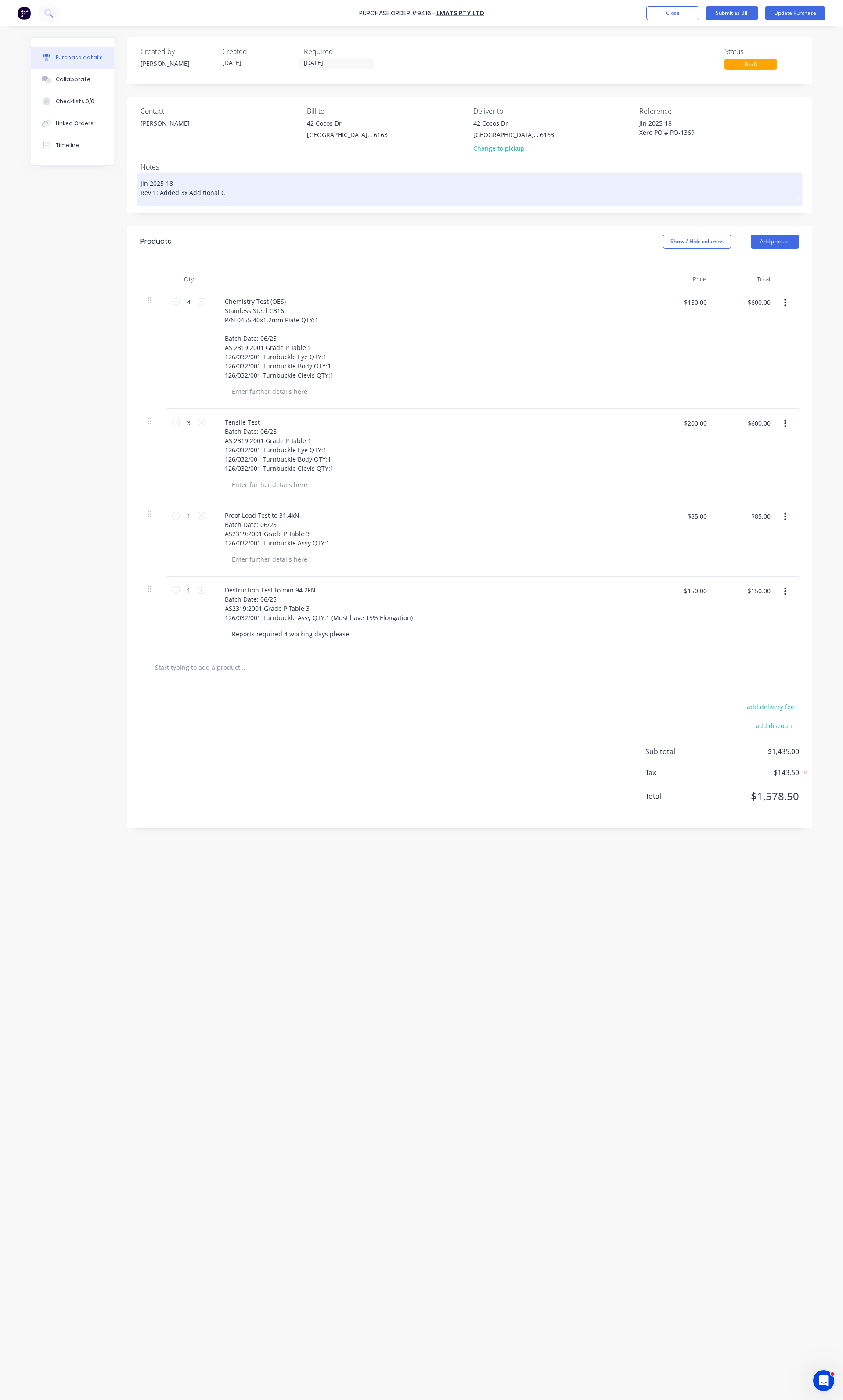
type textarea "Jin 2025-18 Rev 1: Added 3x Additional Cl"
type textarea "x"
type textarea "Jin 2025-18 Rev 1: Added 3x Additional Cle"
type textarea "x"
type textarea "Jin 2025-18 Rev 1: Added 3x Additional Clev"
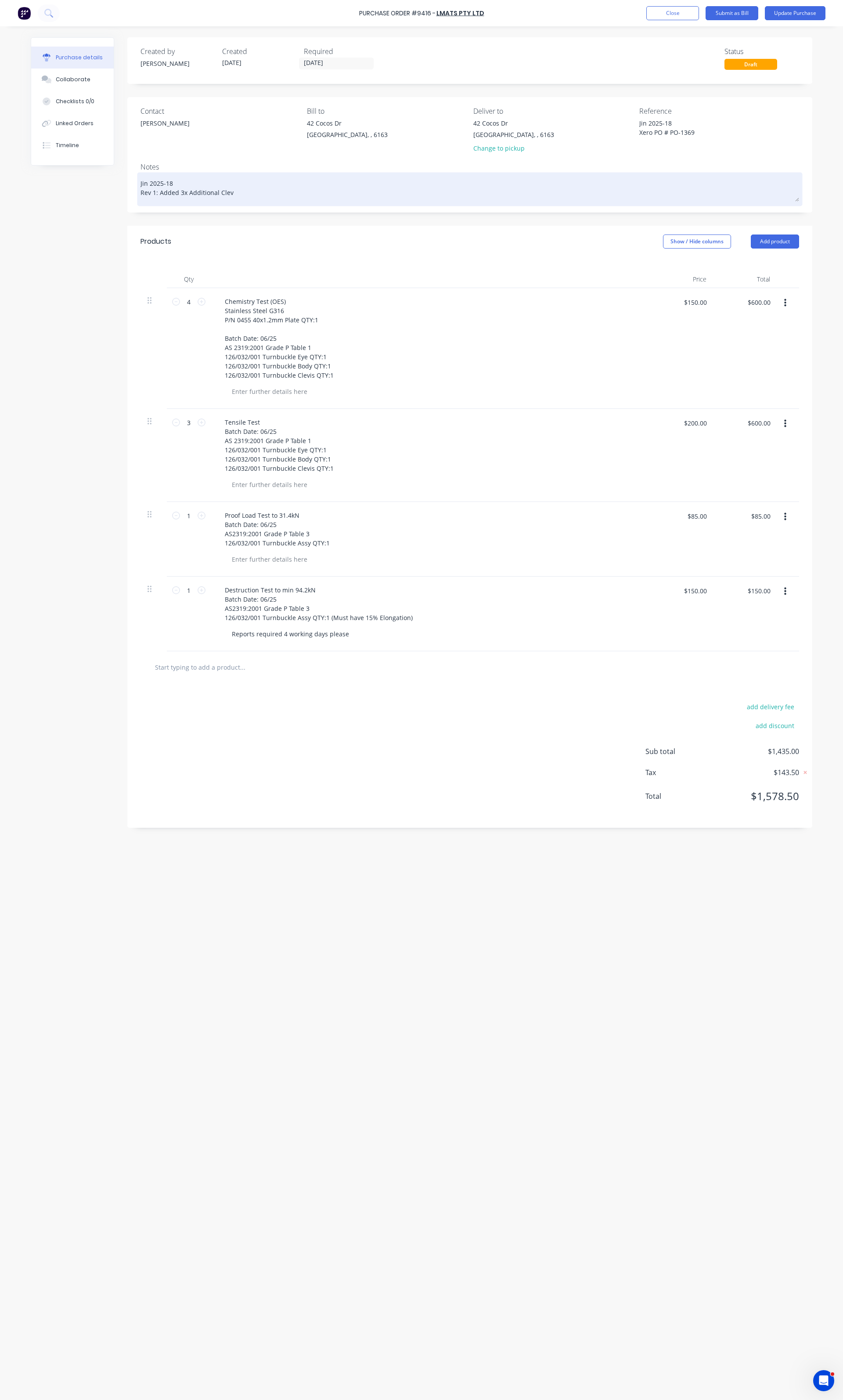
type textarea "x"
type textarea "Jin 2025-18 Rev 1: Added 3x Additional Clevi"
type textarea "x"
type textarea "Jin 2025-18 Rev 1: Added 3x Additional Clevis"
type textarea "x"
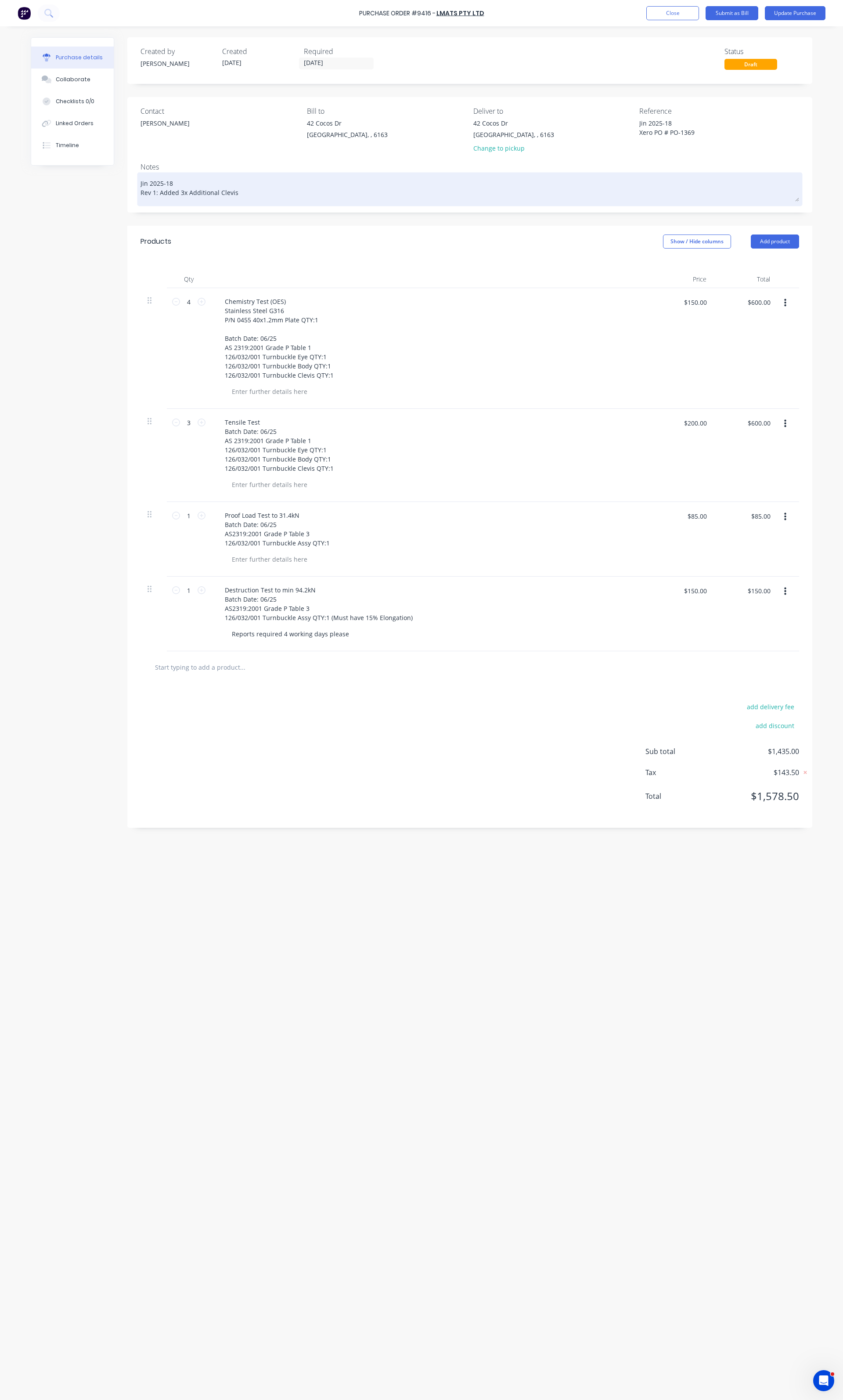
type textarea "Jin 2025-18 Rev 1: Added 3x Additional Clevis"
type textarea "x"
type textarea "Jin 2025-18 Rev 1: Added 3x Additional Clevis T"
type textarea "x"
type textarea "Jin 2025-18 Rev 1: Added 3x Additional Clevis Te"
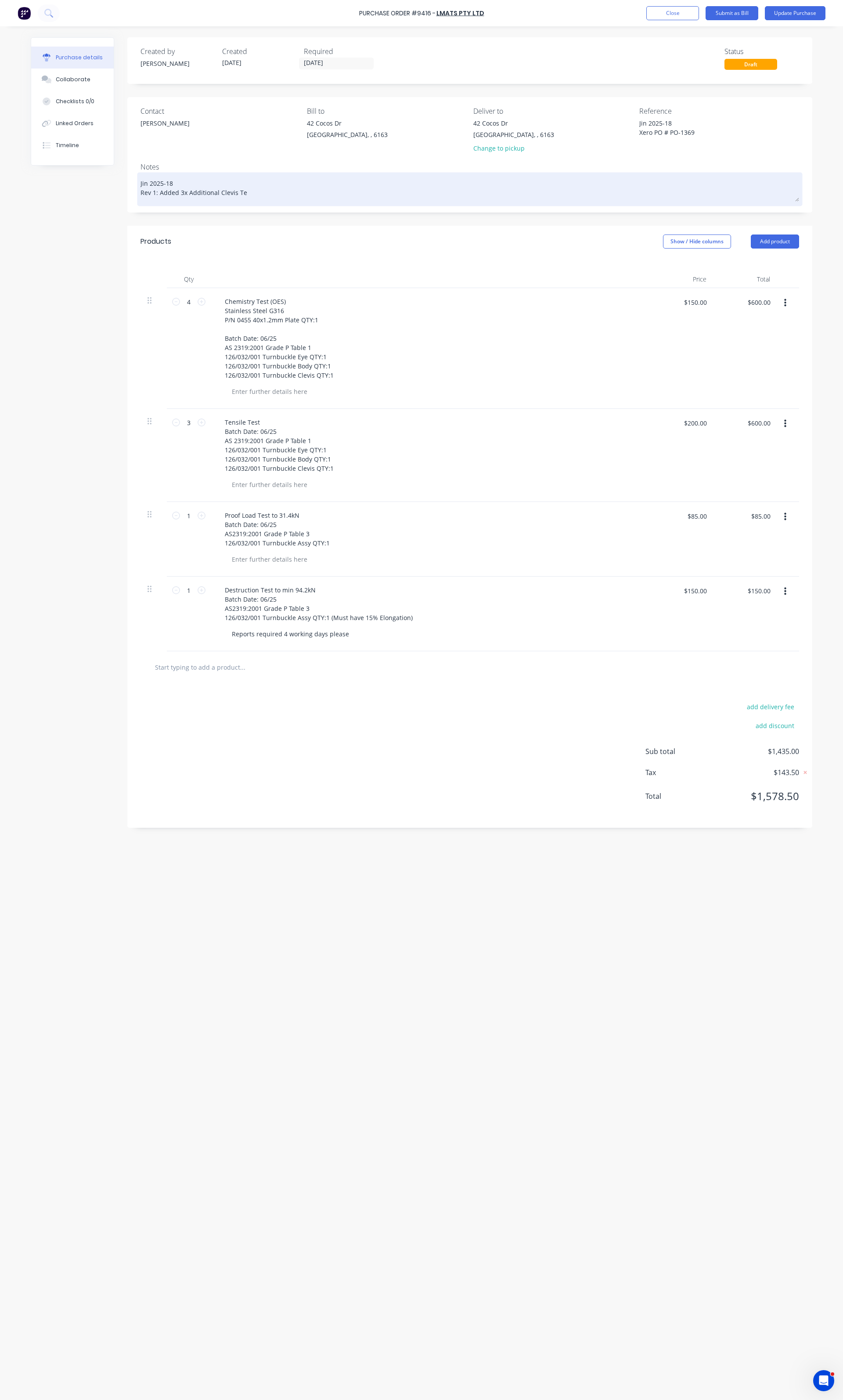
type textarea "x"
type textarea "Jin 2025-18 Rev 1: Added 3x Additional Clevis Ten"
type textarea "x"
type textarea "Jin 2025-18 Rev 1: Added 3x Additional Clevis Tens"
type textarea "x"
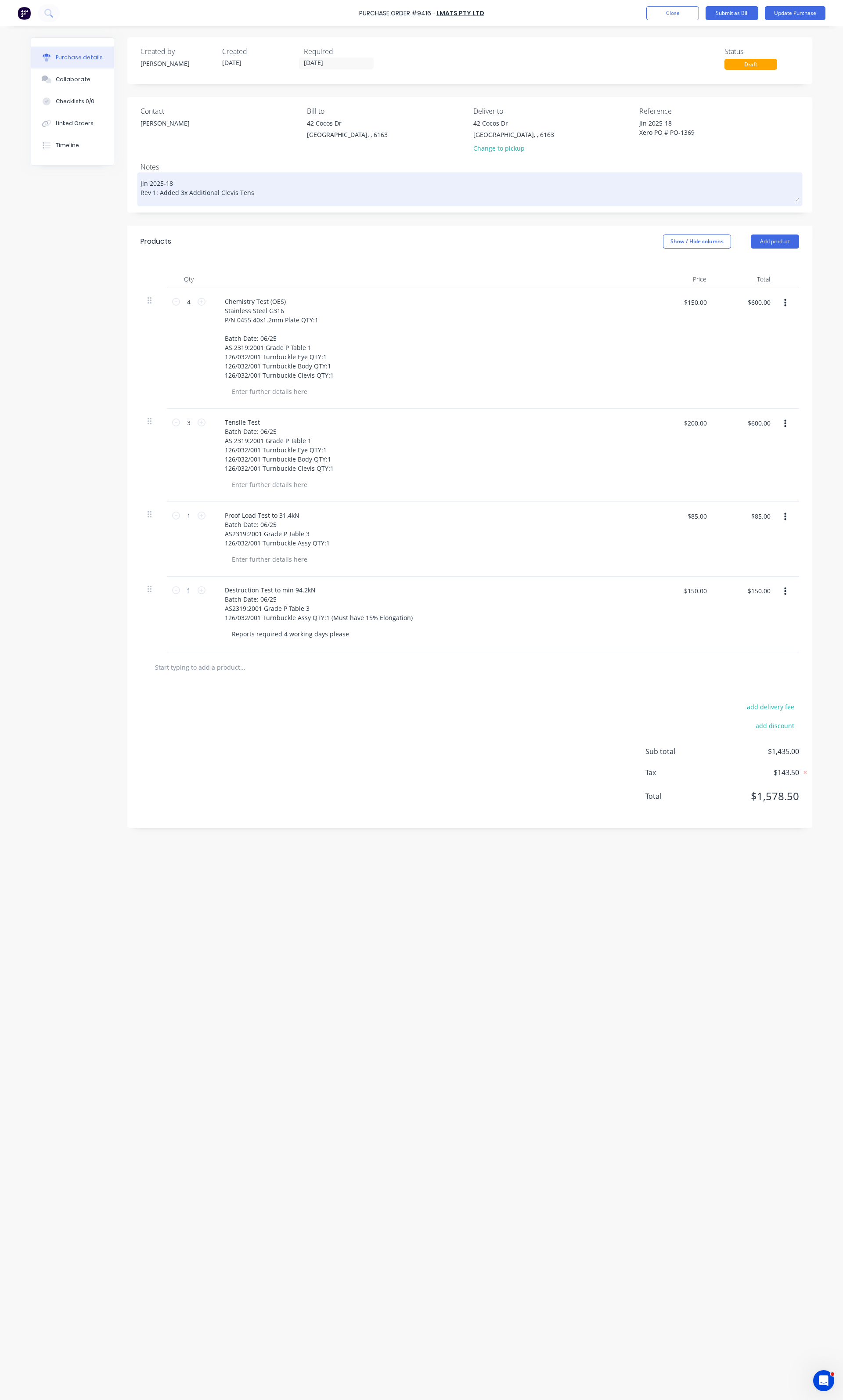
type textarea "Jin 2025-18 Rev 1: Added 3x Additional Clevis Tensi"
type textarea "x"
type textarea "Jin 2025-18 Rev 1: Added 3x Additional Clevis Tensil"
type textarea "x"
type textarea "Jin 2025-18 Rev 1: Added 3x Additional Clevis Tensile"
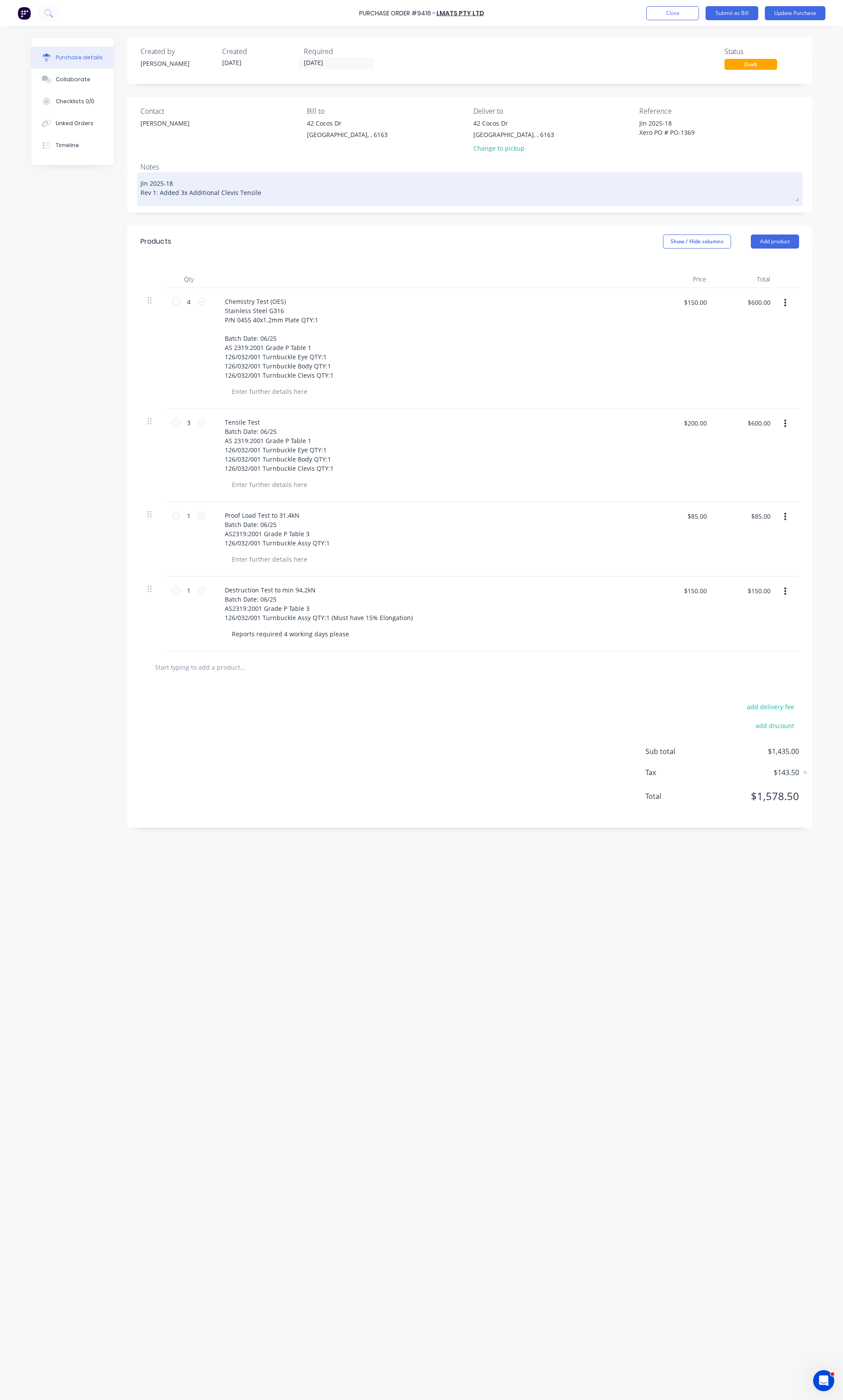
type textarea "x"
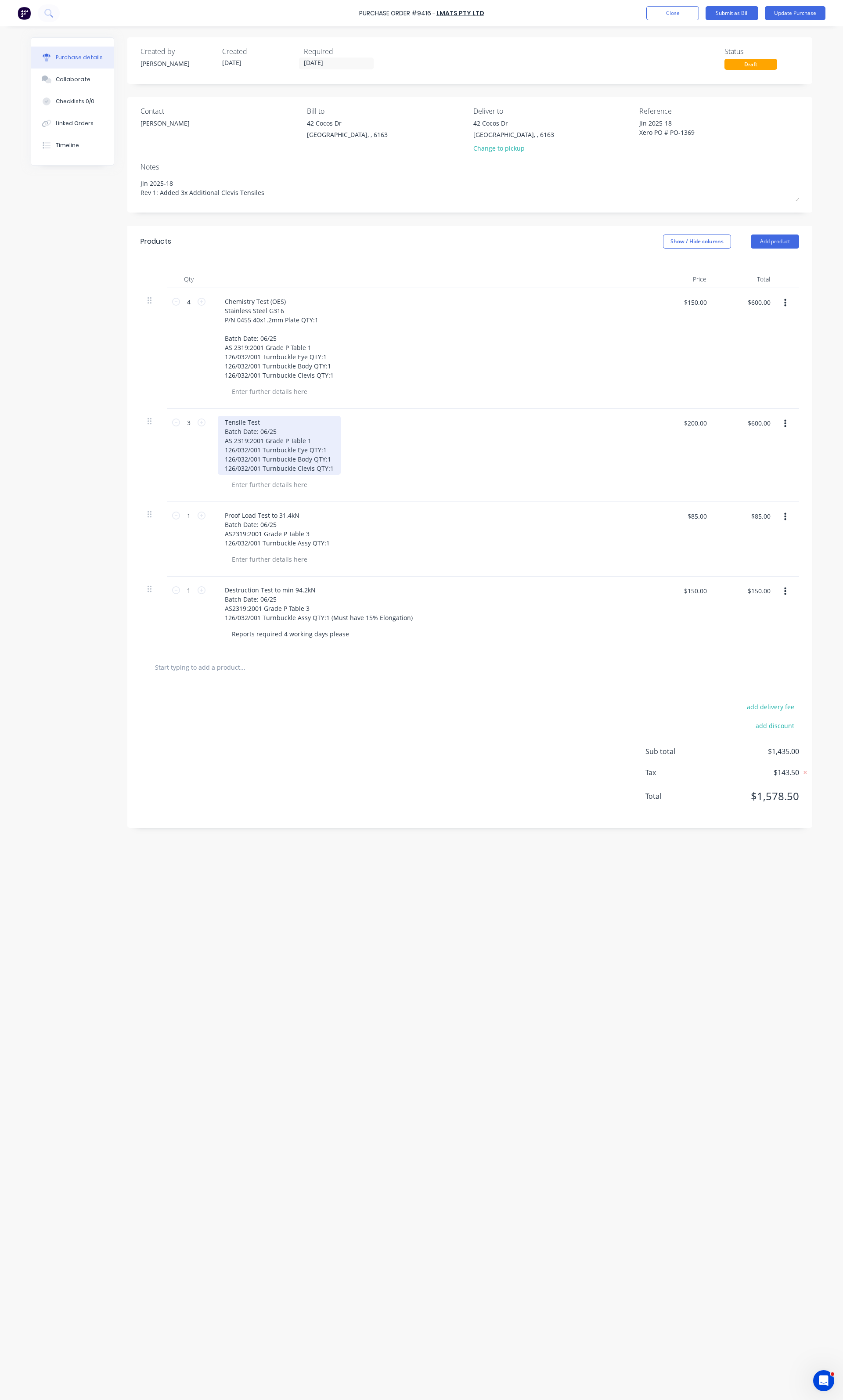
type textarea "Jin 2025-18 Rev 1: Added 3x Additional Clevis Tensiles"
type textarea "x"
type textarea "Jin 2025-18 Rev 1: Added 3x Additional Clevis Tensiles"
click at [333, 466] on div "Tensile Test Batch Date: 06/25 AS 2319:2001 Grade P Table 1 126/032/001 Turnbuc…" at bounding box center [279, 446] width 123 height 59
click at [809, 17] on button "Update Purchase" at bounding box center [795, 13] width 61 height 14
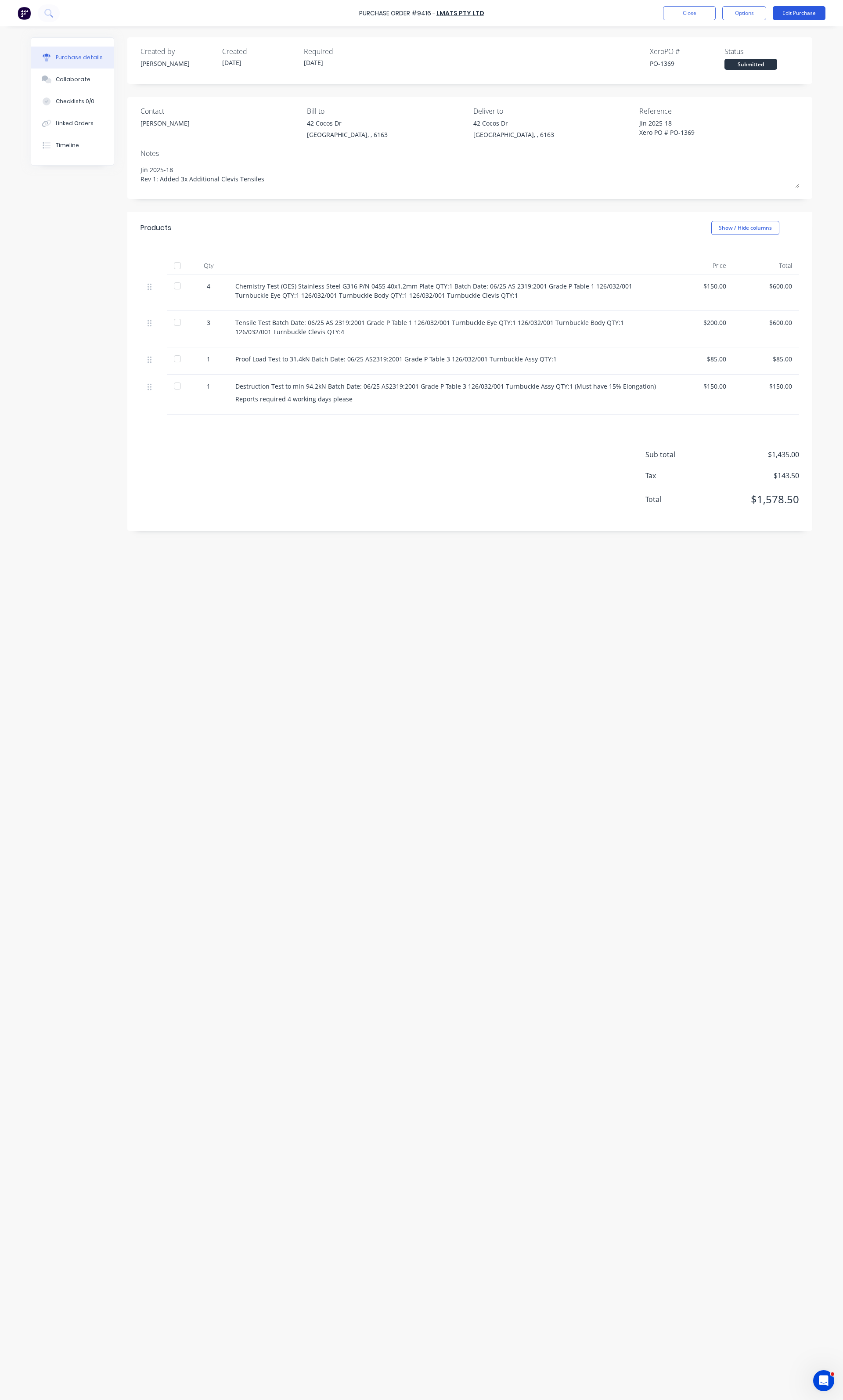
click at [802, 9] on button "Edit Purchase" at bounding box center [799, 13] width 53 height 14
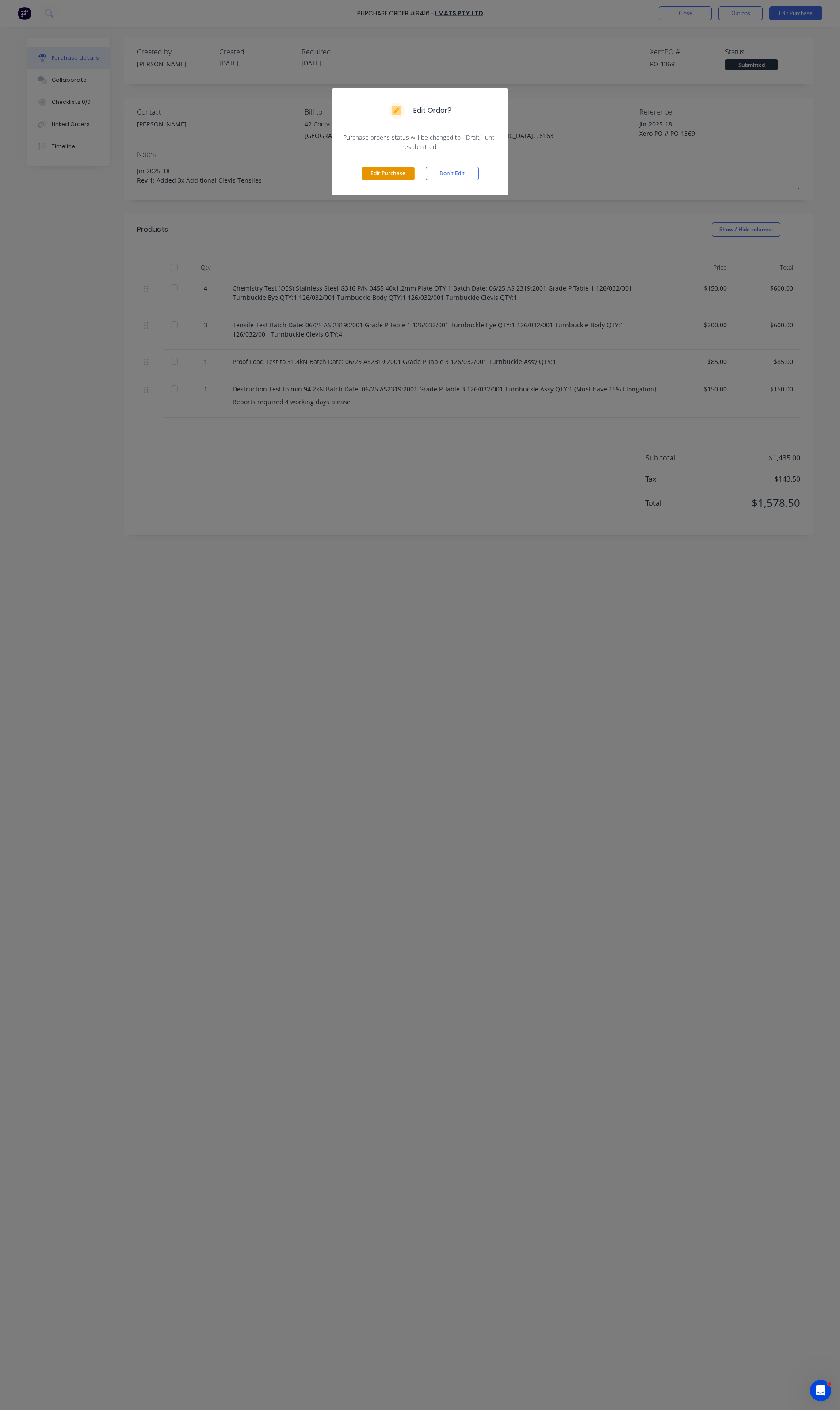
click at [410, 175] on button "Edit Purchase" at bounding box center [388, 173] width 53 height 13
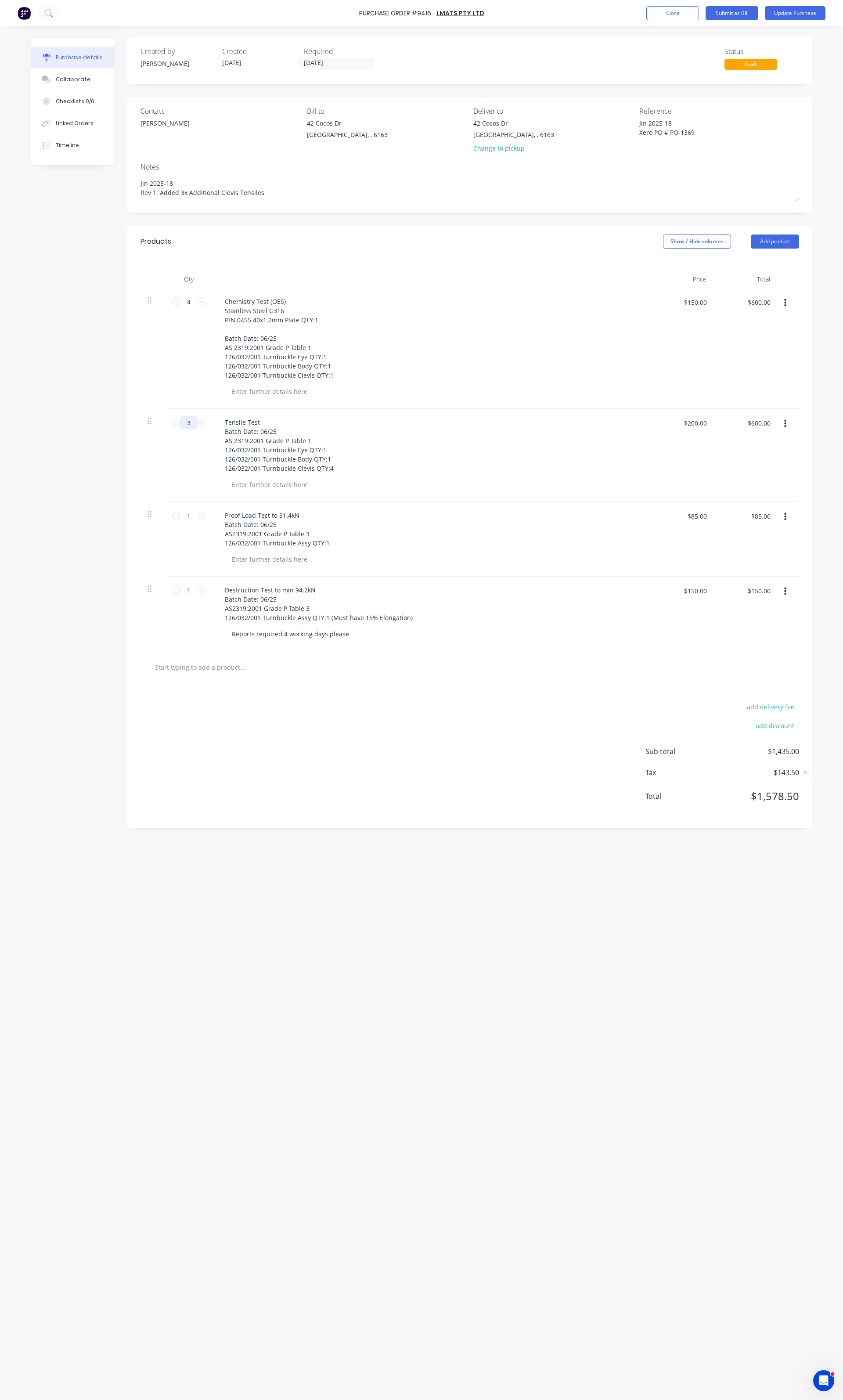
click at [195, 425] on input "3" at bounding box center [189, 423] width 17 height 13
type textarea "x"
type input "7"
type textarea "x"
type input "$1,400.00"
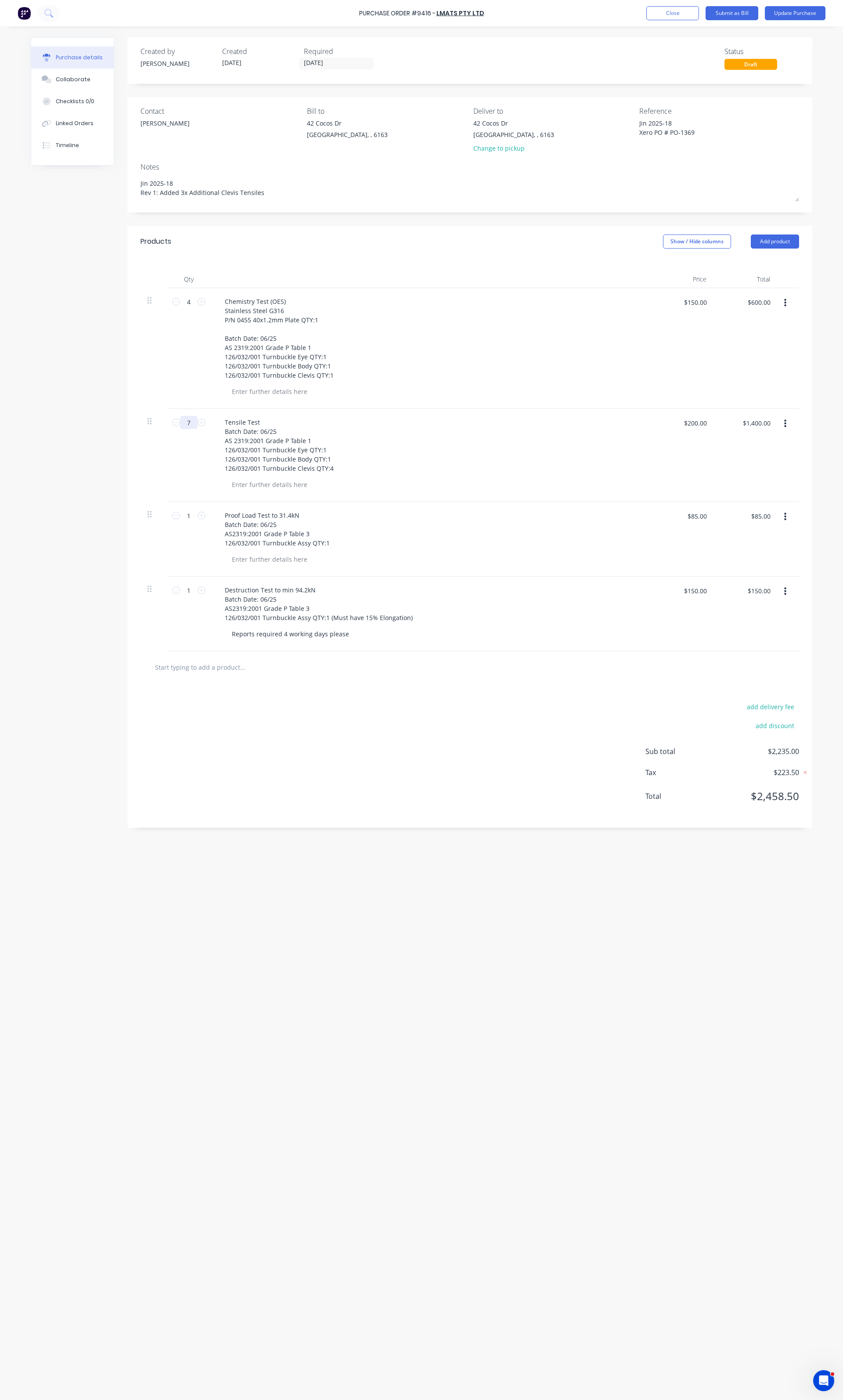
type input "7"
click at [805, 16] on button "Update Purchase" at bounding box center [795, 13] width 61 height 14
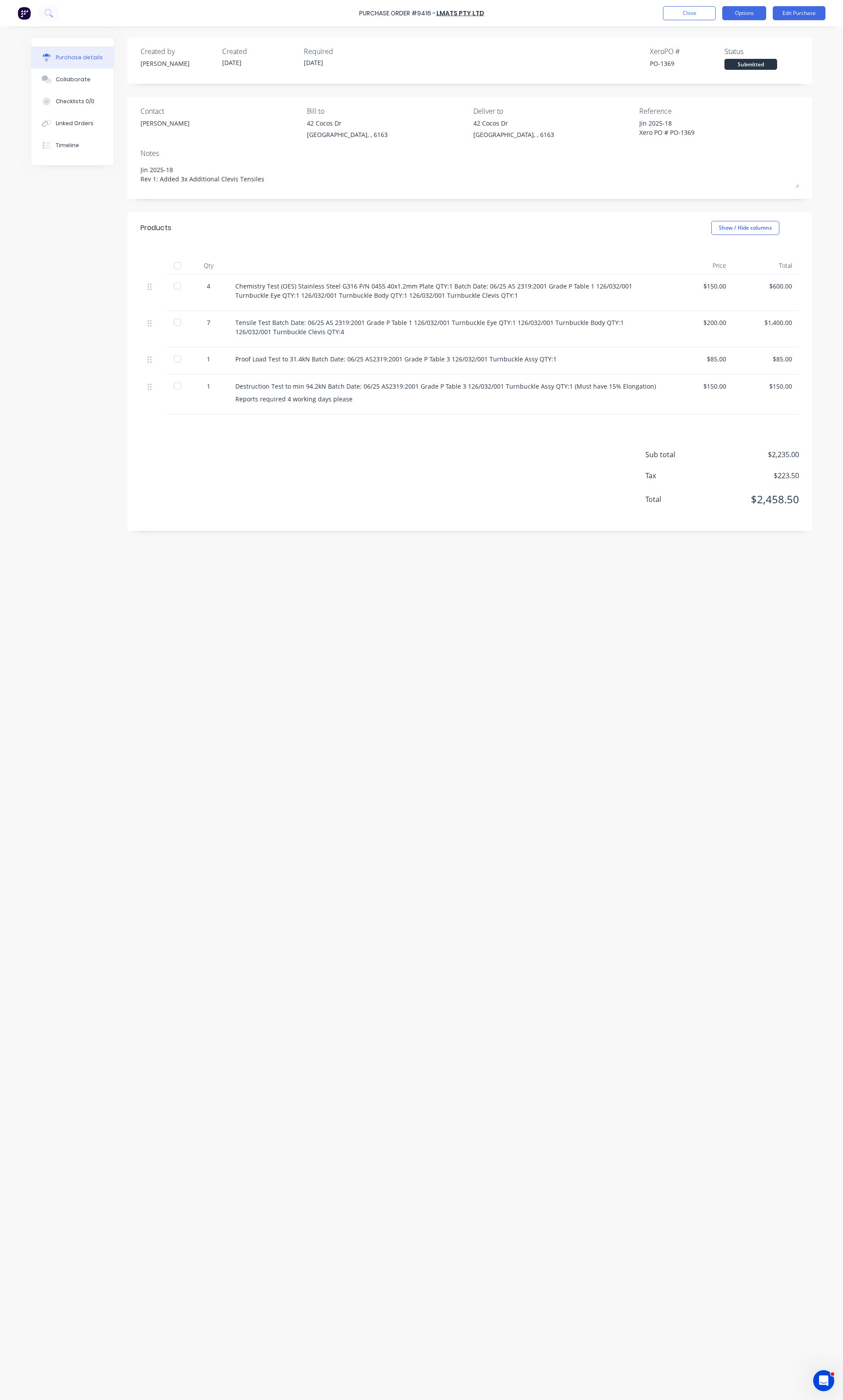
click at [752, 19] on button "Options" at bounding box center [744, 13] width 44 height 14
click at [729, 43] on button "Print / Email" at bounding box center [725, 35] width 84 height 17
click at [717, 56] on div "With pricing" at bounding box center [725, 53] width 68 height 13
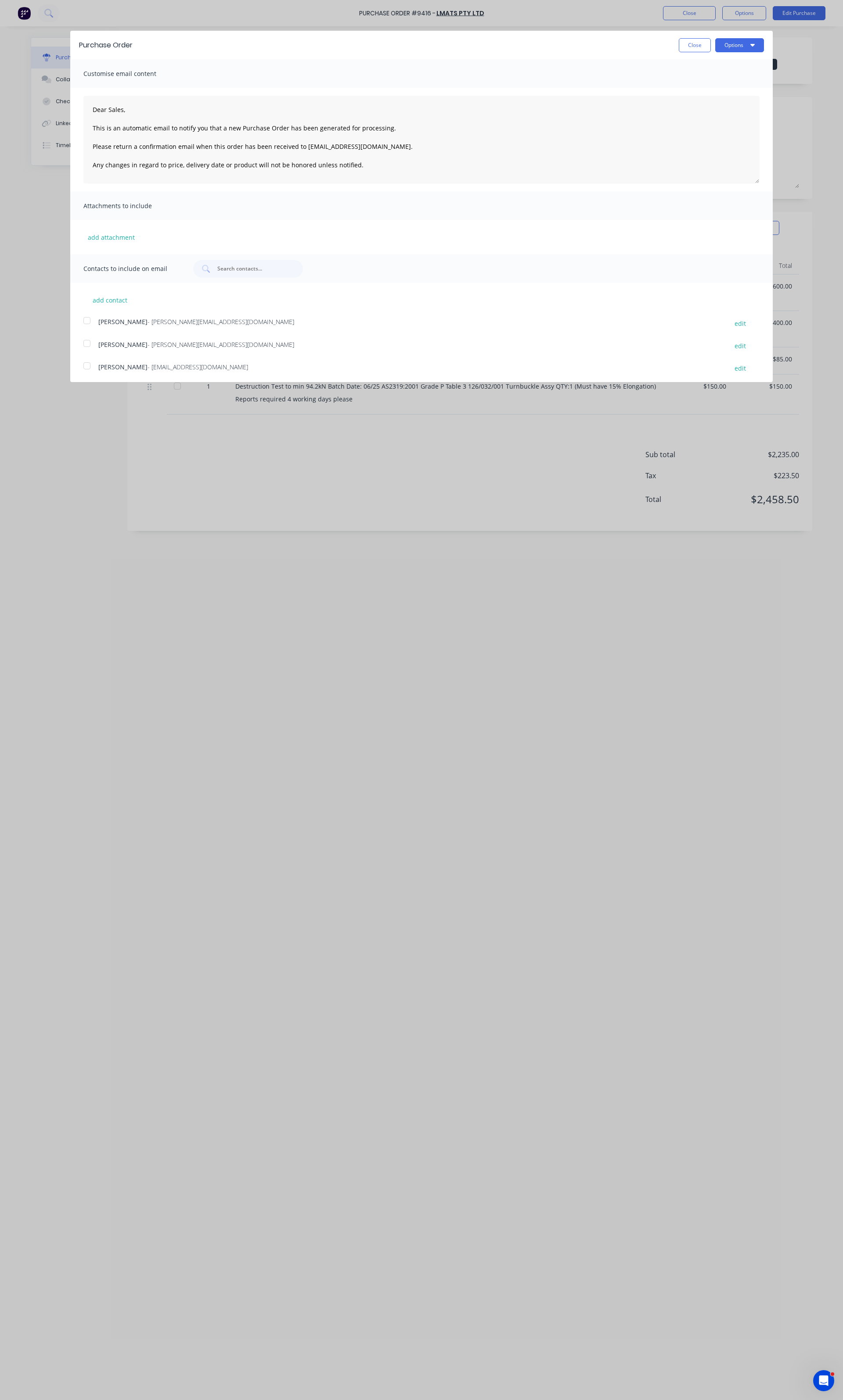
click at [93, 343] on div at bounding box center [87, 343] width 17 height 17
click at [742, 39] on button "Options" at bounding box center [739, 45] width 49 height 14
click at [696, 85] on div "Email" at bounding box center [722, 85] width 68 height 13
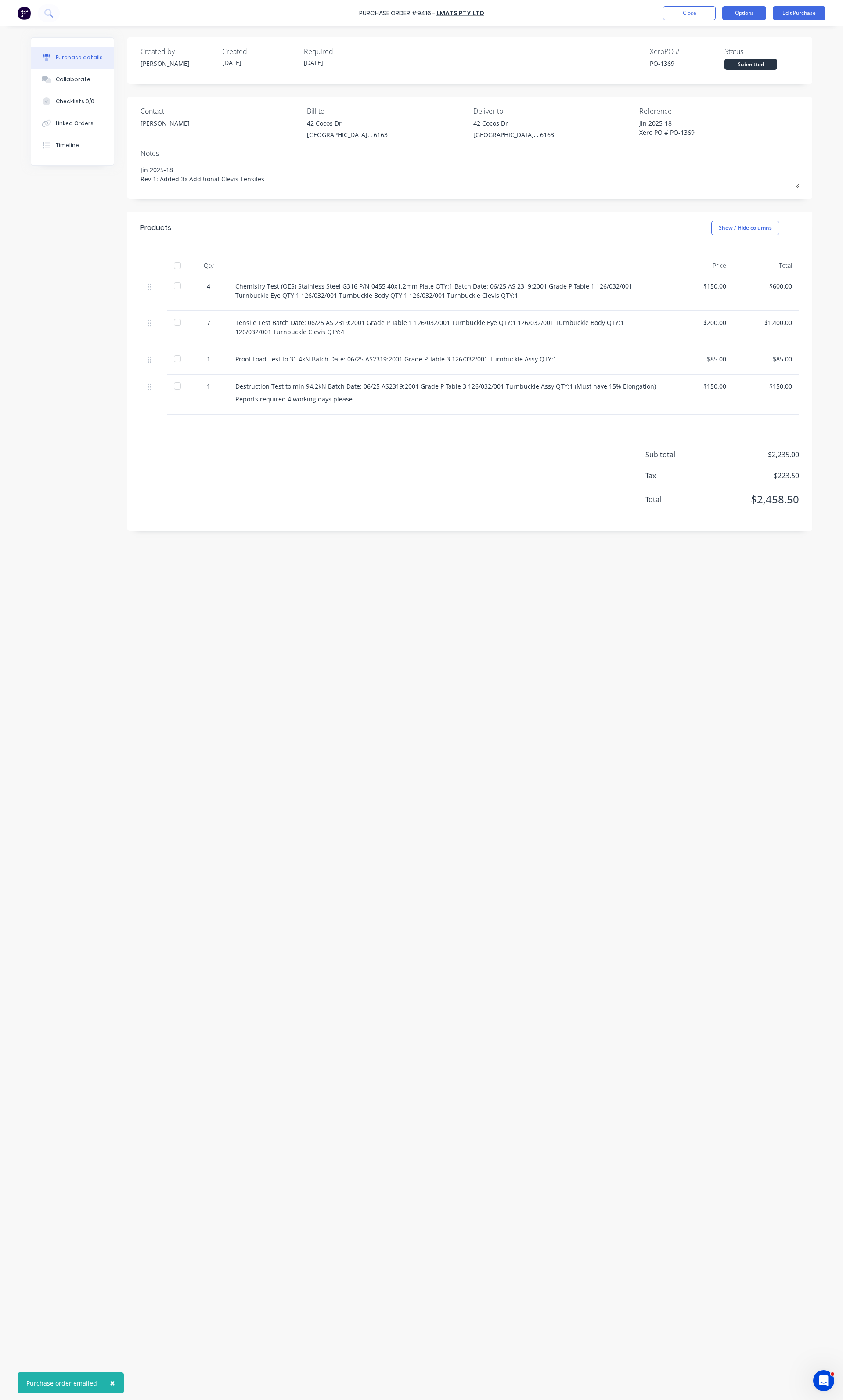
click at [755, 13] on button "Options" at bounding box center [744, 13] width 44 height 14
click at [711, 43] on button "Print / Email" at bounding box center [725, 35] width 84 height 17
click at [703, 64] on div "Without pricing" at bounding box center [725, 70] width 68 height 13
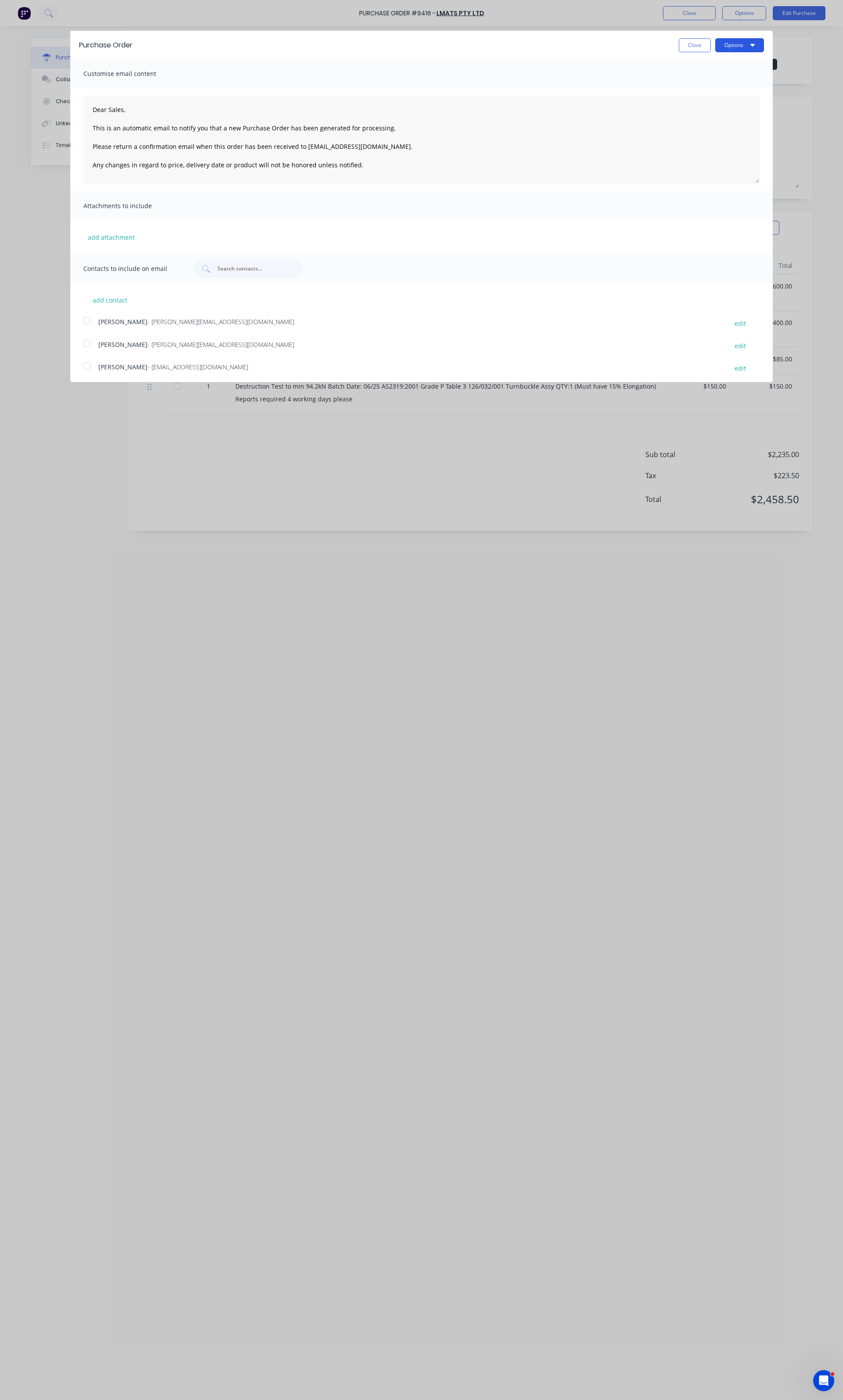
click at [752, 51] on button "Options" at bounding box center [739, 45] width 49 height 14
click at [710, 69] on div "Print" at bounding box center [722, 67] width 68 height 13
click at [680, 40] on button "Close" at bounding box center [694, 45] width 32 height 14
type textarea "x"
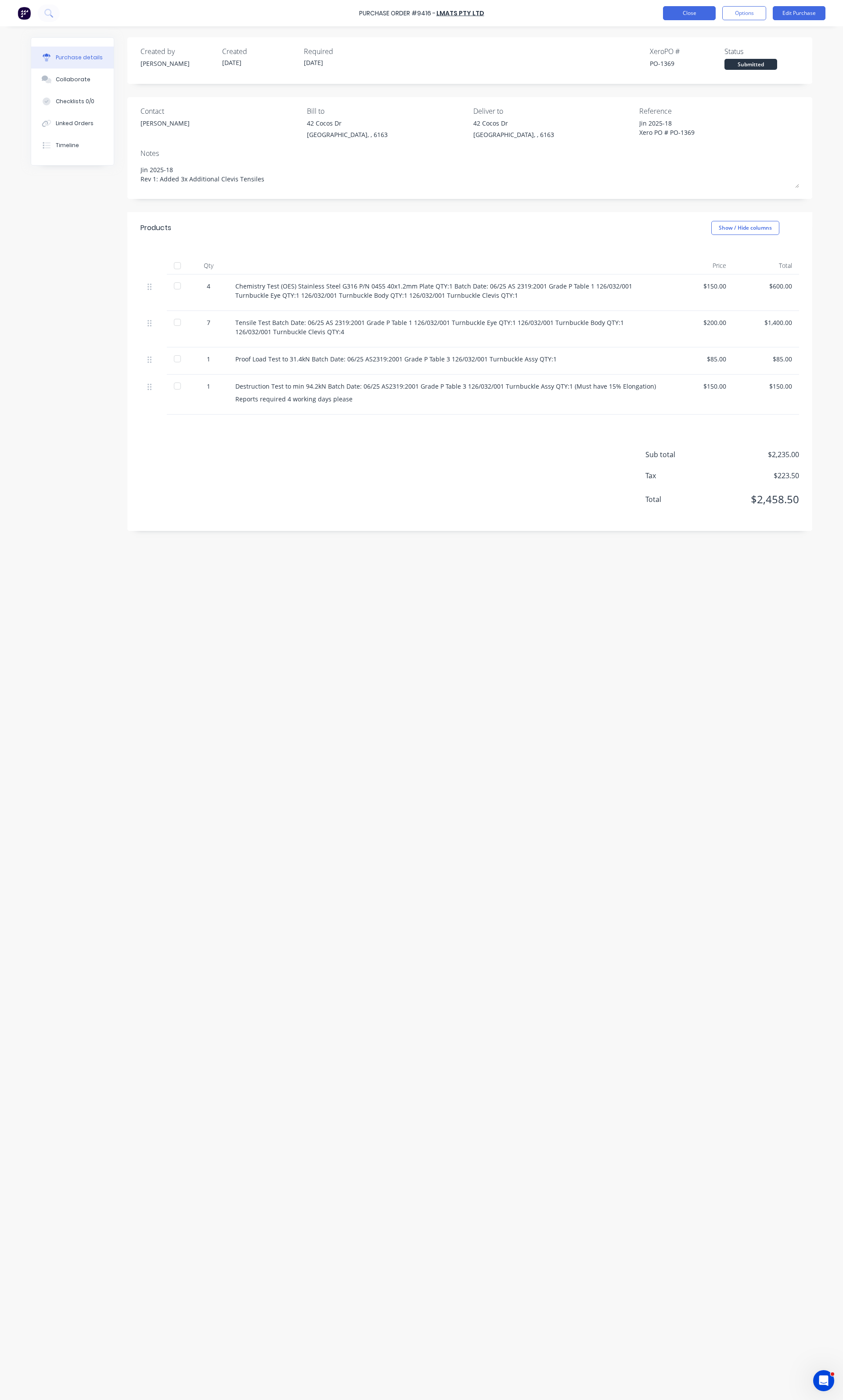
click at [687, 17] on button "Close" at bounding box center [690, 13] width 53 height 14
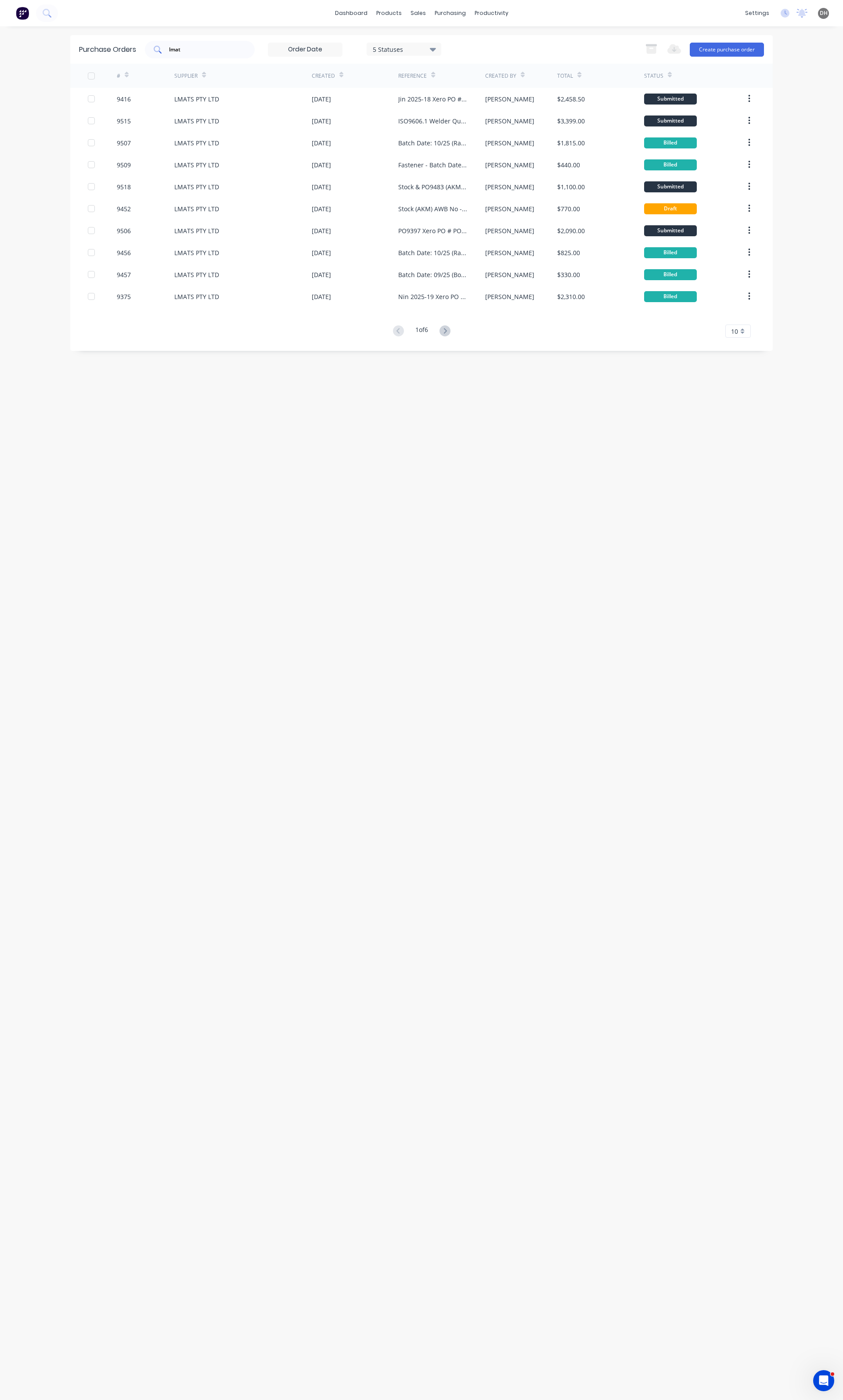
click at [201, 50] on input "lmat" at bounding box center [205, 50] width 73 height 9
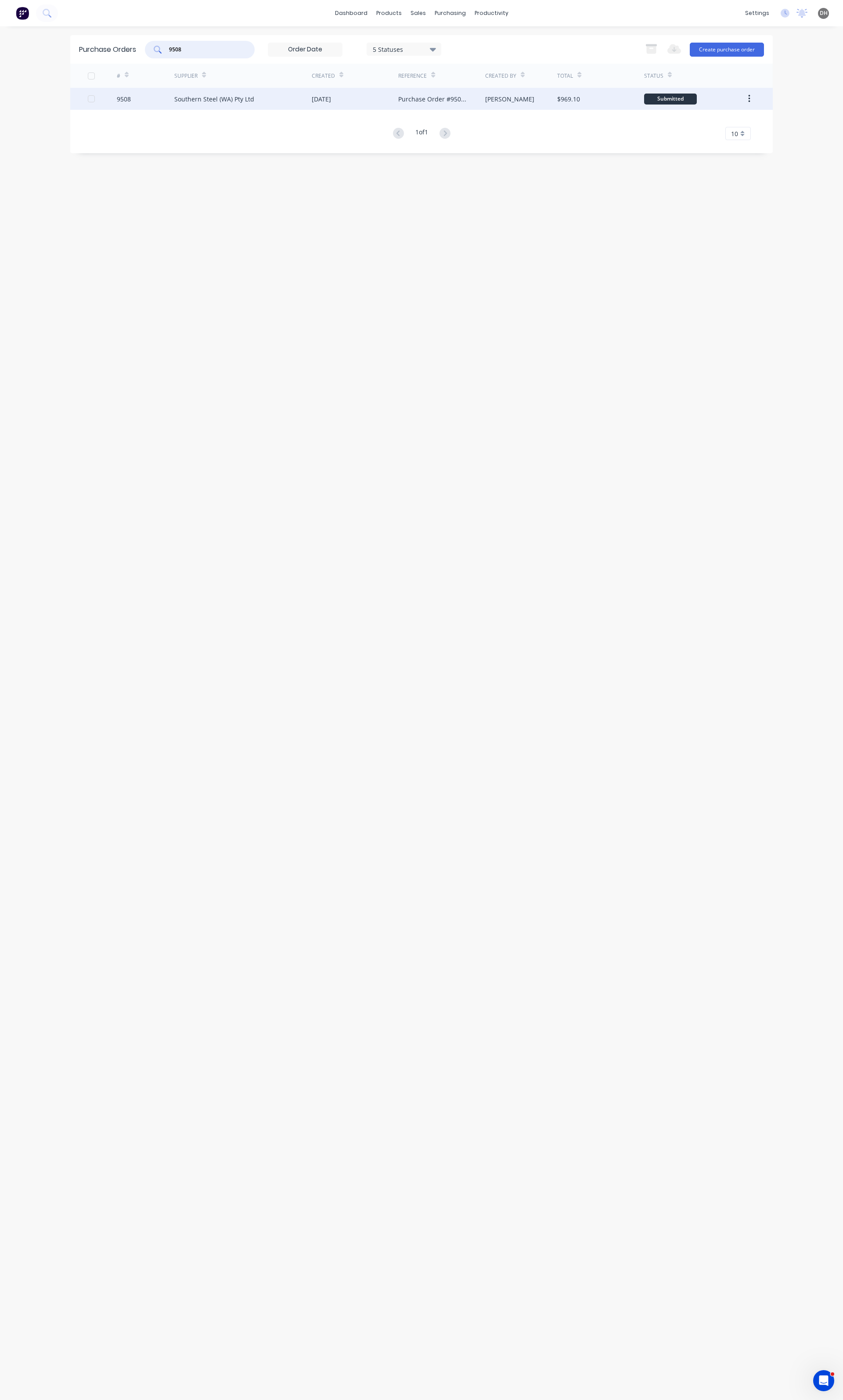
type input "9508"
click at [194, 98] on div "Southern Steel (WA) Pty Ltd" at bounding box center [214, 99] width 80 height 9
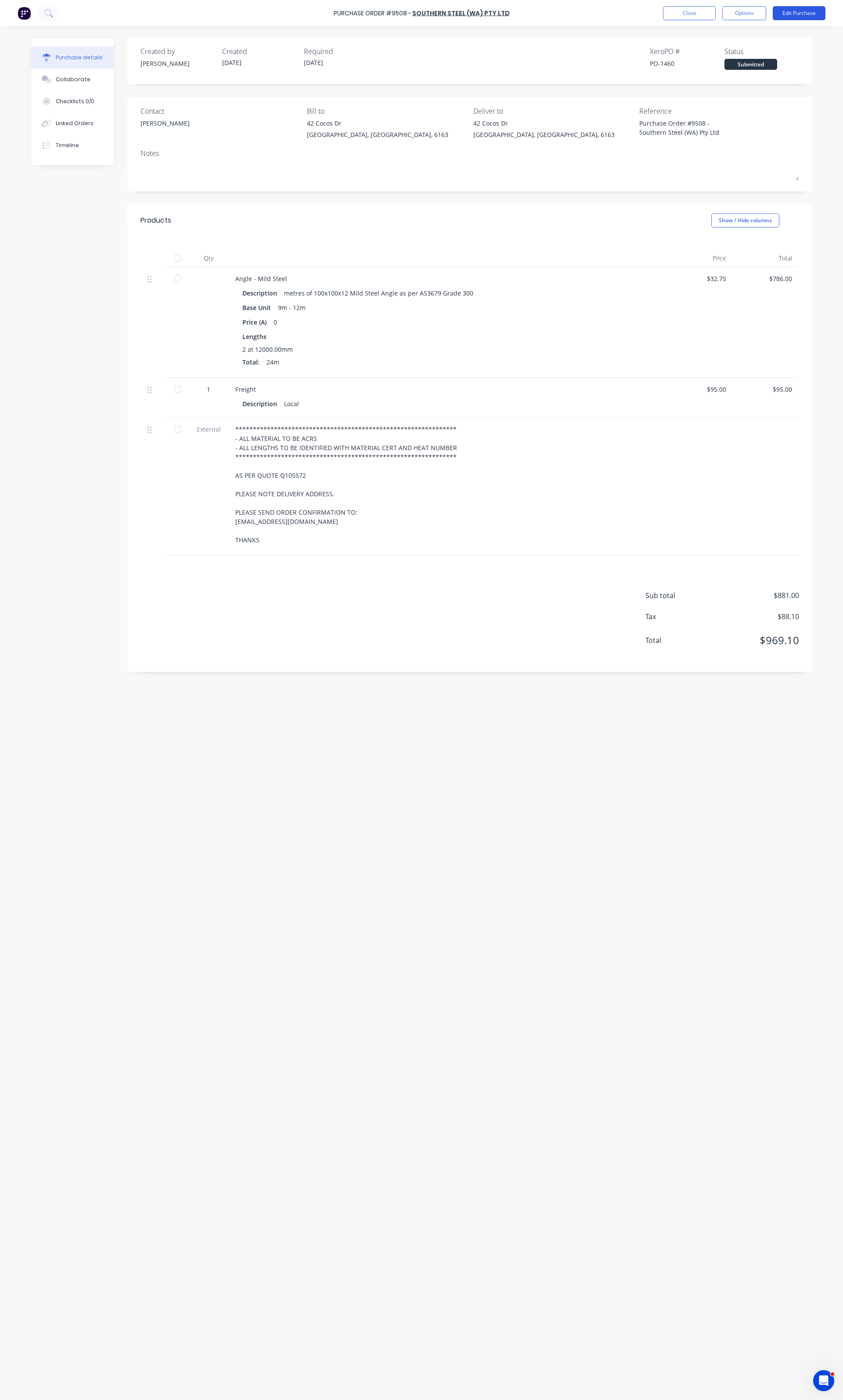
click at [787, 11] on button "Edit Purchase" at bounding box center [799, 13] width 53 height 14
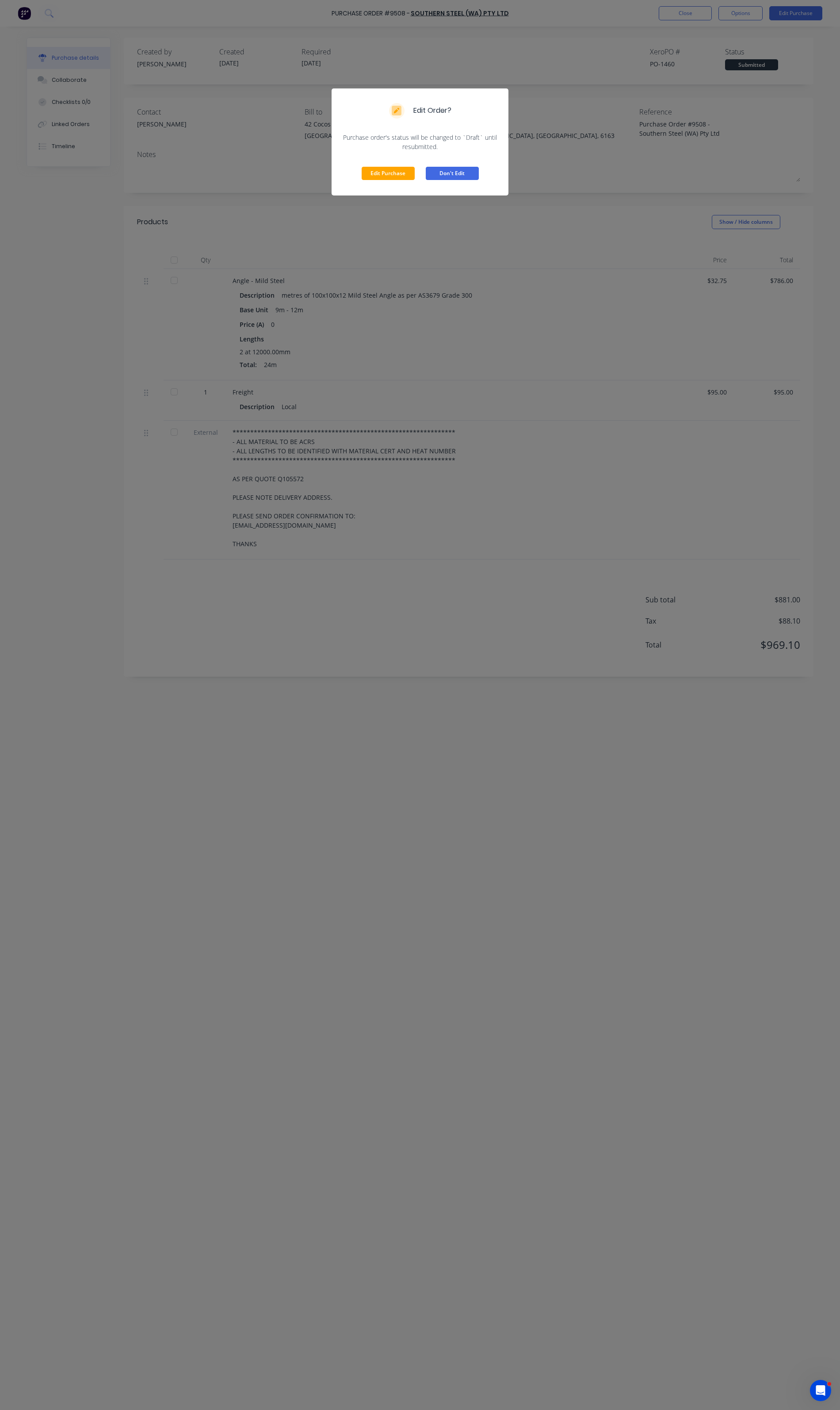
click at [437, 168] on button "Don't Edit" at bounding box center [452, 173] width 53 height 13
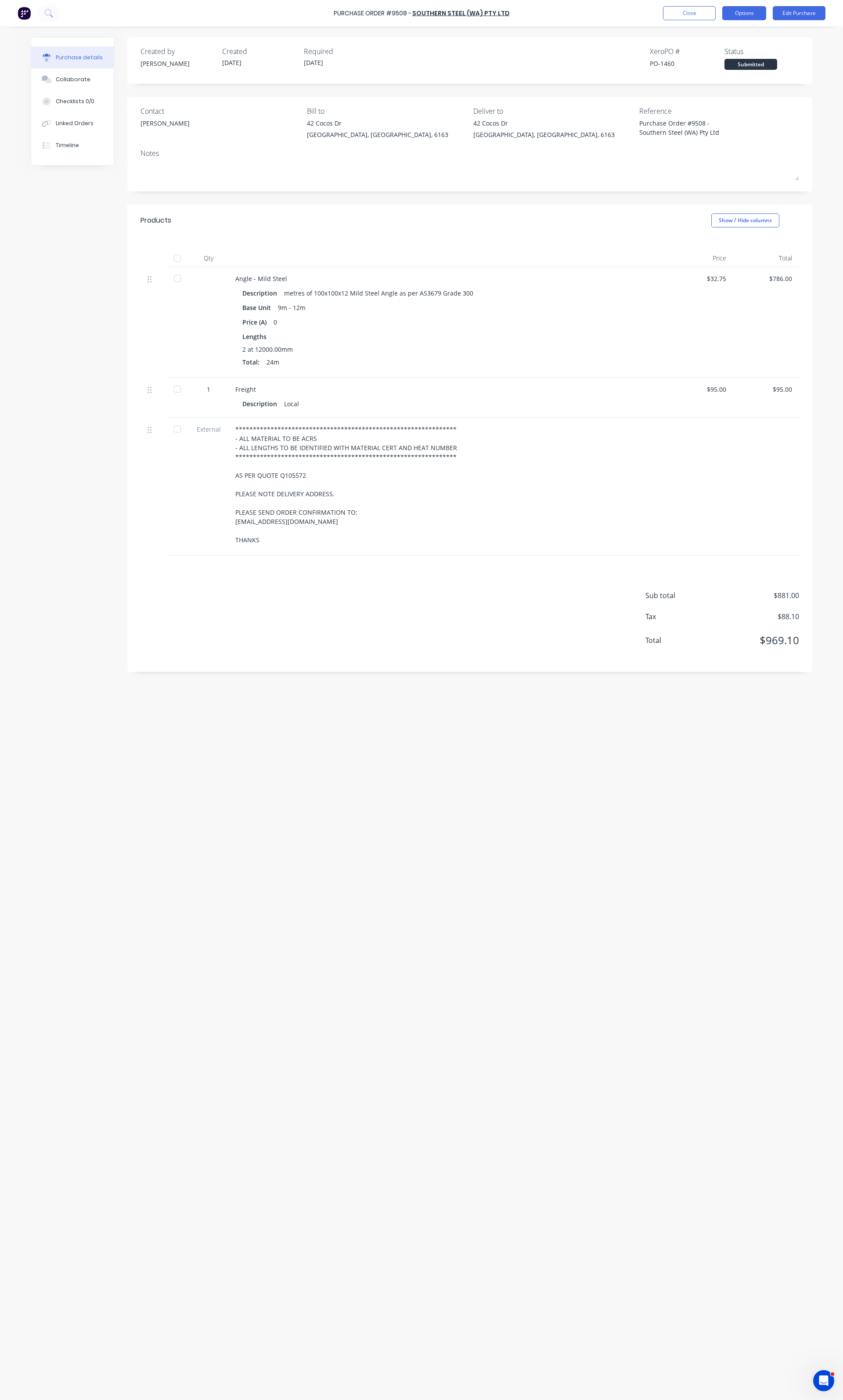
click at [742, 13] on button "Options" at bounding box center [744, 13] width 44 height 14
click at [703, 90] on div "Duplicate" at bounding box center [725, 88] width 68 height 13
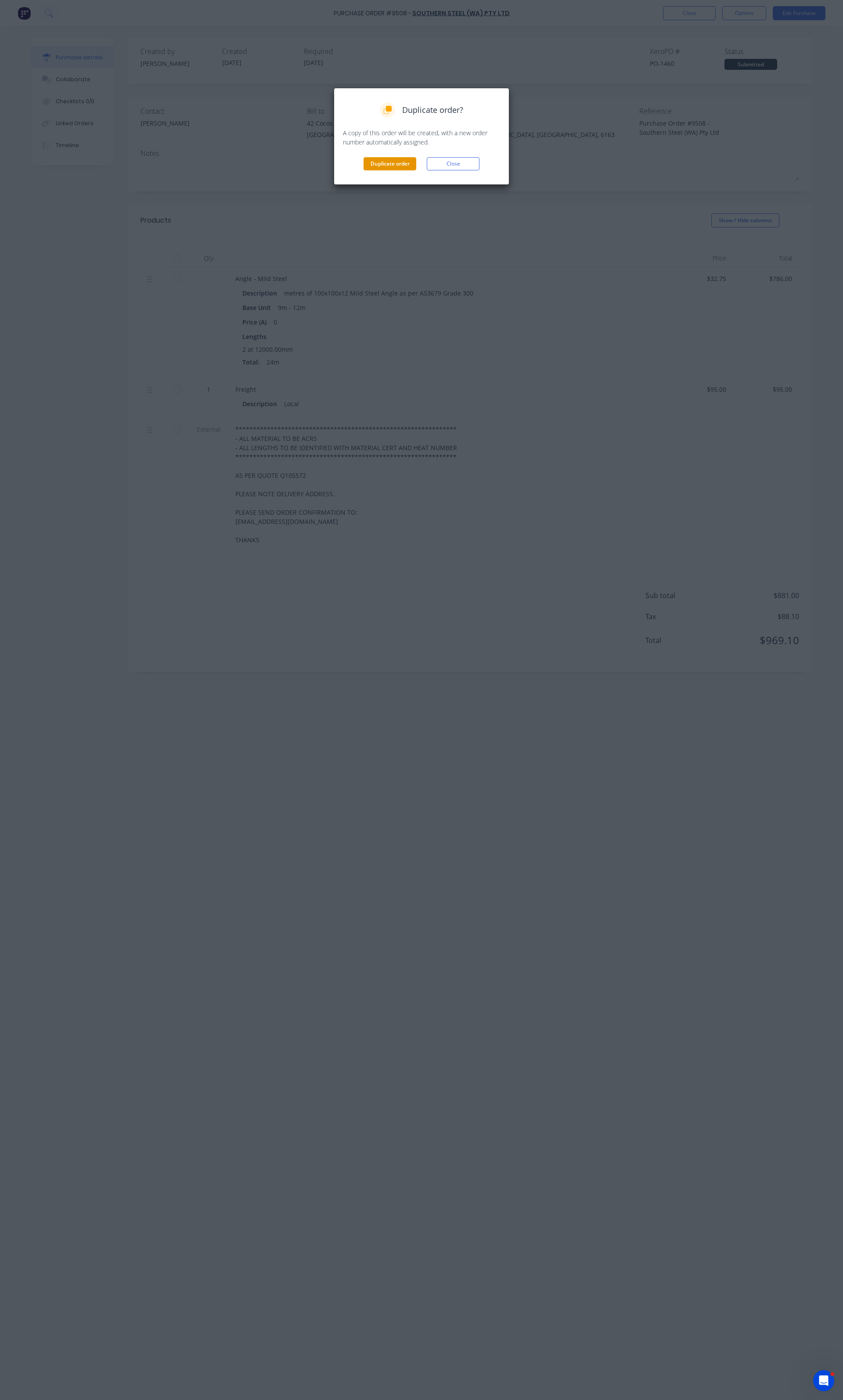
click at [394, 163] on button "Duplicate order" at bounding box center [390, 164] width 53 height 13
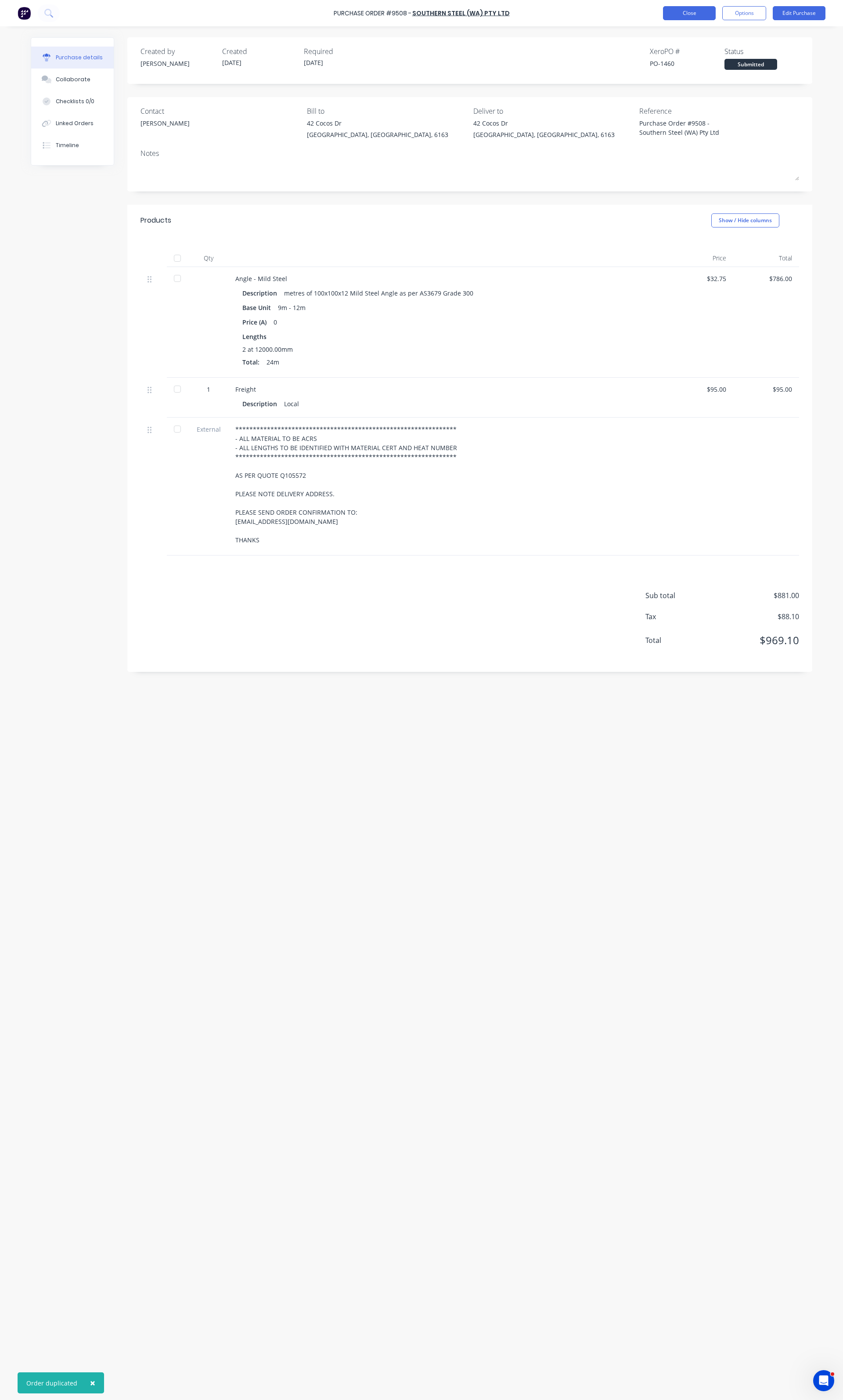
type textarea "x"
click at [694, 9] on button "Close" at bounding box center [690, 13] width 53 height 14
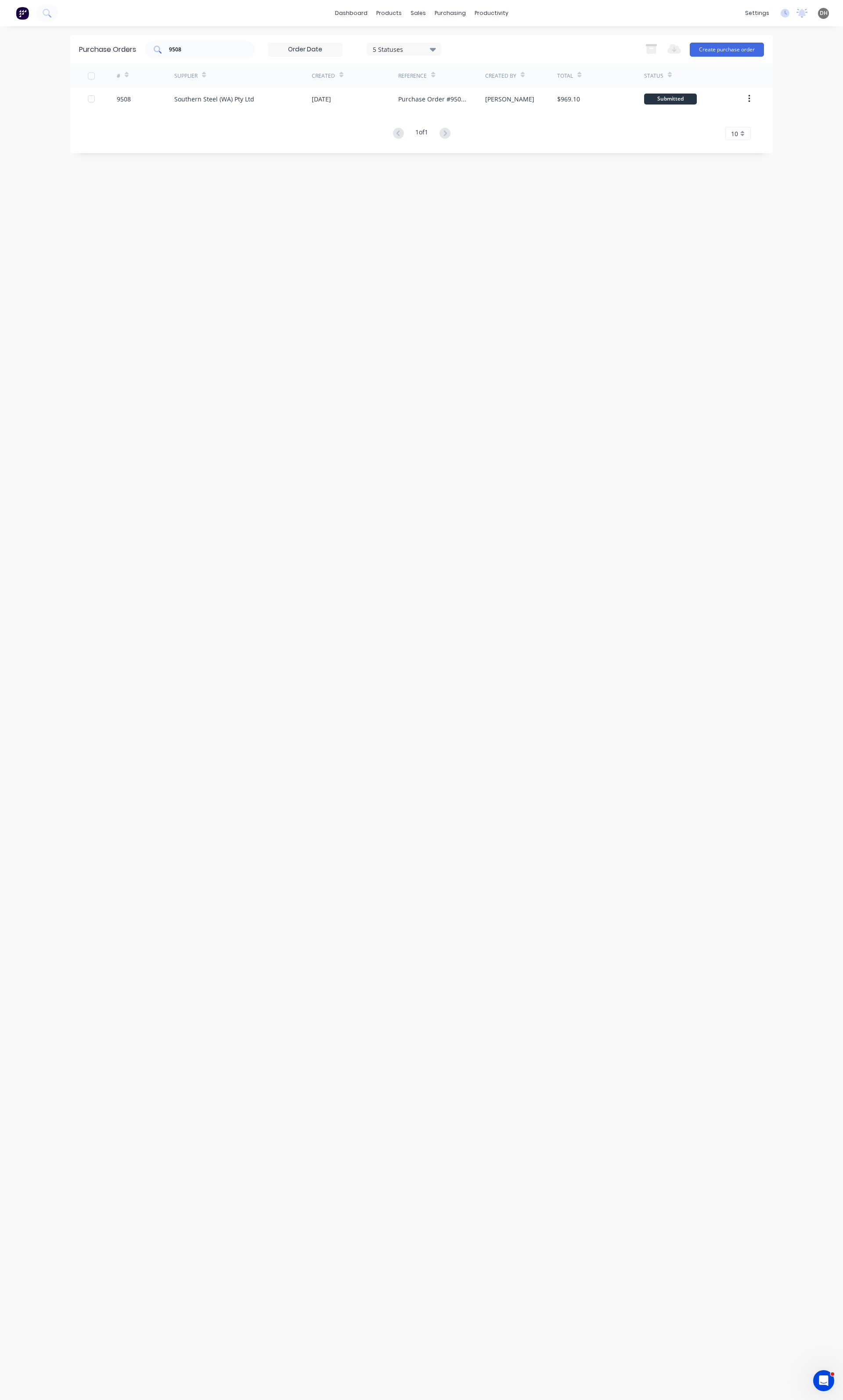
click at [193, 56] on div "9508" at bounding box center [199, 50] width 110 height 17
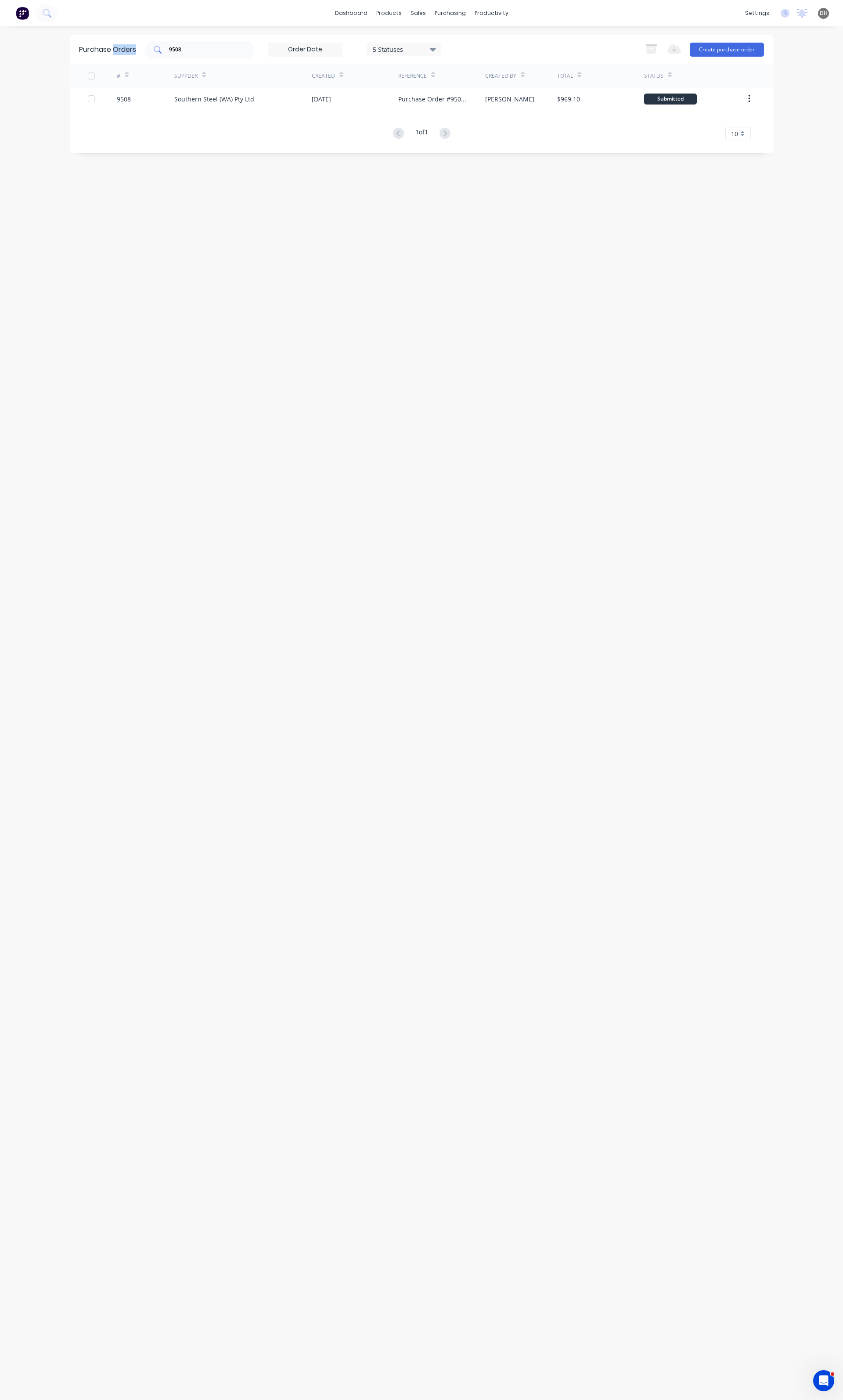
click at [193, 56] on div "9508" at bounding box center [199, 50] width 110 height 17
click at [193, 55] on div "9508" at bounding box center [199, 50] width 110 height 17
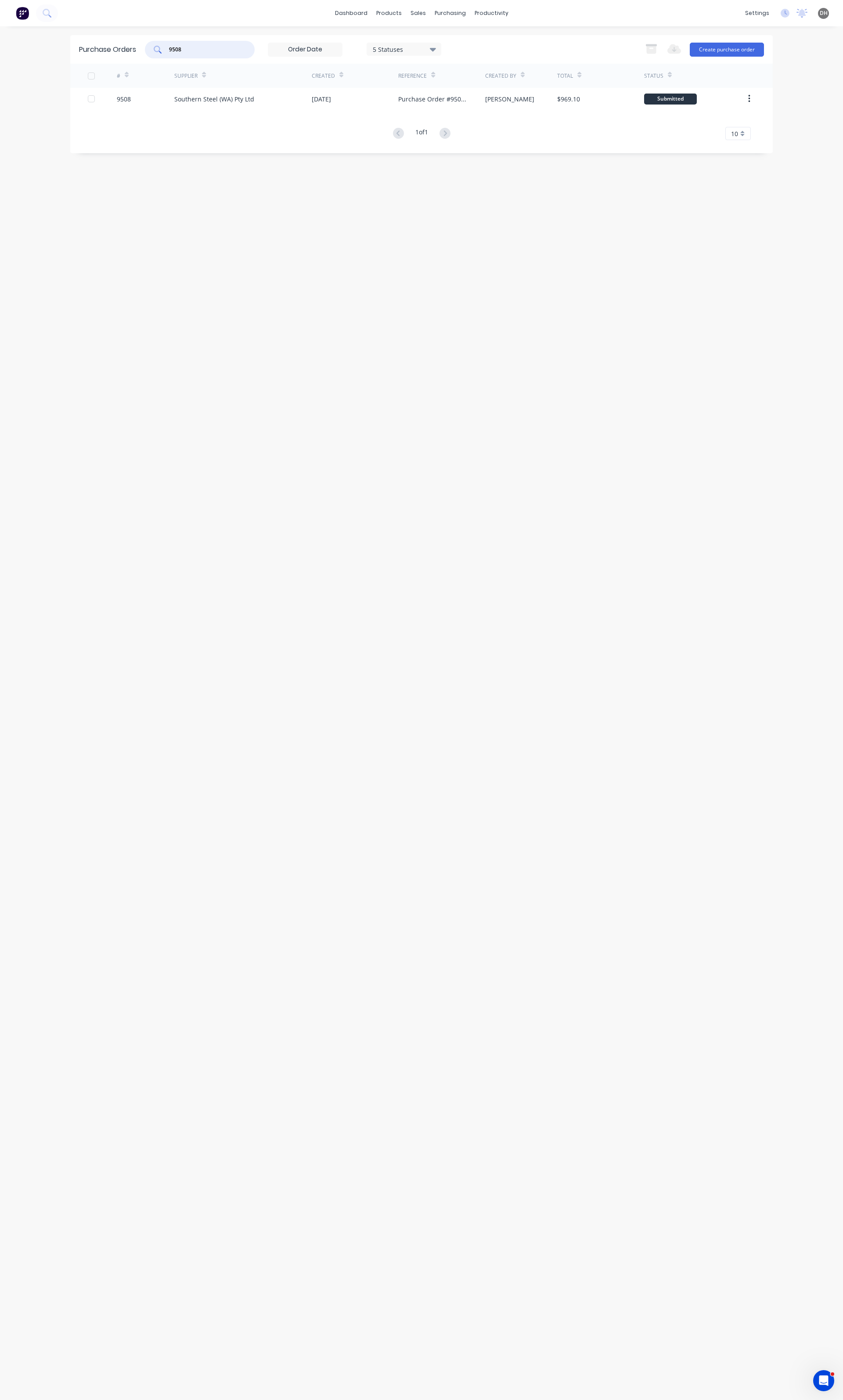
drag, startPoint x: 192, startPoint y: 48, endPoint x: 161, endPoint y: 48, distance: 31.0
click at [162, 48] on div "9508" at bounding box center [199, 50] width 110 height 17
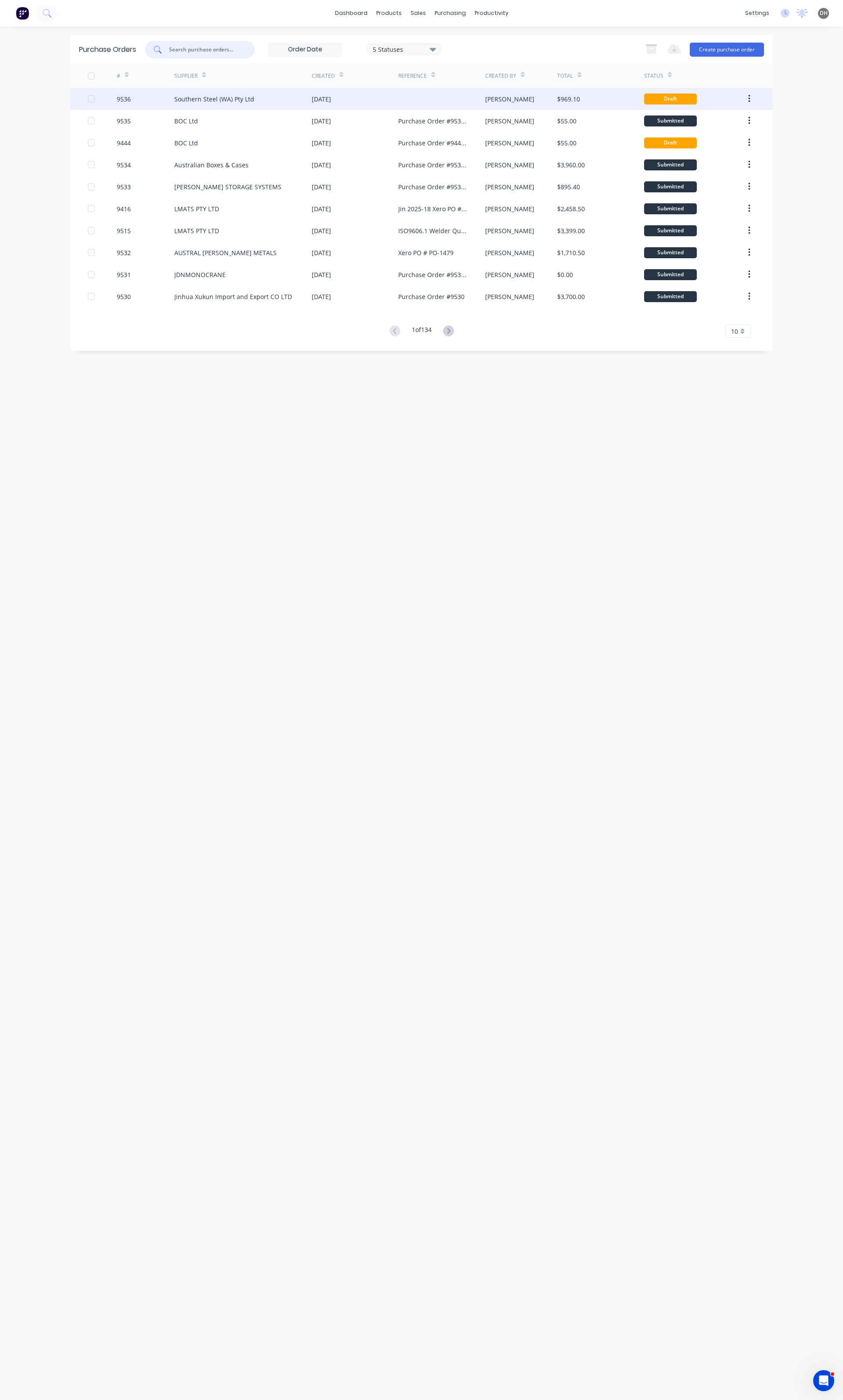
click at [219, 99] on div "Southern Steel (WA) Pty Ltd" at bounding box center [214, 99] width 80 height 9
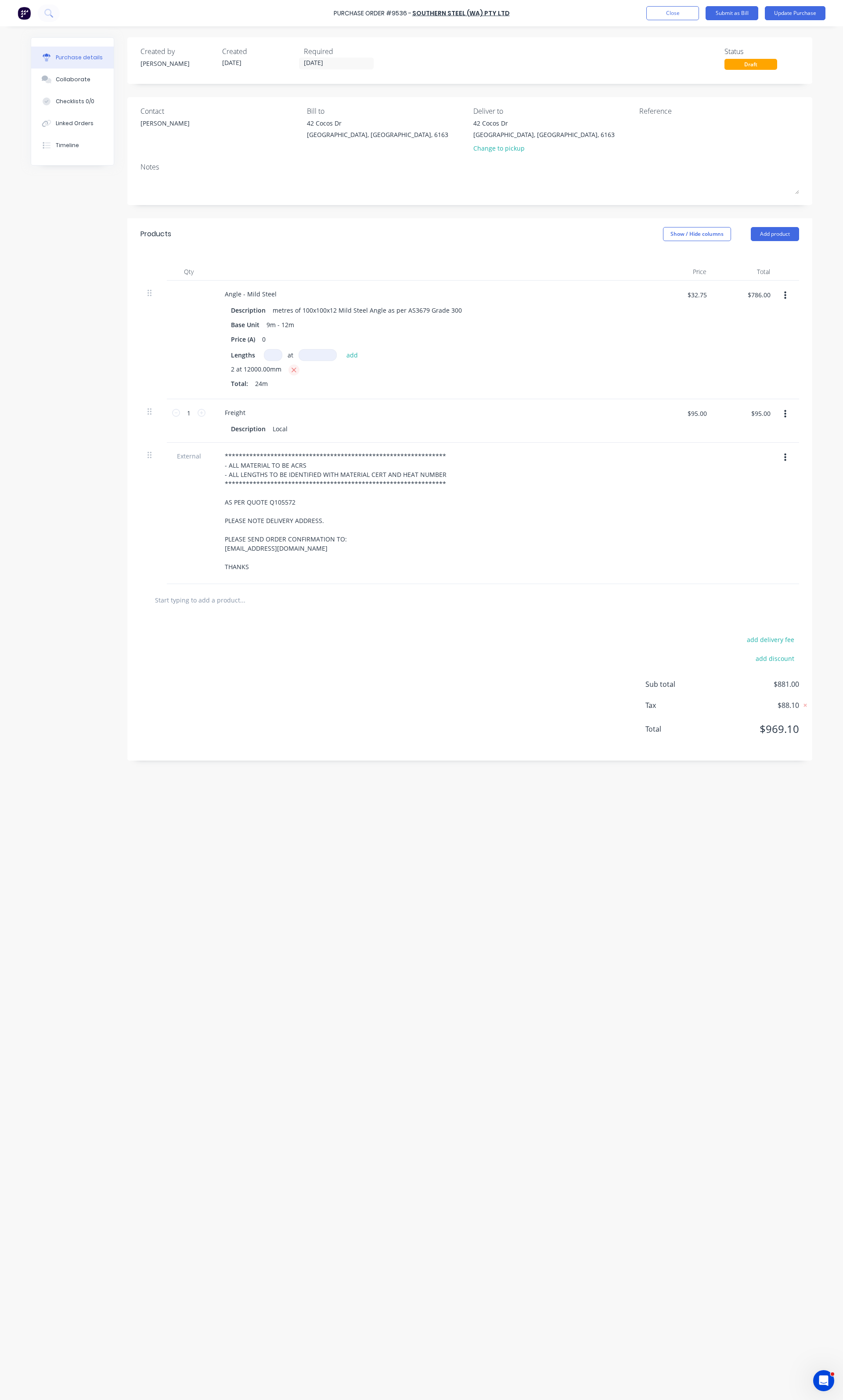
click at [295, 368] on icon "button" at bounding box center [294, 370] width 5 height 8
type input "$0.00"
click at [274, 358] on input at bounding box center [273, 355] width 19 height 12
type input "3"
type input "12mm"
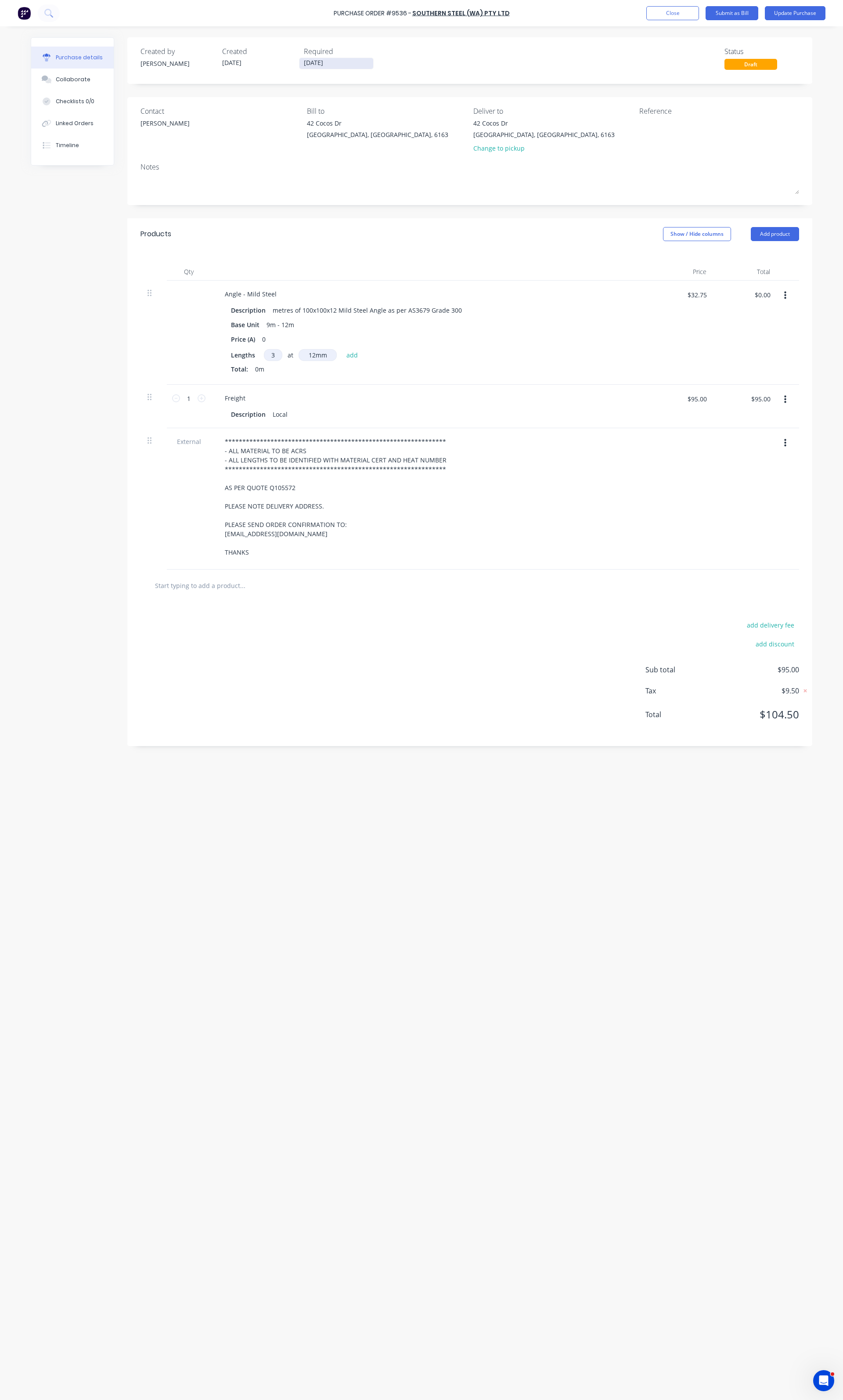
click at [313, 60] on input "14/08/25" at bounding box center [336, 63] width 74 height 11
click at [394, 143] on div "15" at bounding box center [400, 140] width 13 height 13
type input "15/08/25"
click at [322, 357] on input "12mm" at bounding box center [318, 355] width 38 height 12
type input "12000"
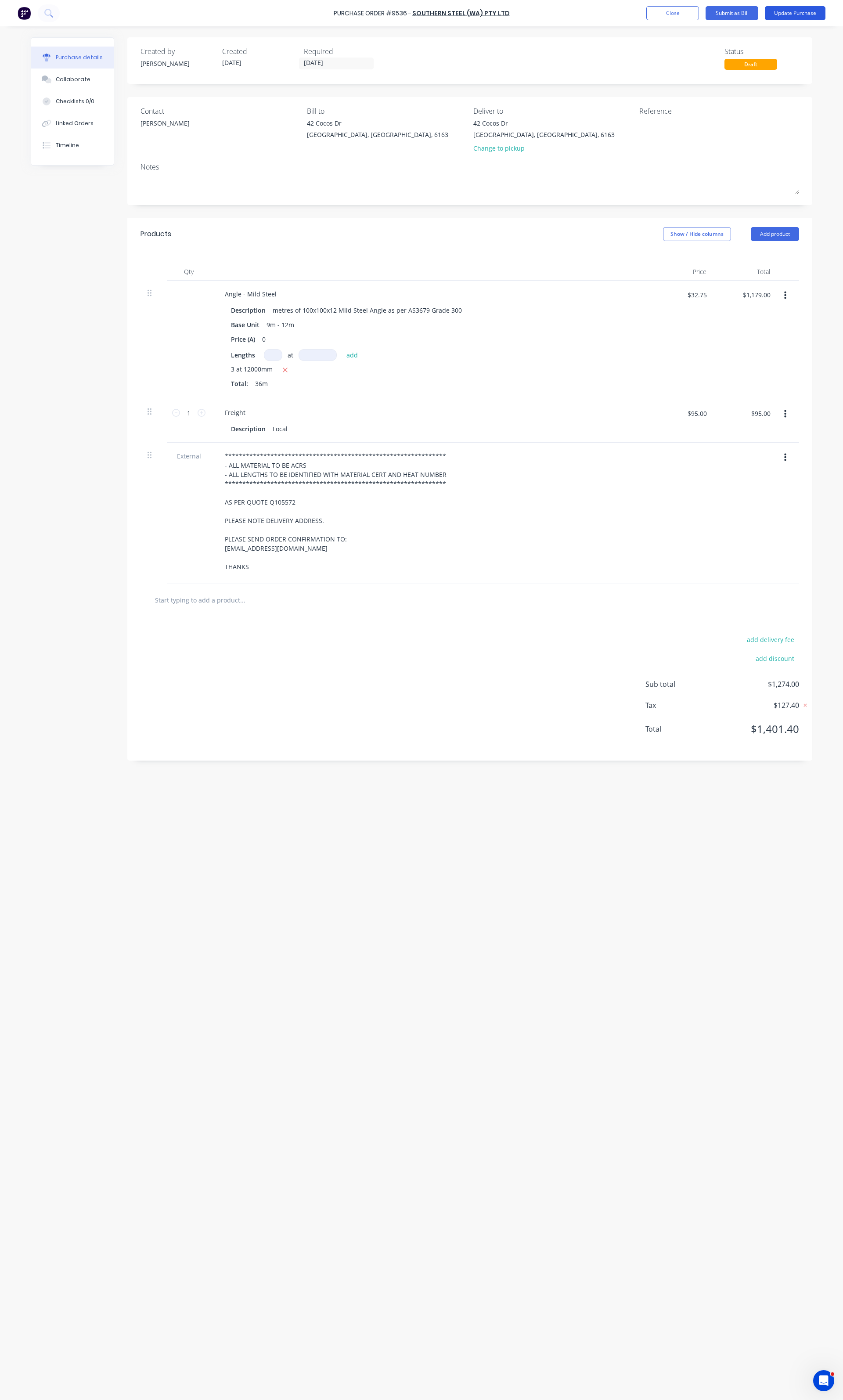
click at [802, 14] on button "Update Purchase" at bounding box center [795, 13] width 61 height 14
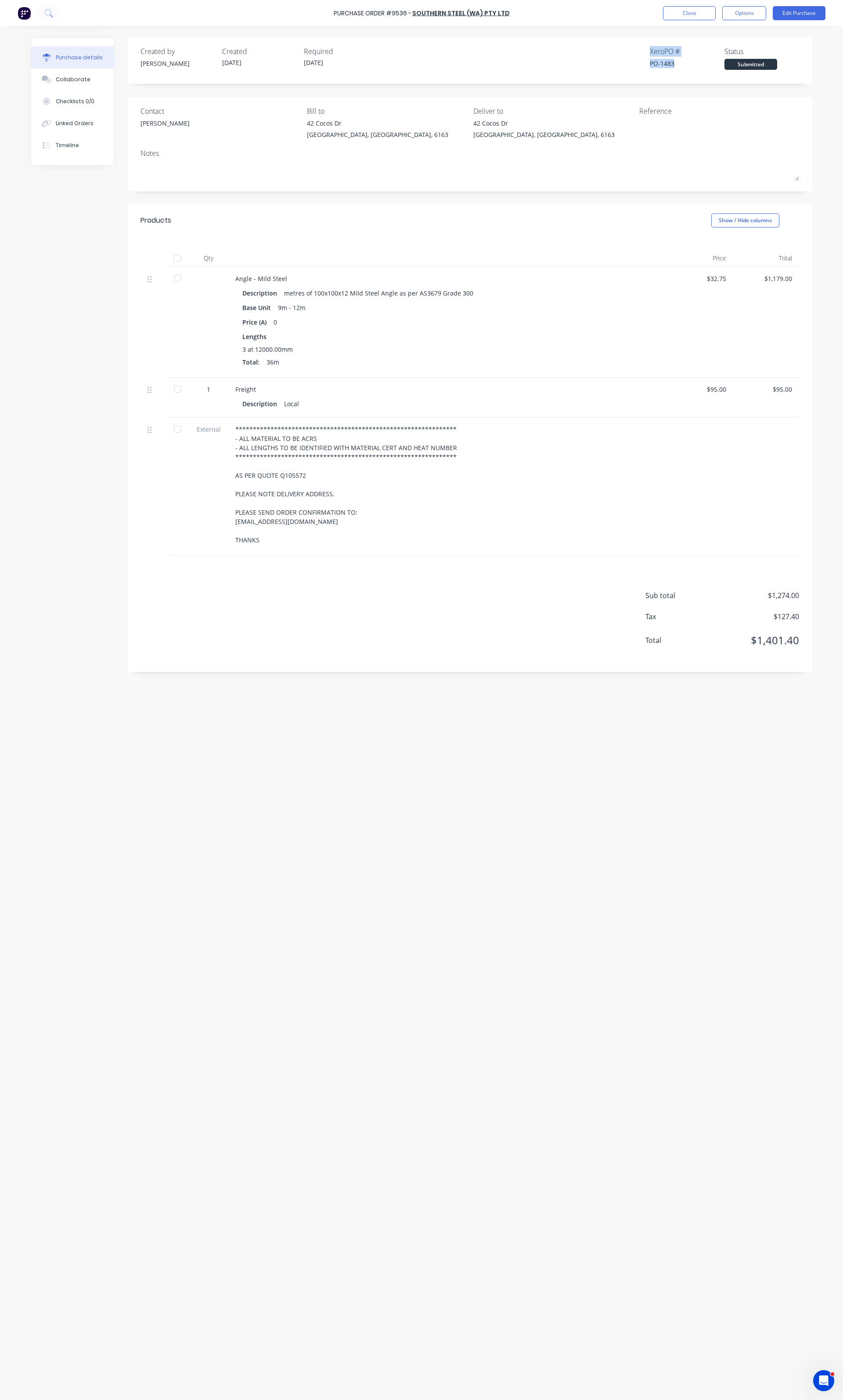
drag, startPoint x: 675, startPoint y: 61, endPoint x: 648, endPoint y: 48, distance: 30.0
click at [648, 48] on div "Created by Daniel Created 14/08/25 Required 15/08/25 Xero PO # PO-1483 Status S…" at bounding box center [470, 57] width 658 height 23
copy div "Xero PO # PO-1483"
click at [793, 14] on button "Edit Purchase" at bounding box center [799, 13] width 53 height 14
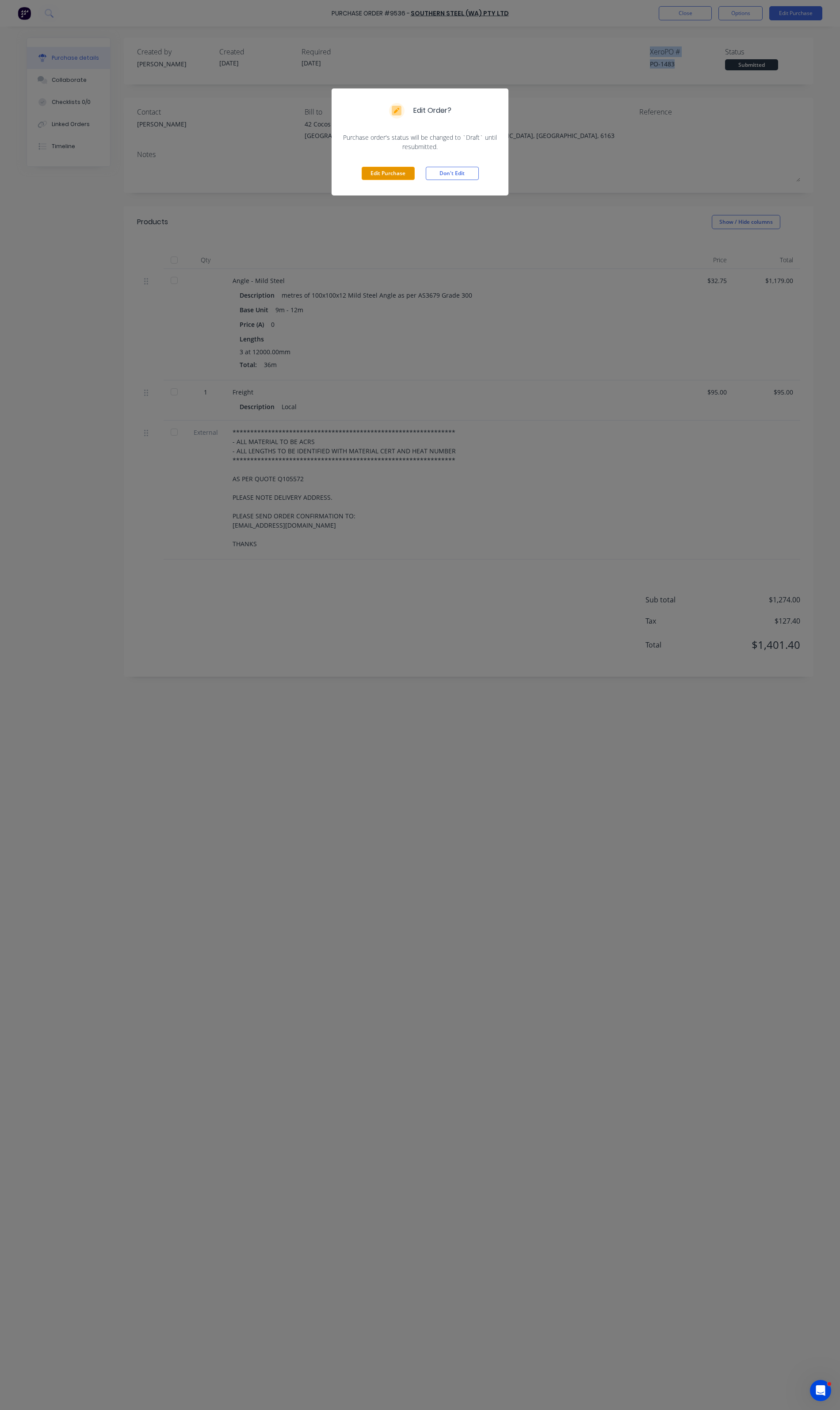
click at [402, 173] on button "Edit Purchase" at bounding box center [388, 173] width 53 height 13
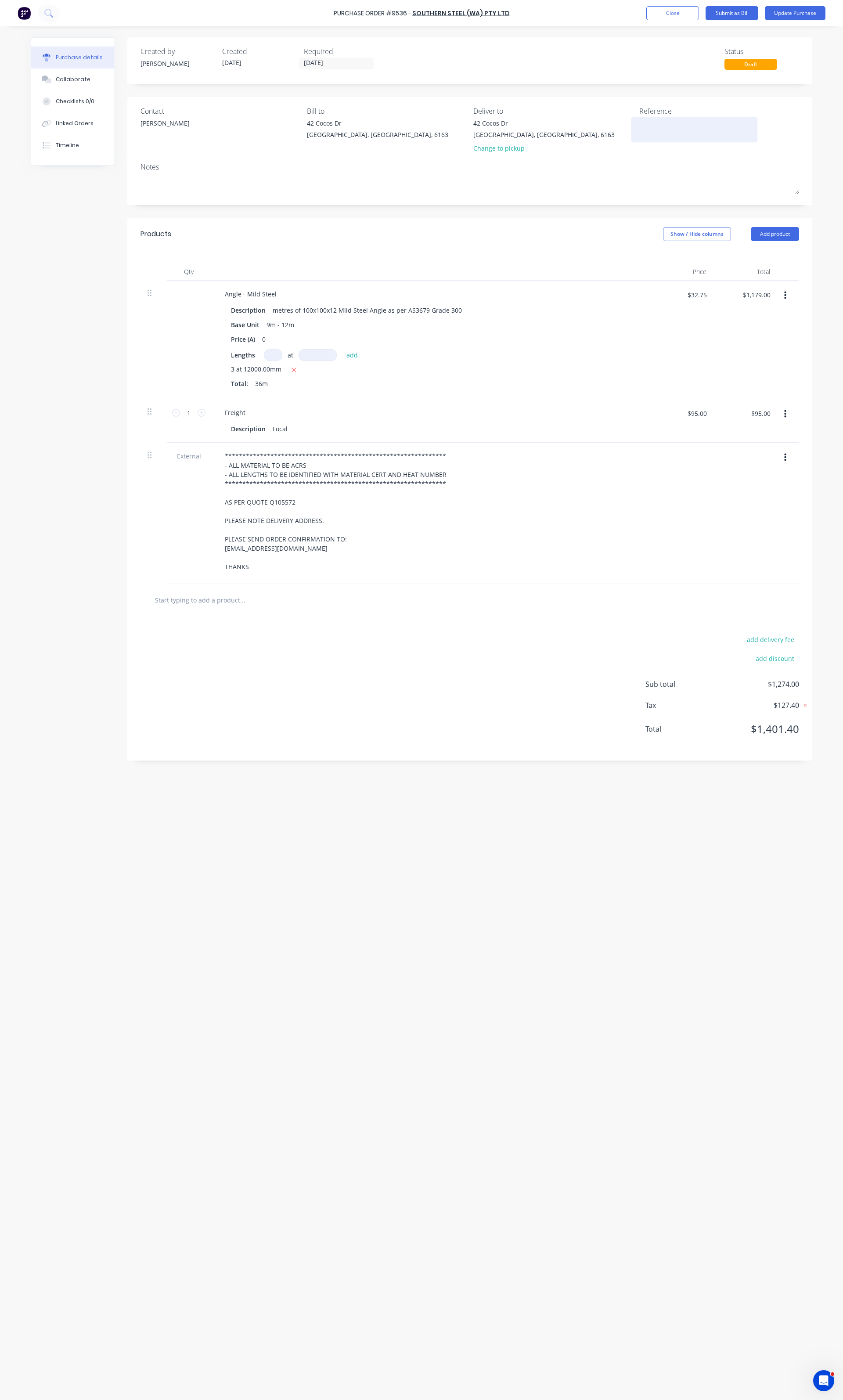
click at [666, 138] on textarea at bounding box center [694, 128] width 110 height 20
paste textarea "Xero PO # PO-1483"
click at [798, 10] on button "Update Purchase" at bounding box center [795, 13] width 61 height 14
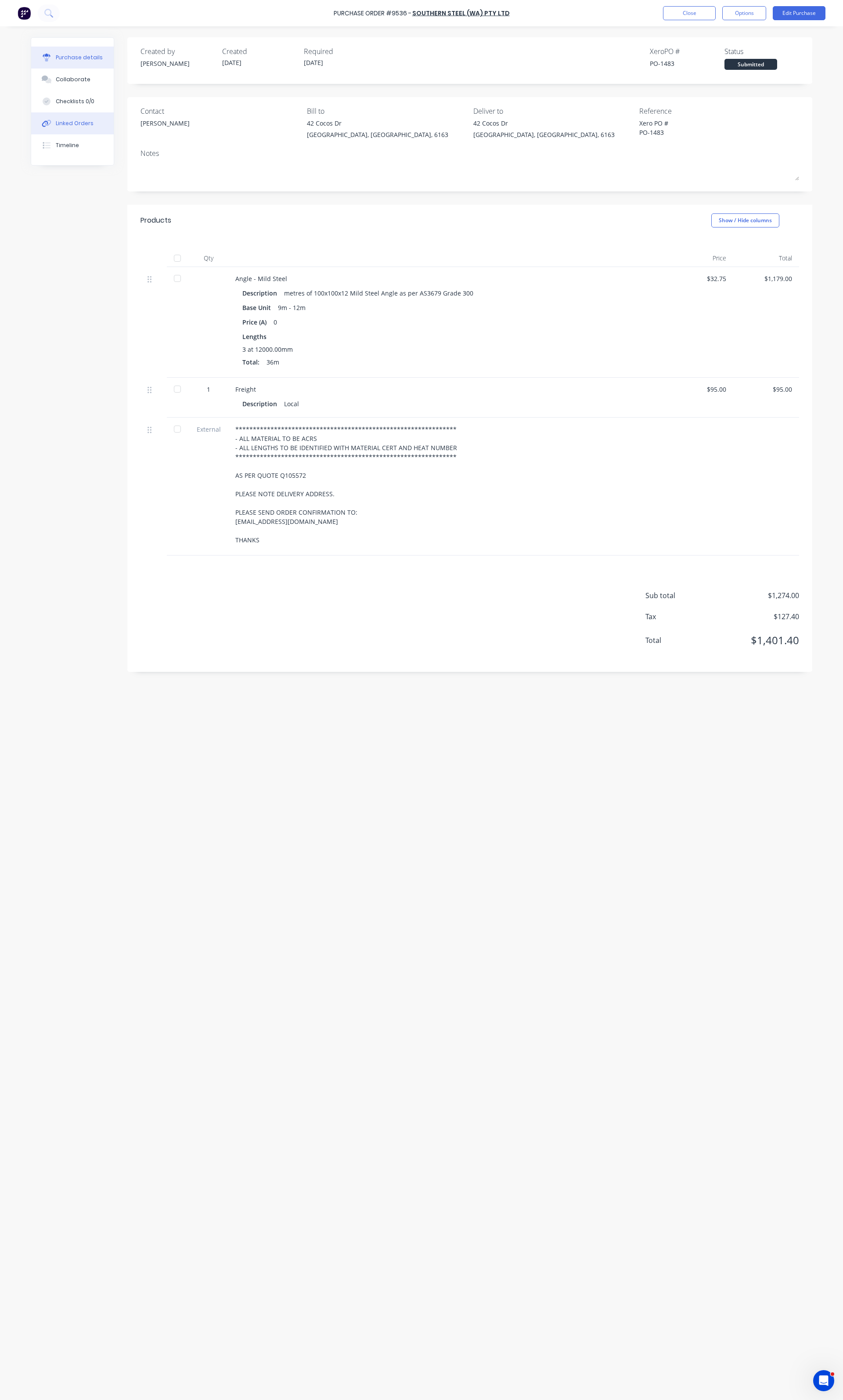
click at [63, 127] on div "Linked Orders" at bounding box center [74, 123] width 38 height 8
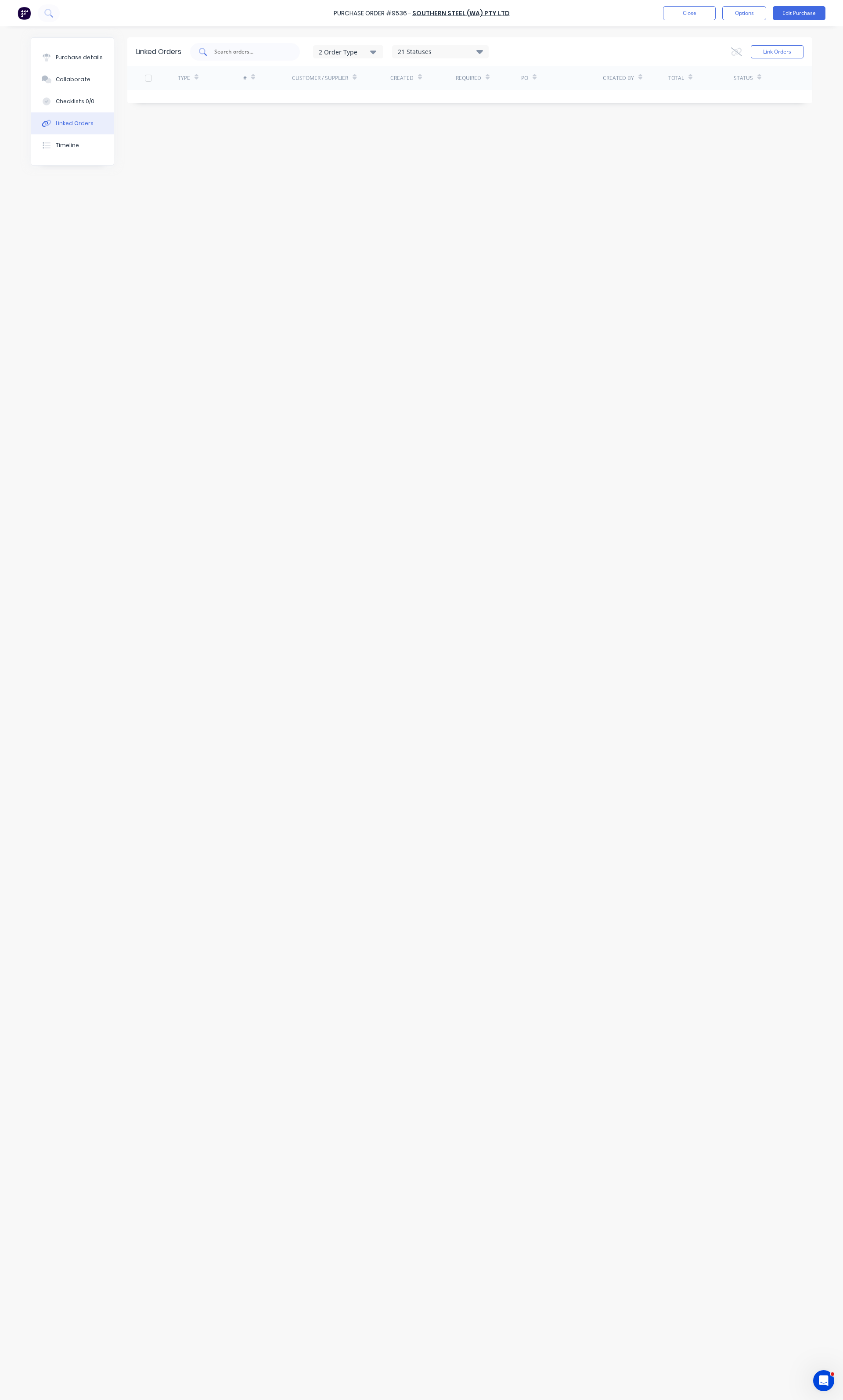
click at [246, 55] on input "text" at bounding box center [250, 52] width 73 height 9
click at [779, 51] on button "Link Orders" at bounding box center [777, 52] width 53 height 13
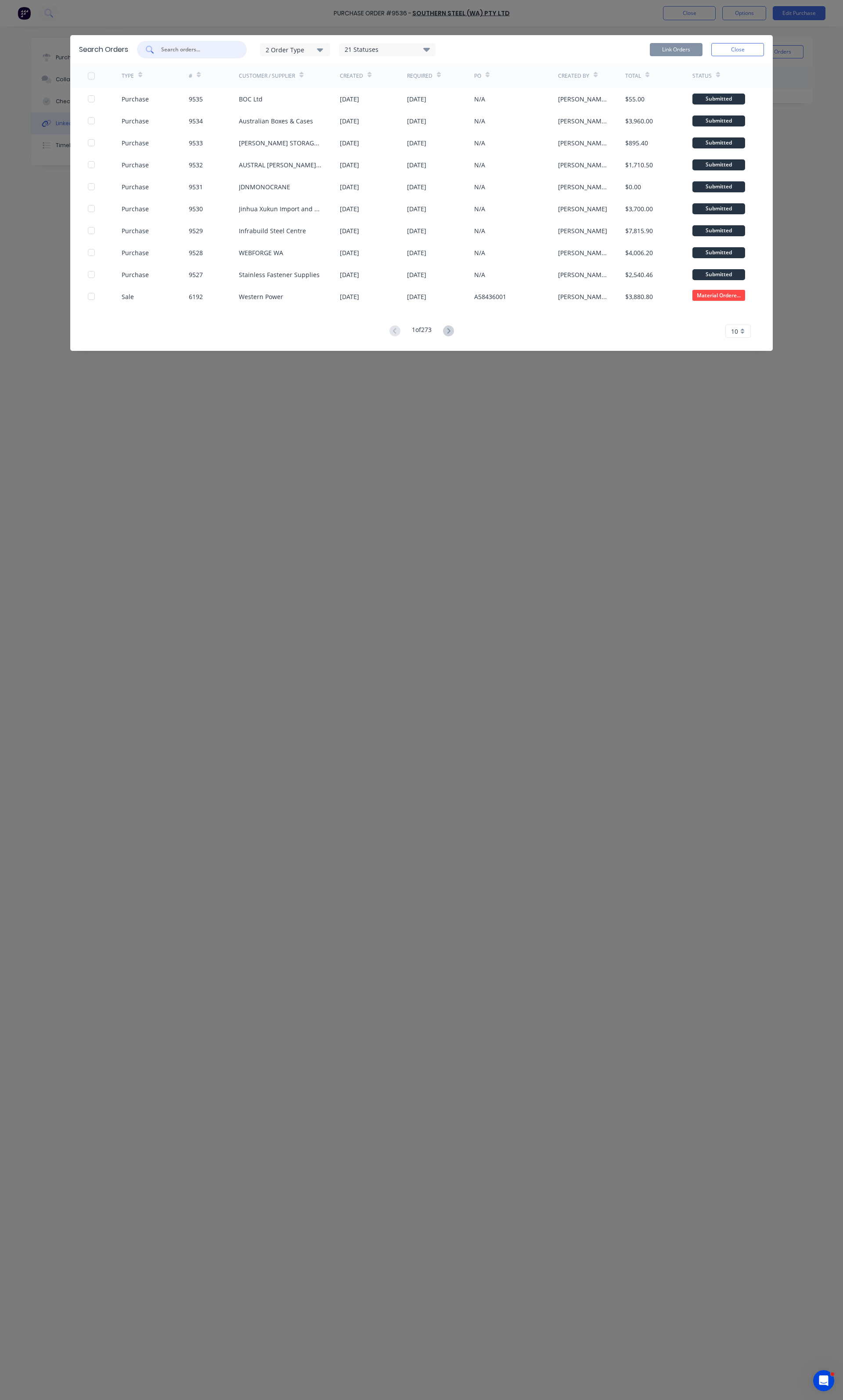
click at [169, 50] on input "text" at bounding box center [197, 50] width 73 height 9
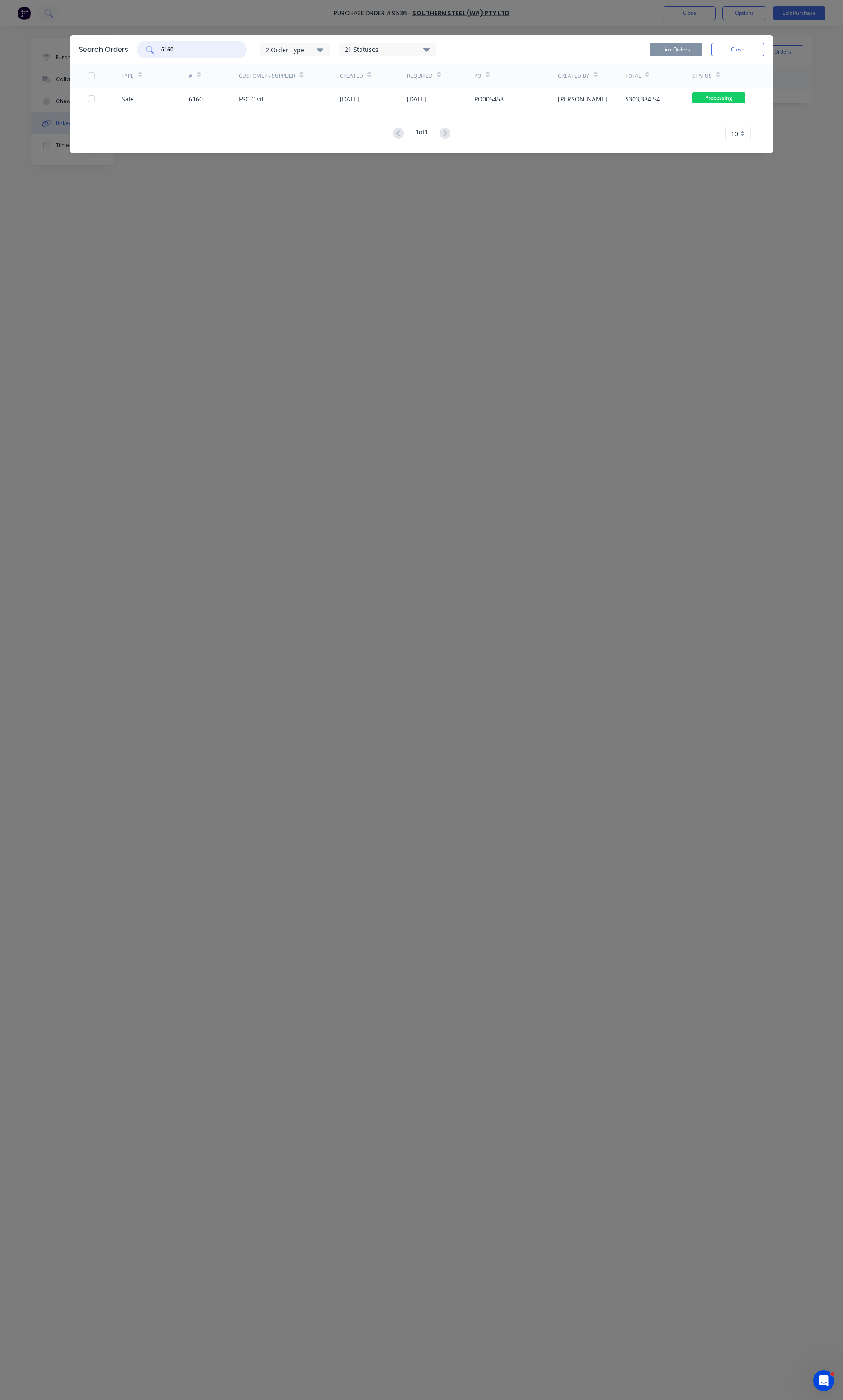
click at [93, 102] on div at bounding box center [105, 99] width 34 height 22
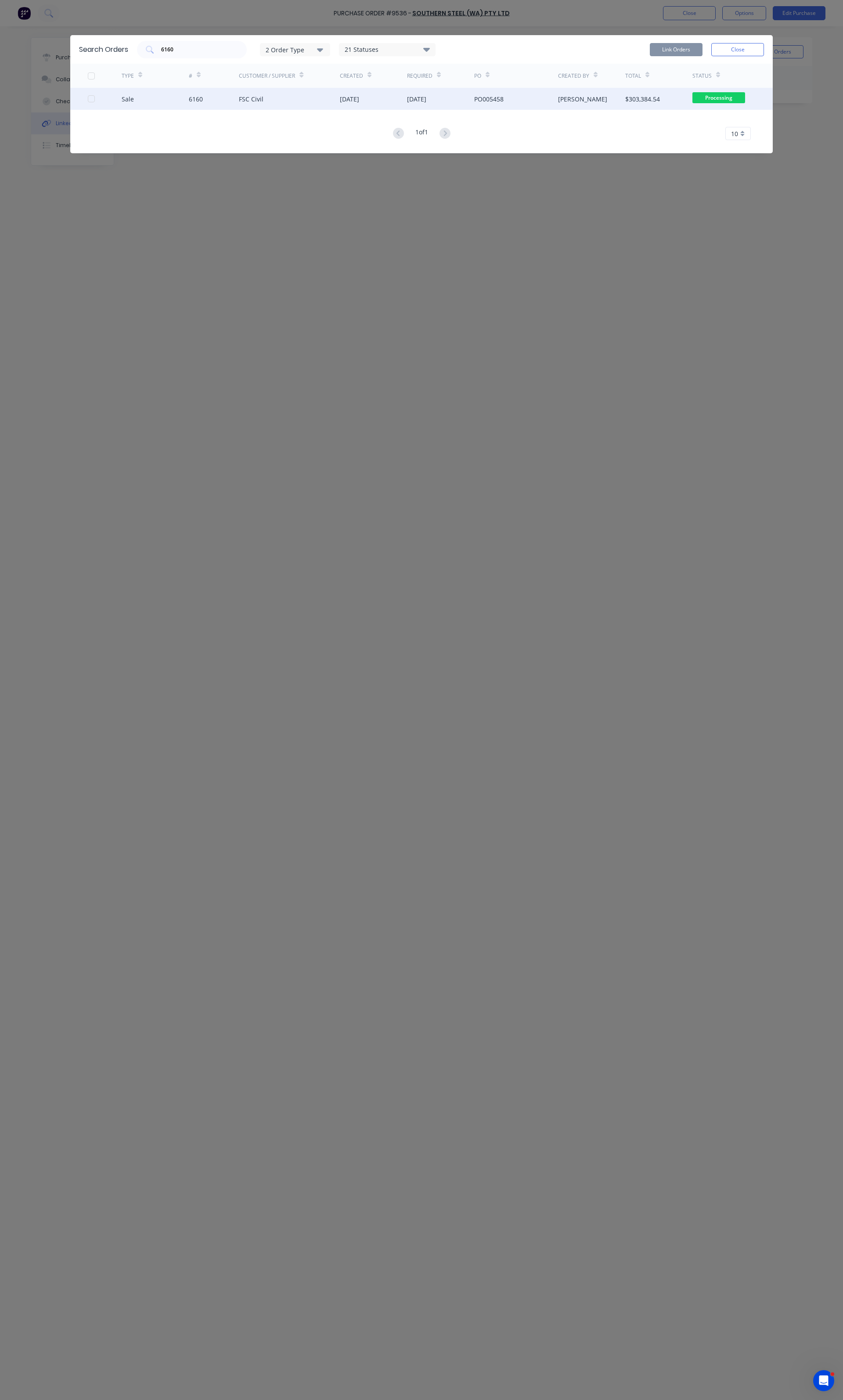
click at [91, 98] on div at bounding box center [91, 99] width 17 height 17
click at [676, 44] on button "Link Orders" at bounding box center [676, 50] width 53 height 13
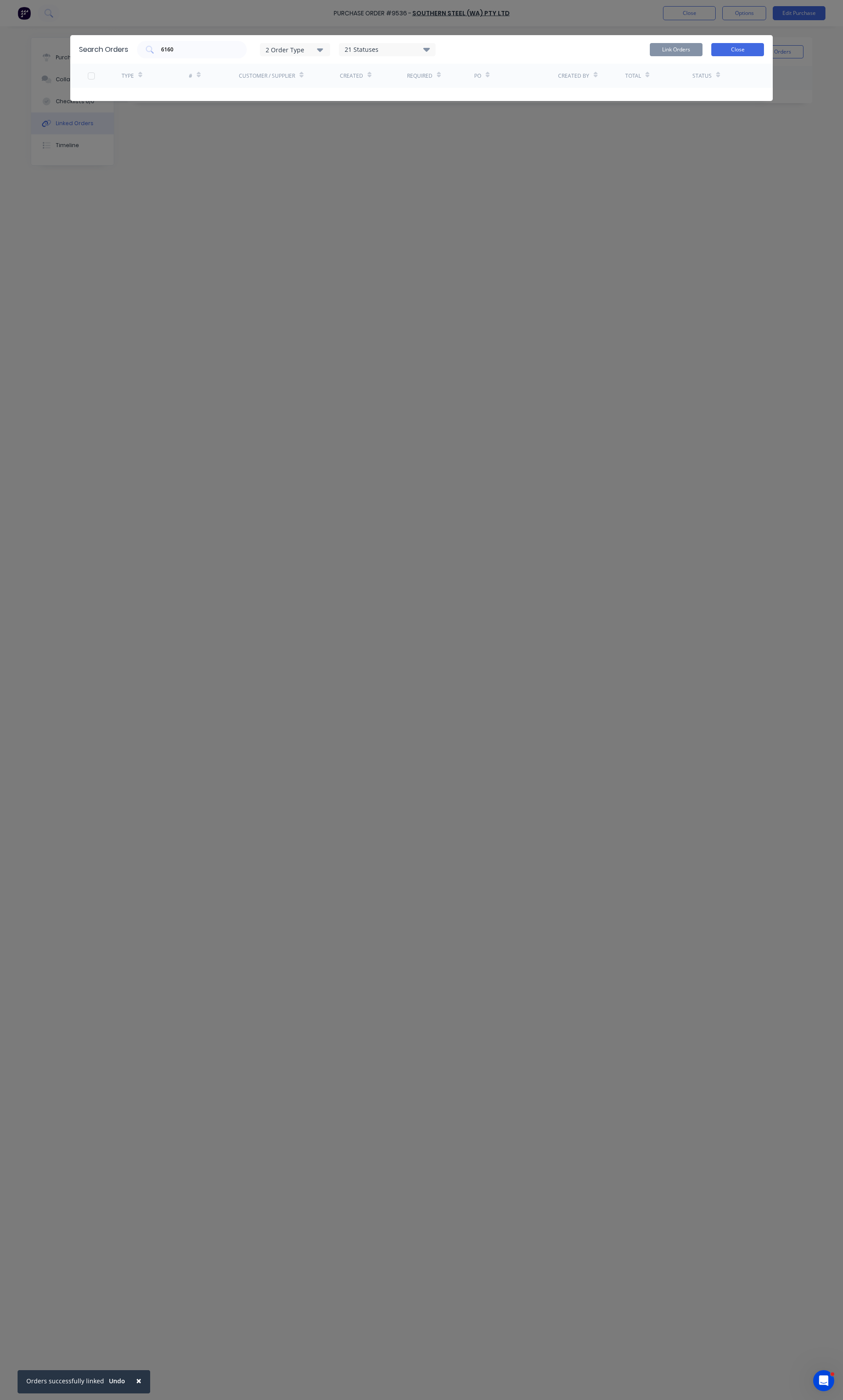
click at [717, 44] on button "Close" at bounding box center [738, 50] width 53 height 13
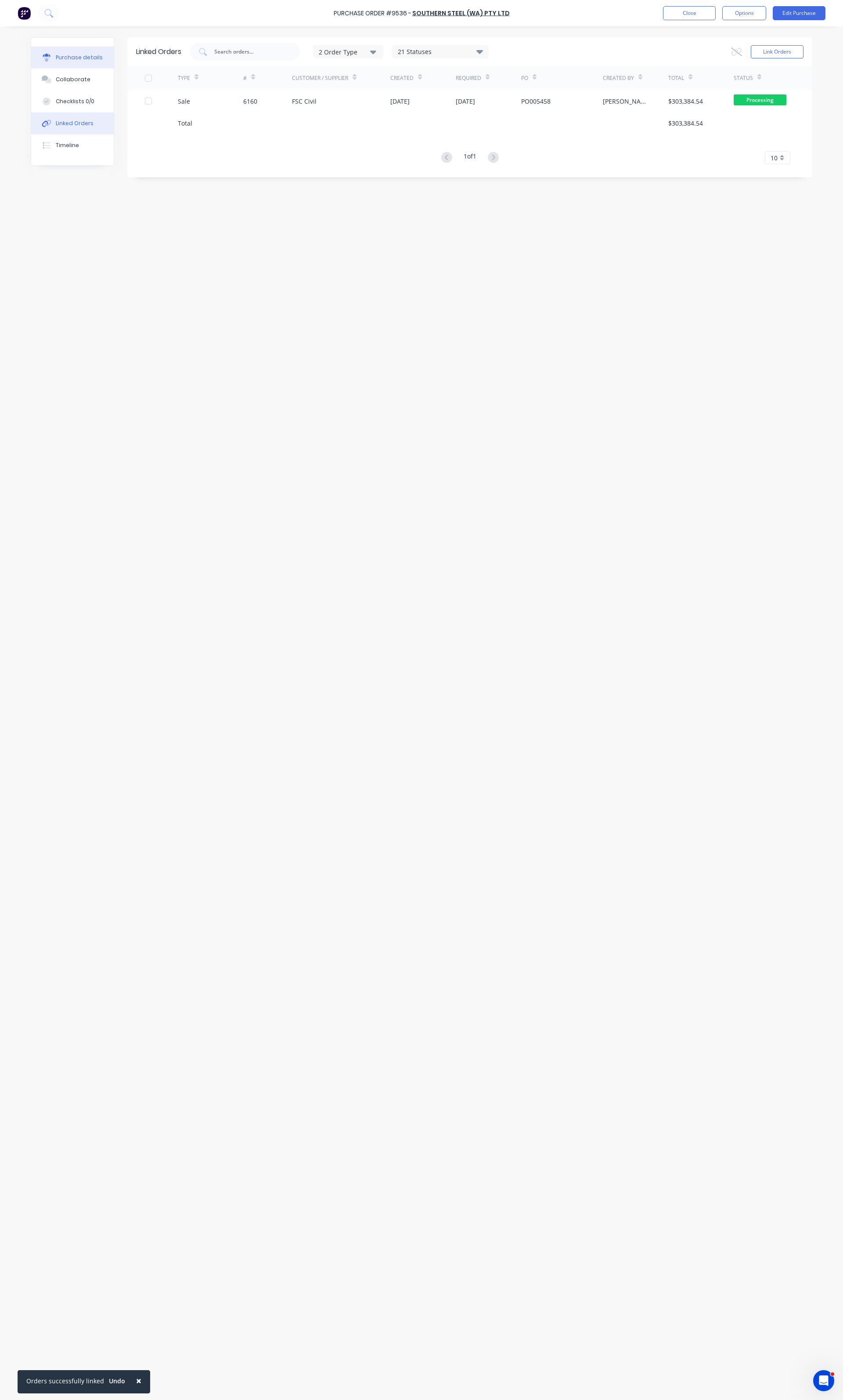
click at [98, 67] on button "Purchase details" at bounding box center [72, 57] width 82 height 22
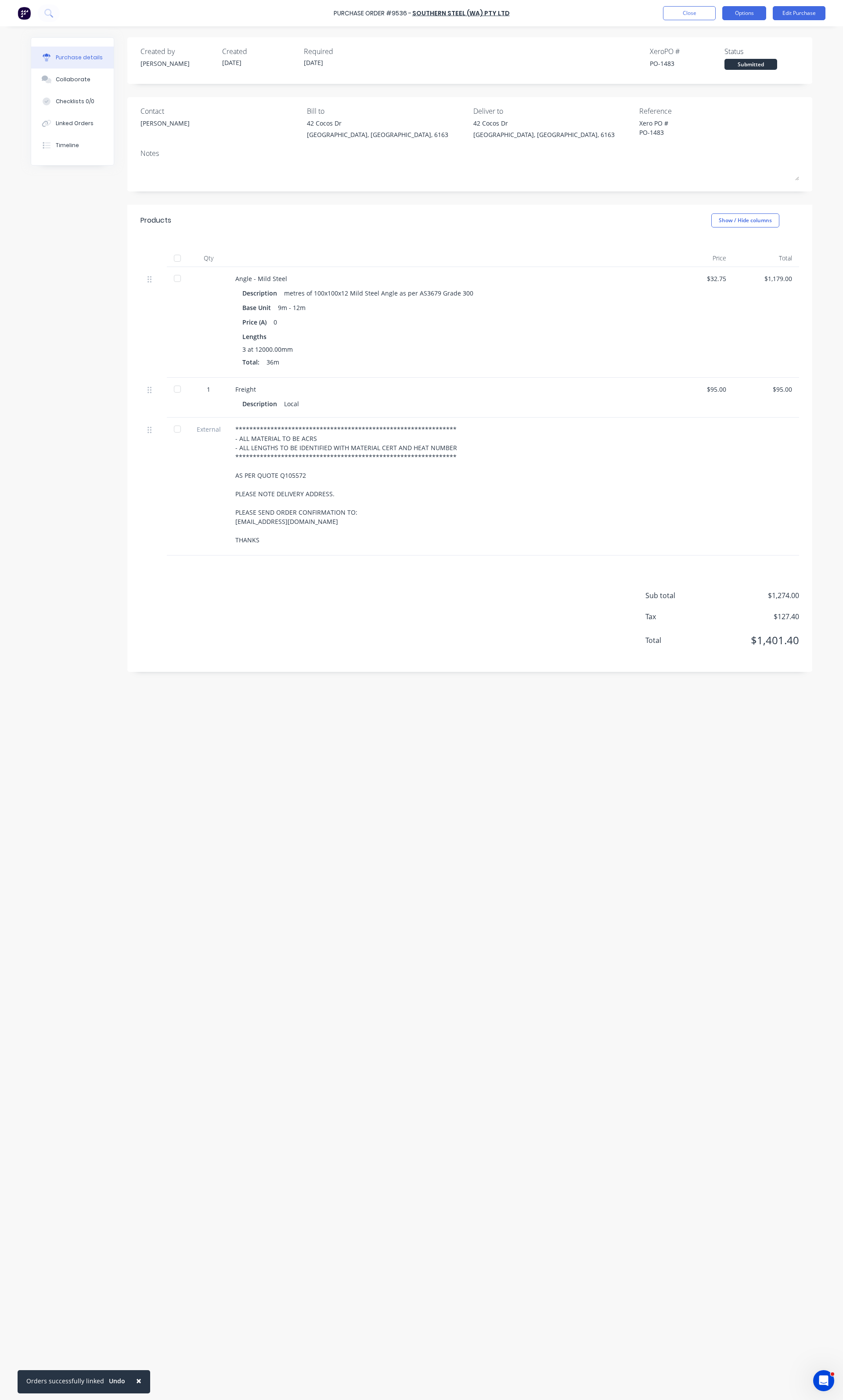
click at [759, 16] on button "Options" at bounding box center [744, 13] width 44 height 14
click at [721, 34] on div "Print / Email" at bounding box center [725, 35] width 68 height 13
click at [721, 50] on div "With pricing" at bounding box center [725, 53] width 68 height 13
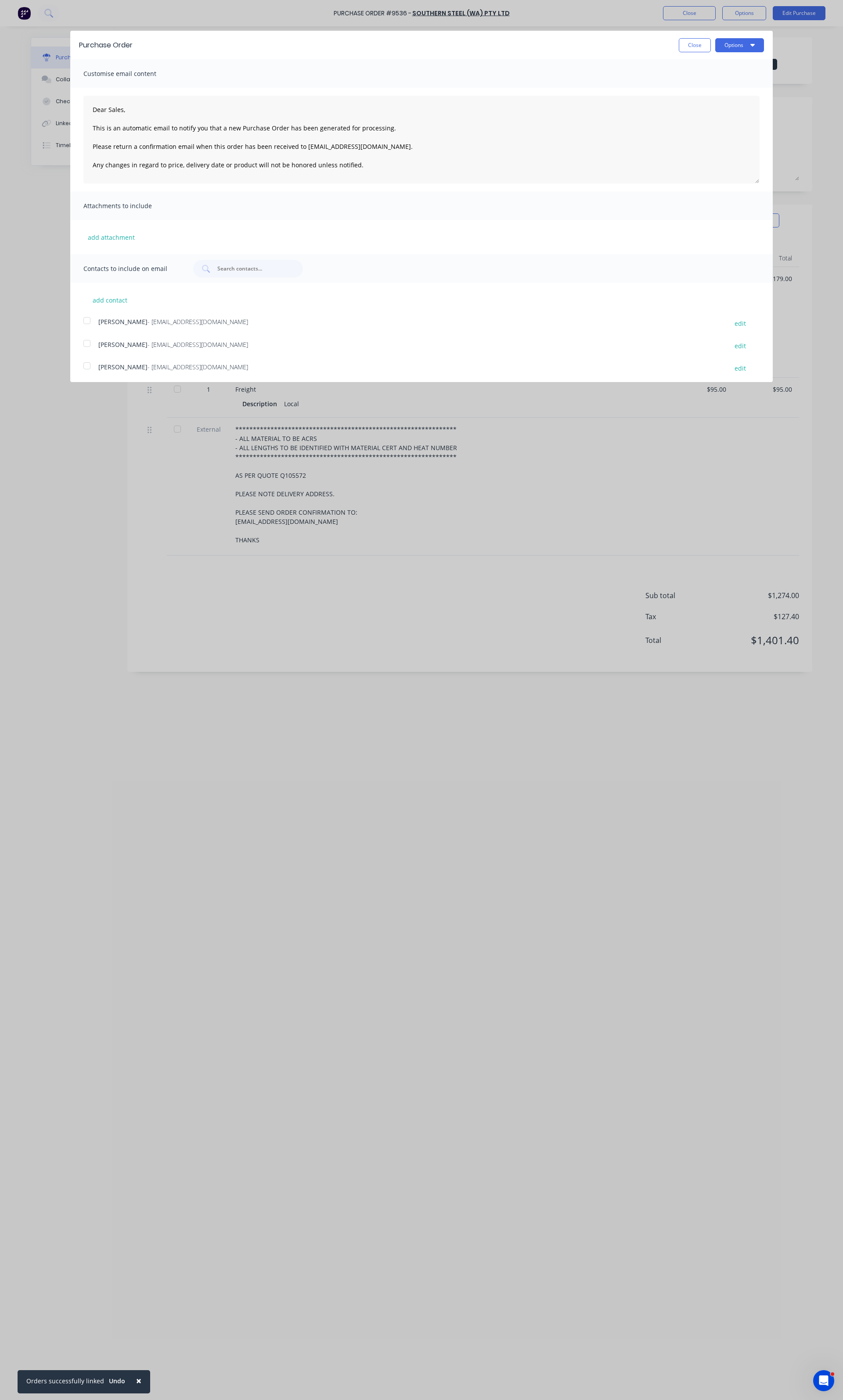
click at [93, 324] on div at bounding box center [87, 321] width 17 height 17
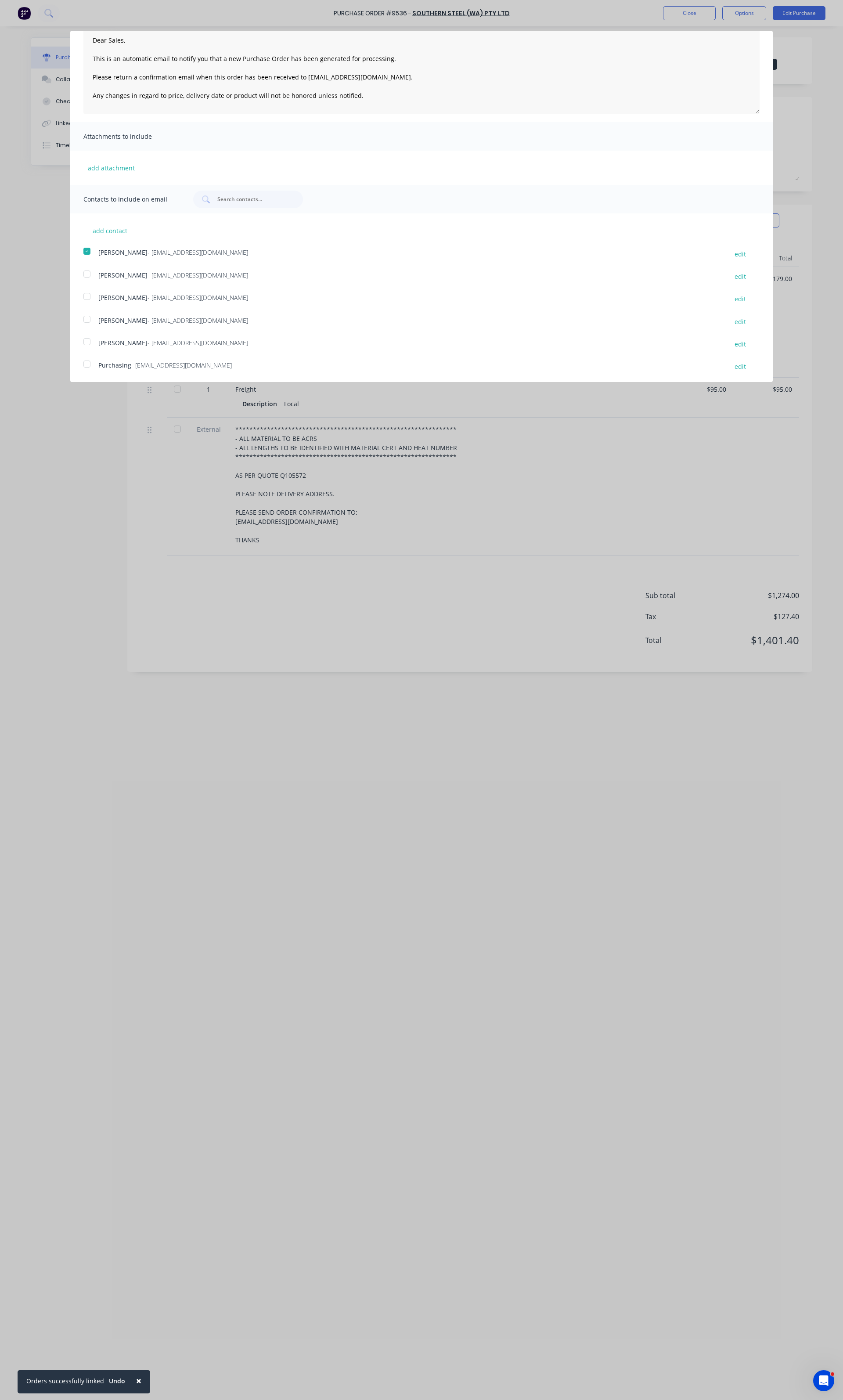
scroll to position [70, 0]
click at [84, 364] on div at bounding box center [87, 363] width 17 height 17
click at [111, 232] on button "add contact" at bounding box center [110, 230] width 53 height 13
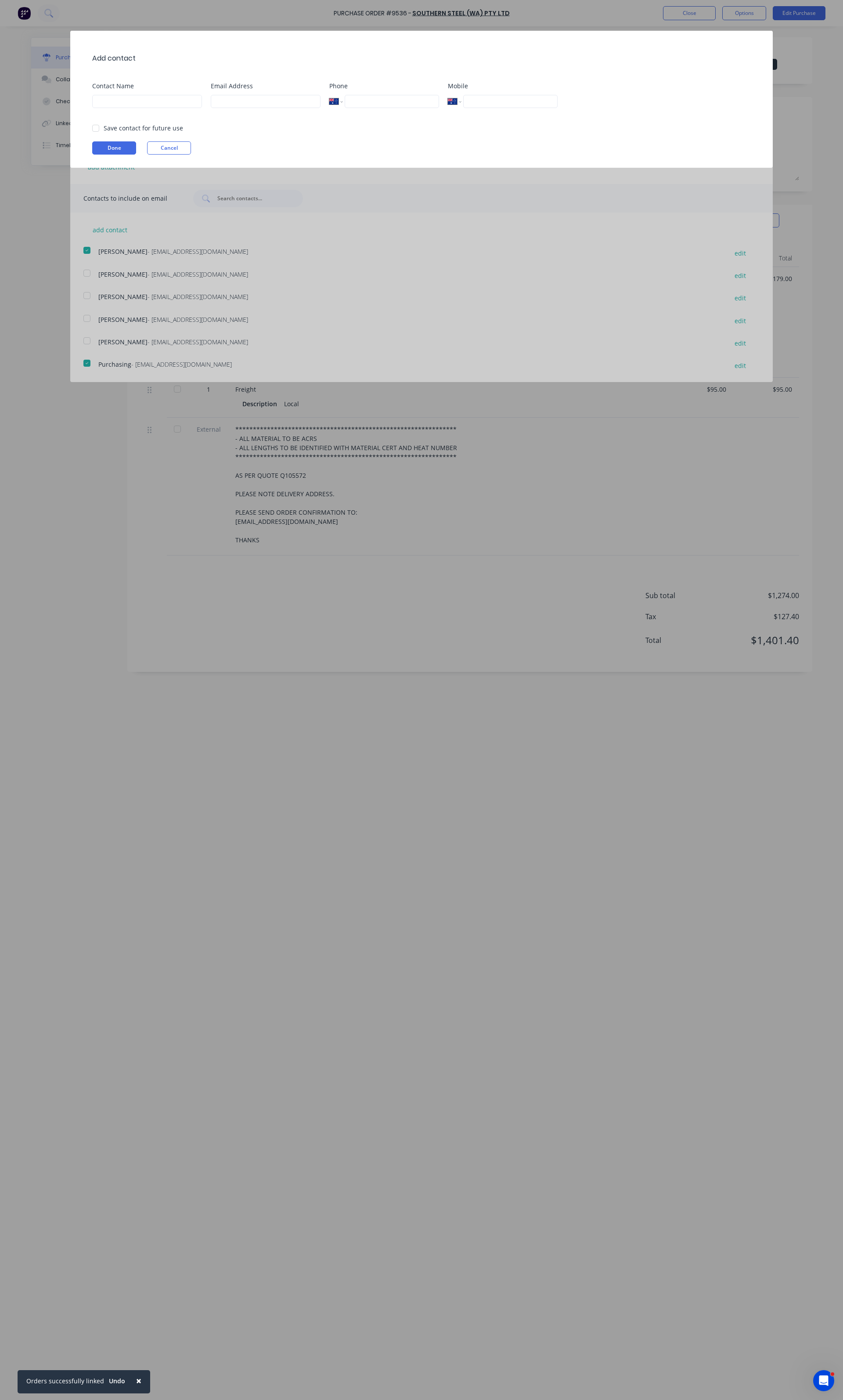
click at [136, 108] on div "Contact Name" at bounding box center [147, 98] width 110 height 33
click at [136, 106] on input at bounding box center [147, 102] width 110 height 13
click at [236, 102] on input at bounding box center [265, 102] width 110 height 13
click at [125, 130] on div "Save contact for future use" at bounding box center [144, 128] width 80 height 9
click at [97, 123] on div at bounding box center [96, 128] width 17 height 17
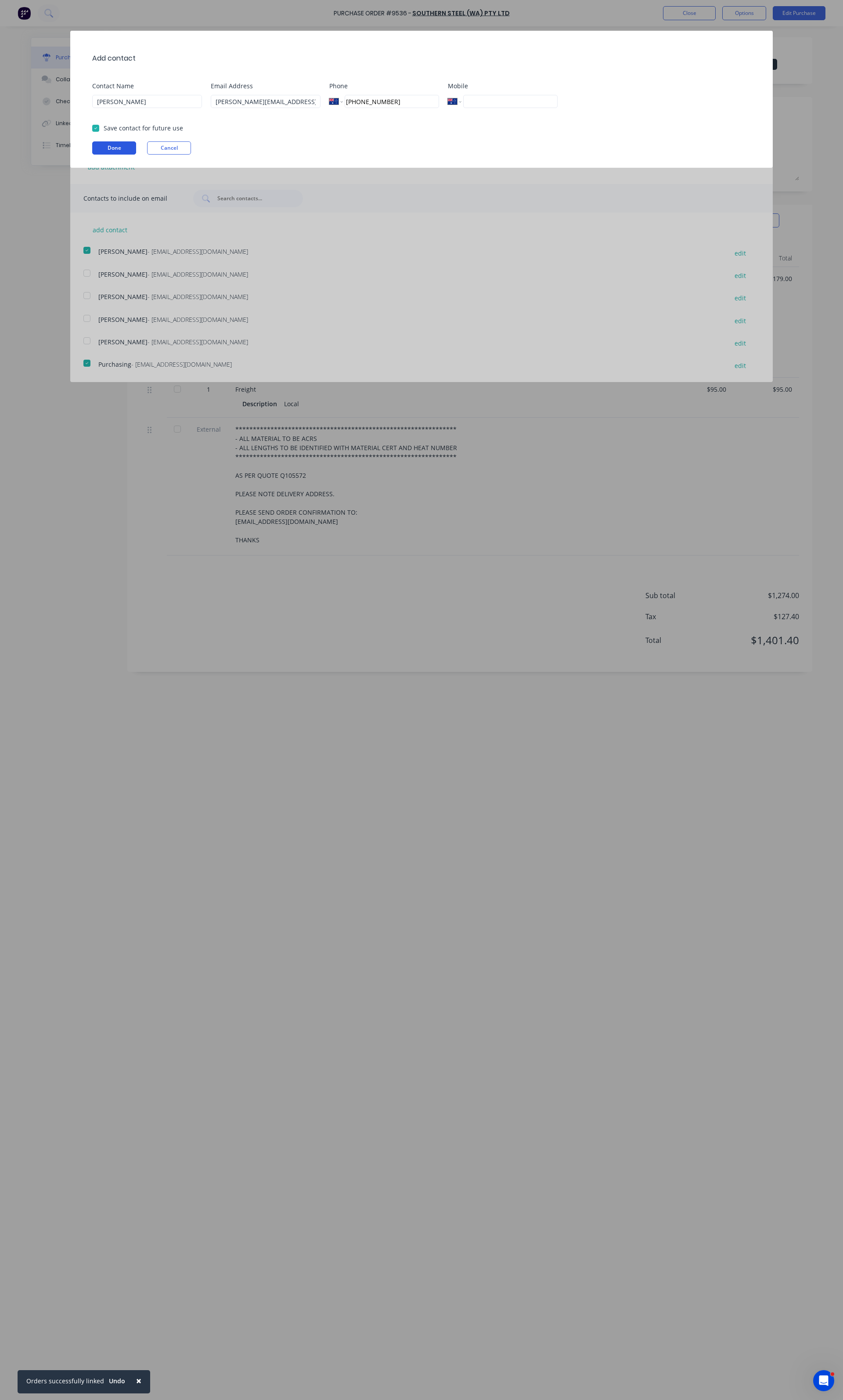
click at [101, 143] on button "Done" at bounding box center [114, 148] width 44 height 13
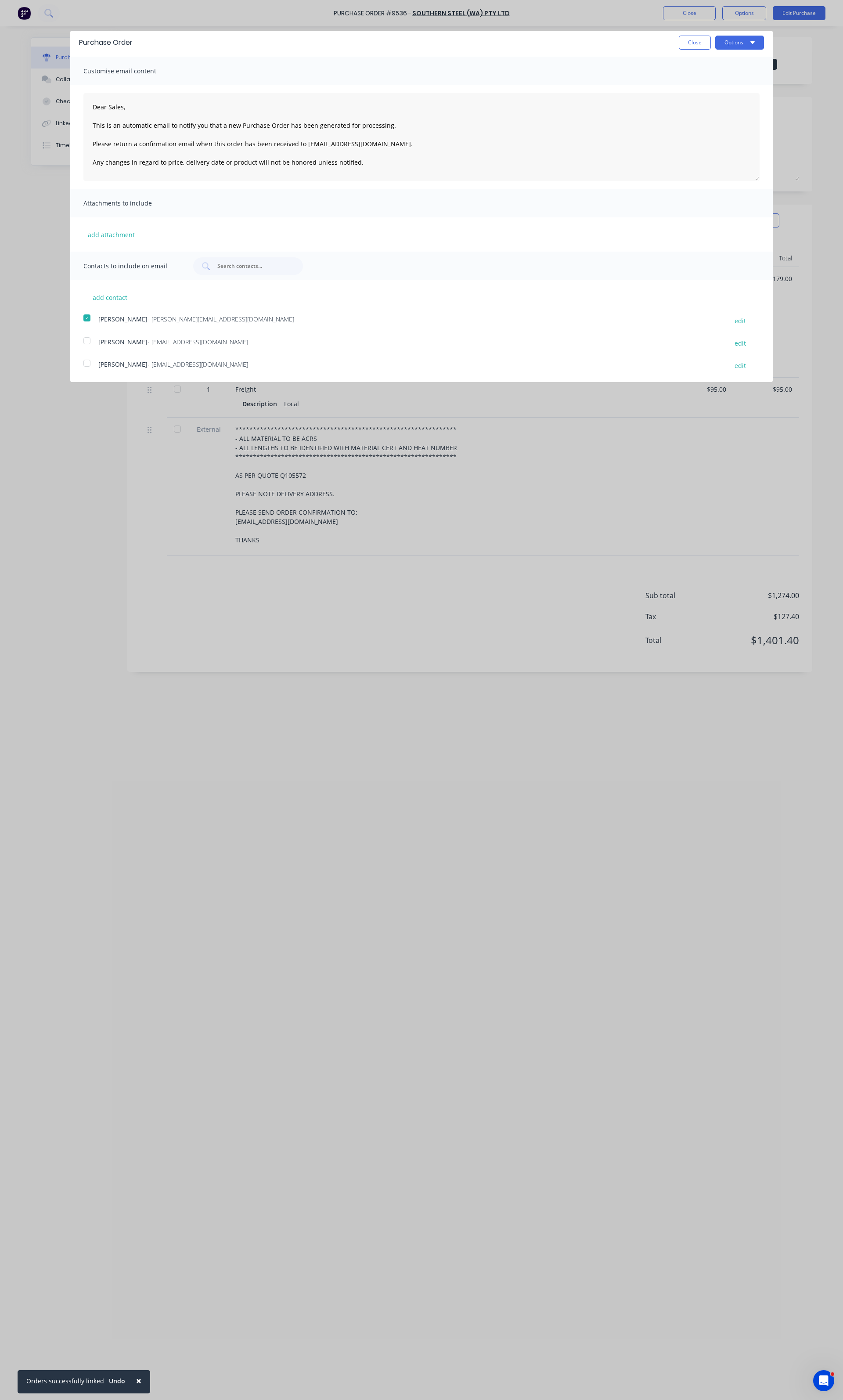
scroll to position [0, 0]
click at [406, 140] on textarea "Dear Sales, This is an automatic email to notify you that a new Purchase Order …" at bounding box center [422, 139] width 676 height 88
click at [396, 150] on textarea "Dear Sales, This is an automatic email to notify you that a new Purchase Order …" at bounding box center [422, 139] width 676 height 88
click at [747, 50] on button "Options" at bounding box center [739, 45] width 49 height 14
click at [696, 88] on div "Email" at bounding box center [722, 85] width 68 height 13
